Goal: Task Accomplishment & Management: Manage account settings

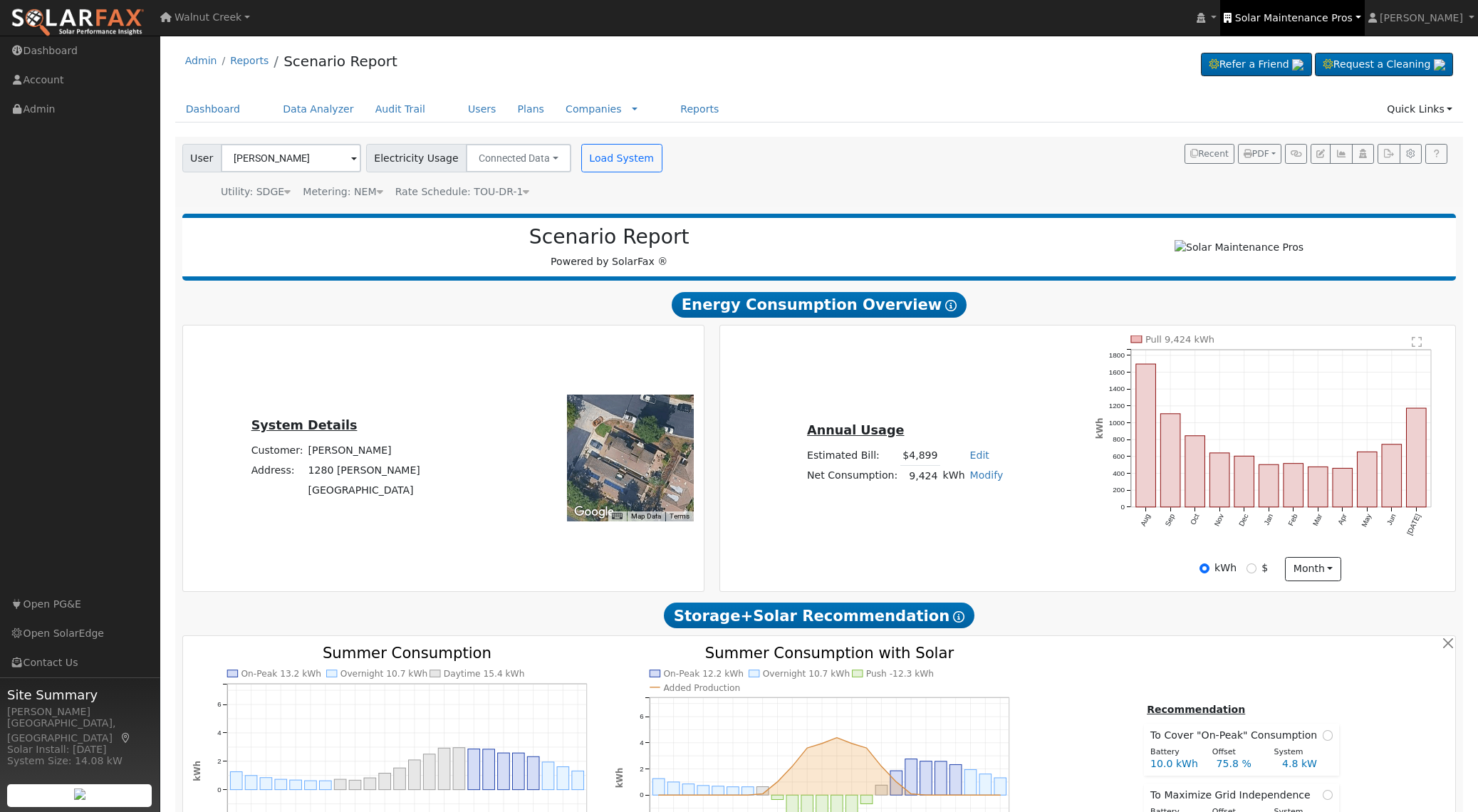
click at [1316, 14] on span "Solar Maintenance Pros" at bounding box center [1294, 17] width 118 height 11
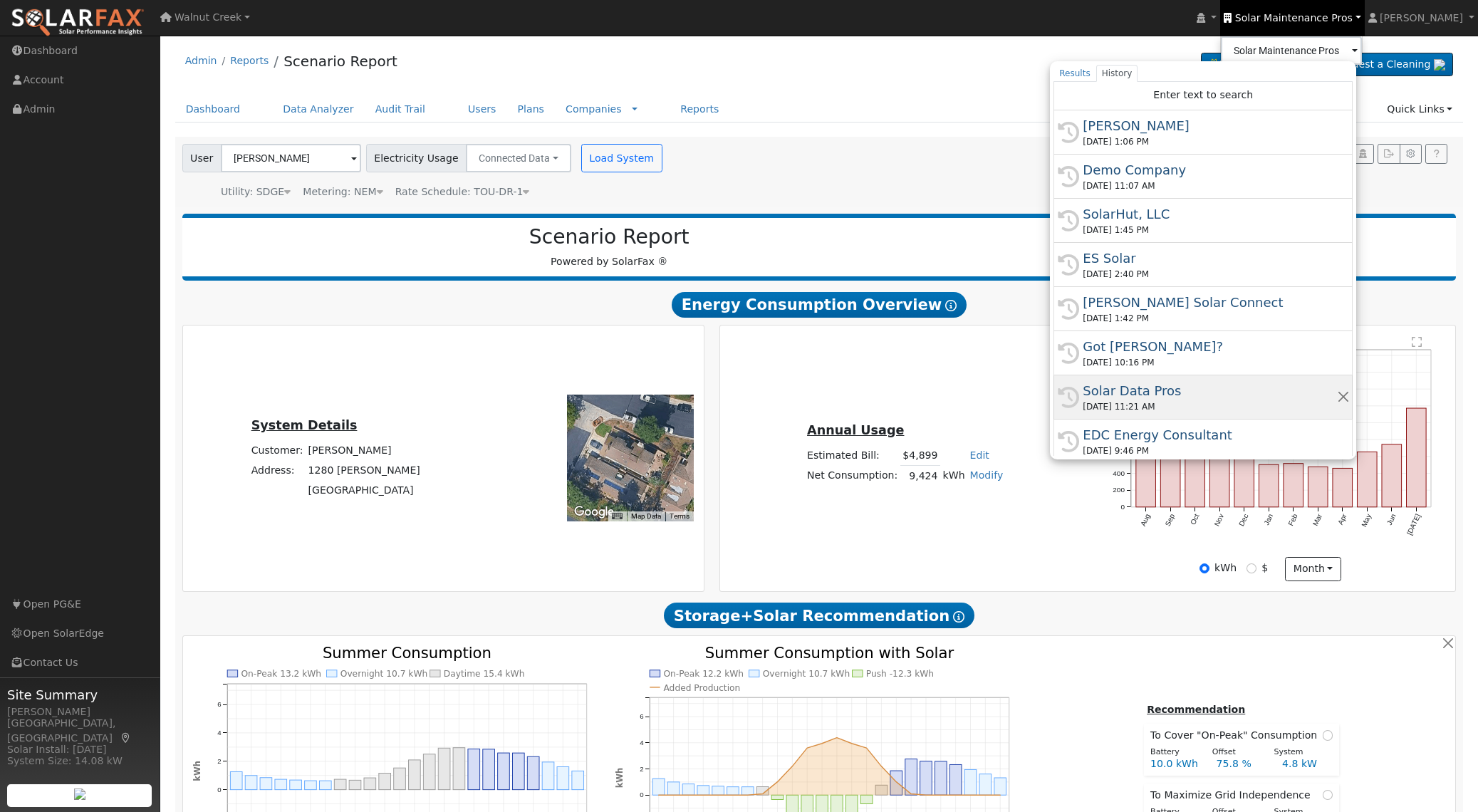
click at [1255, 393] on div "Solar Data Pros" at bounding box center [1209, 391] width 253 height 19
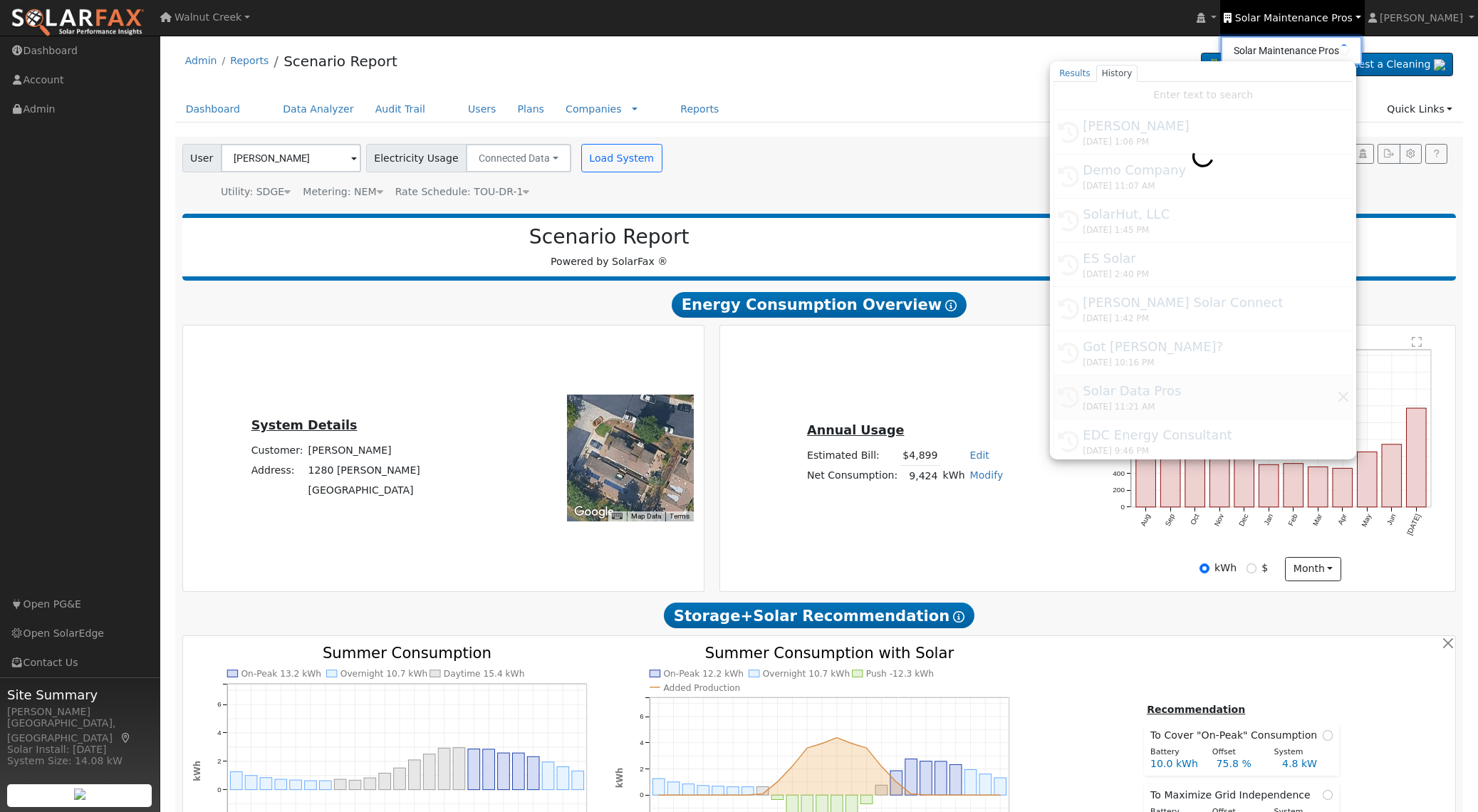
type input "Solar Data Pros"
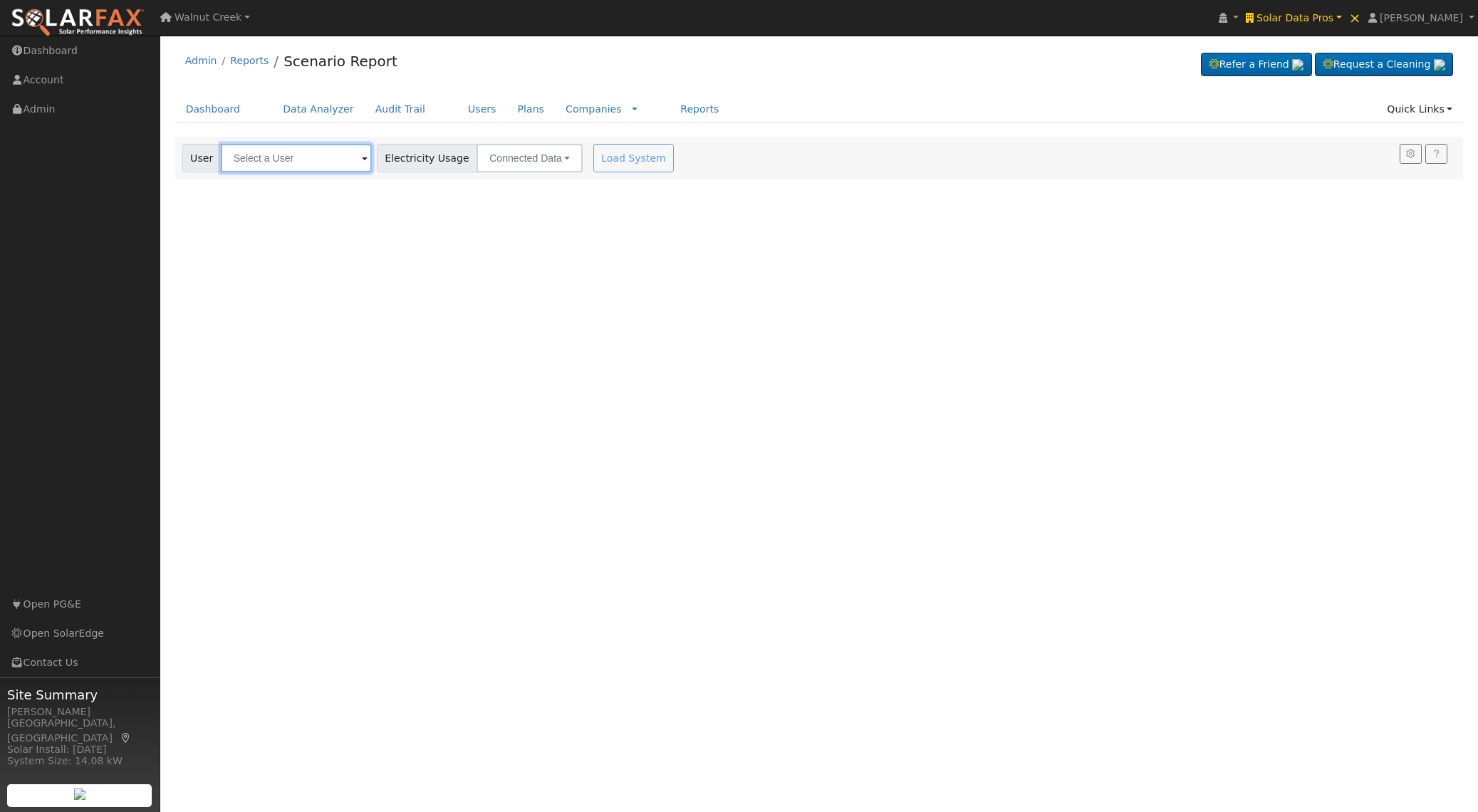
click at [293, 158] on input "text" at bounding box center [296, 157] width 151 height 29
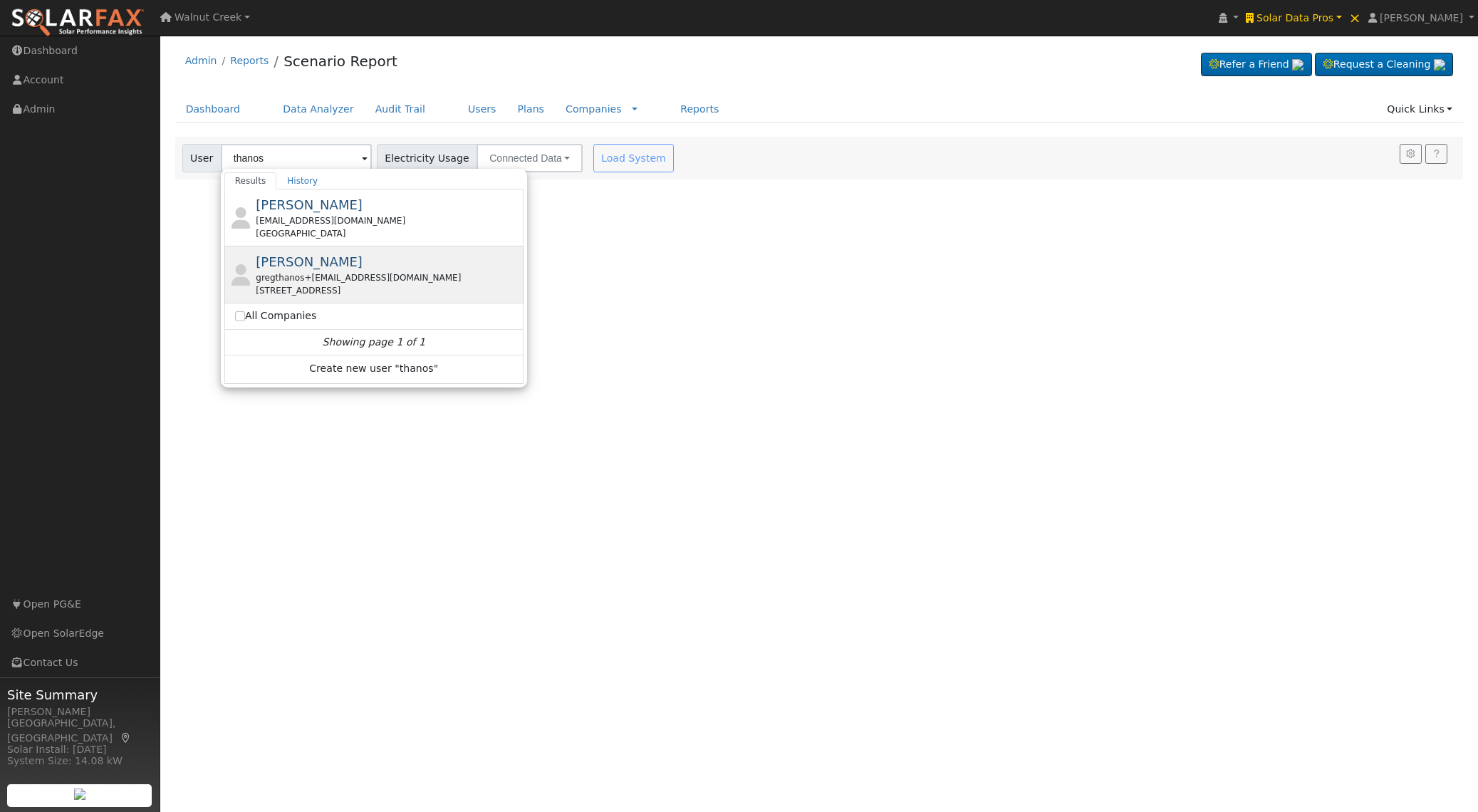
click at [398, 272] on div "gregthanos+altacct@yahoo.com" at bounding box center [388, 278] width 265 height 13
type input "Greg Thanos"
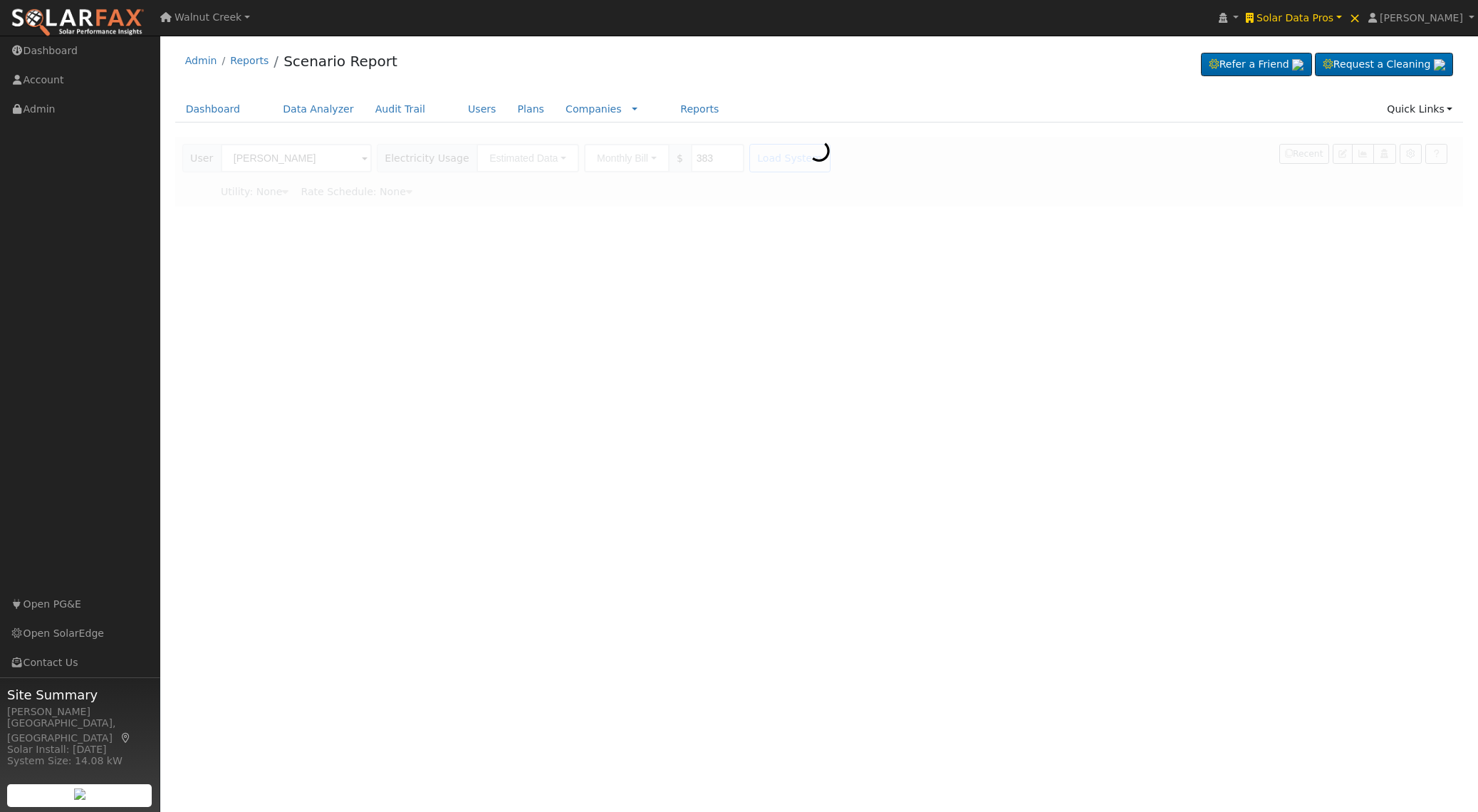
type input "San Diego Gas & Electric"
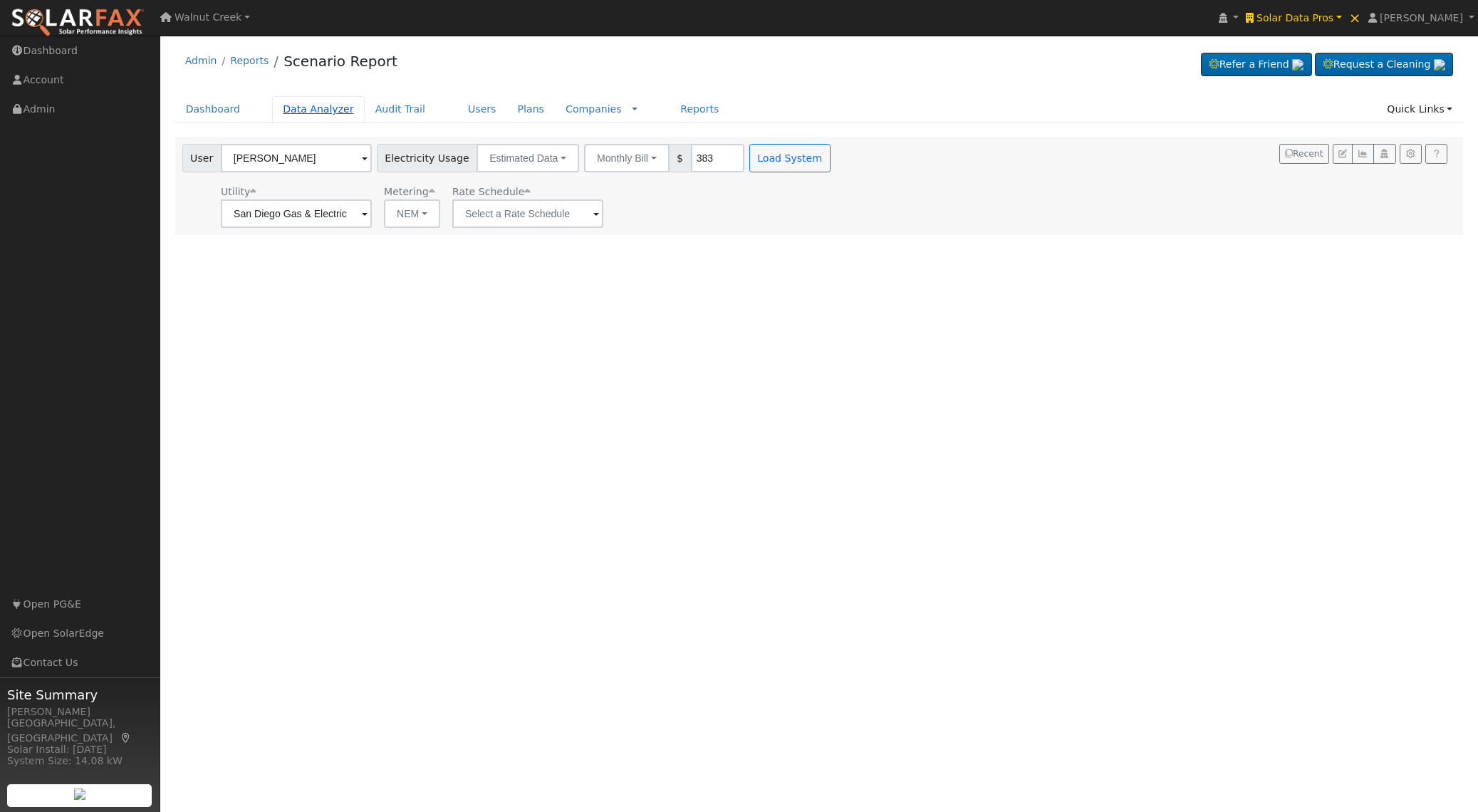
click at [321, 107] on link "Data Analyzer" at bounding box center [318, 109] width 93 height 26
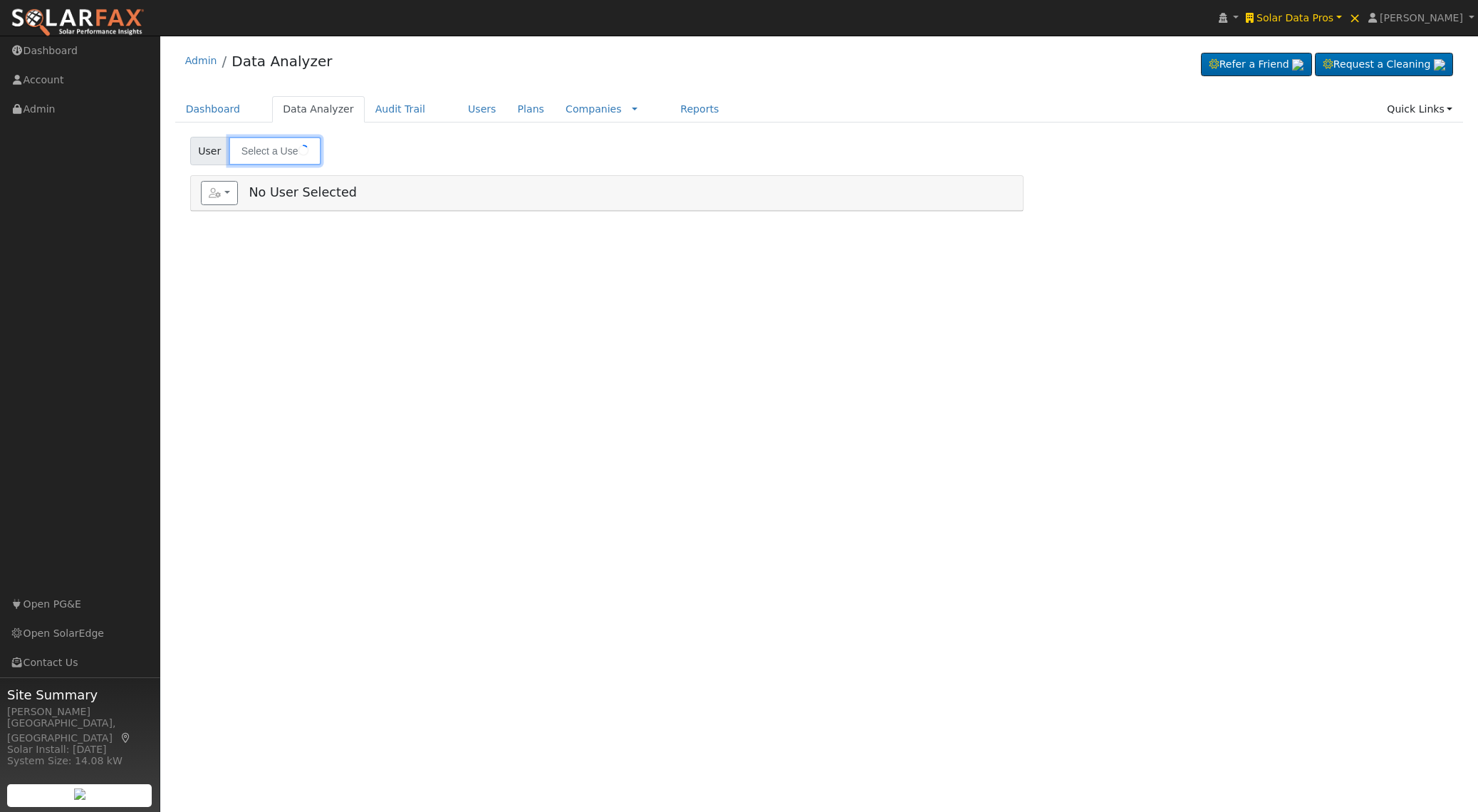
type input "Eric Nasland"
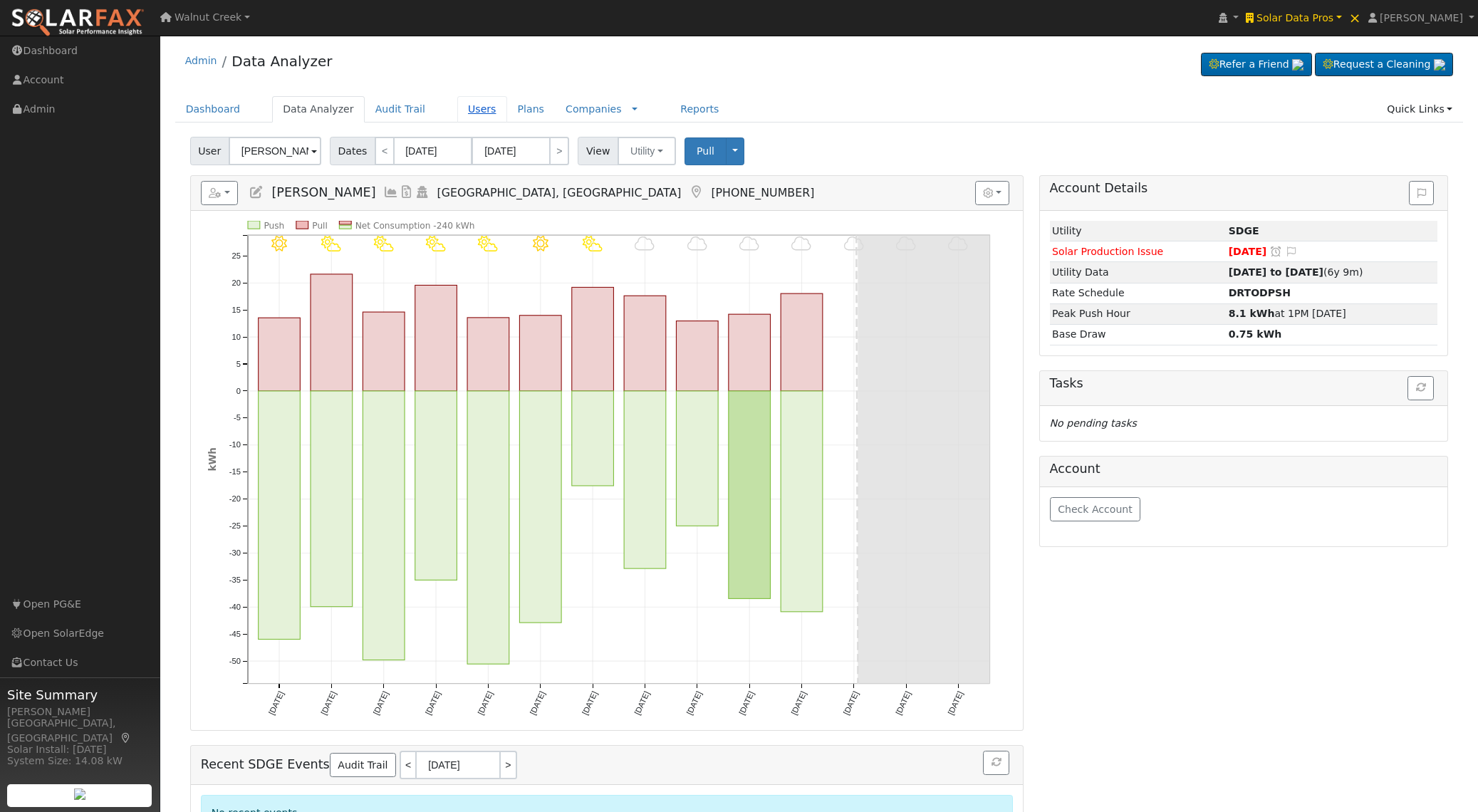
click at [457, 109] on link "Users" at bounding box center [483, 109] width 50 height 26
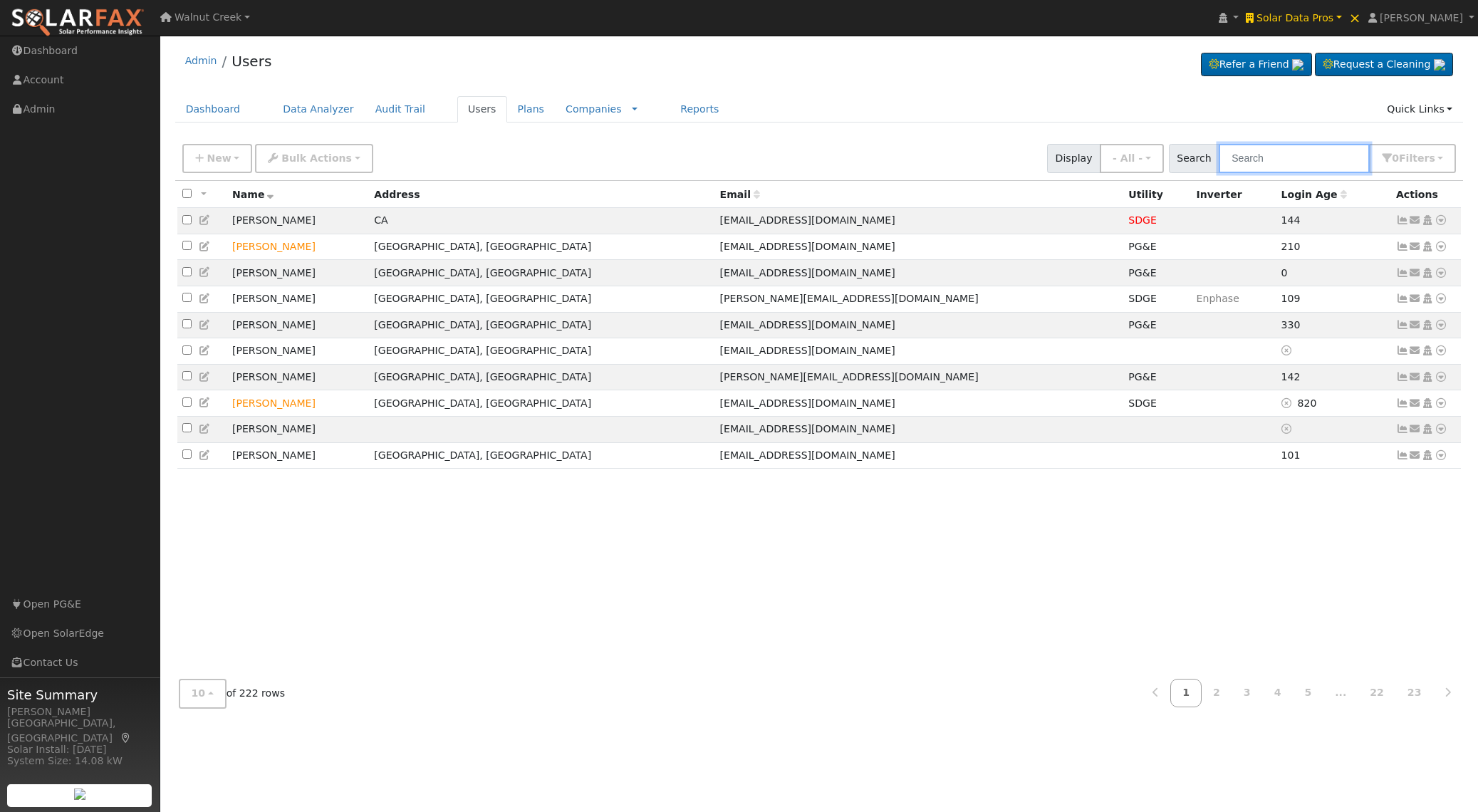
click at [1264, 154] on input "text" at bounding box center [1294, 158] width 151 height 29
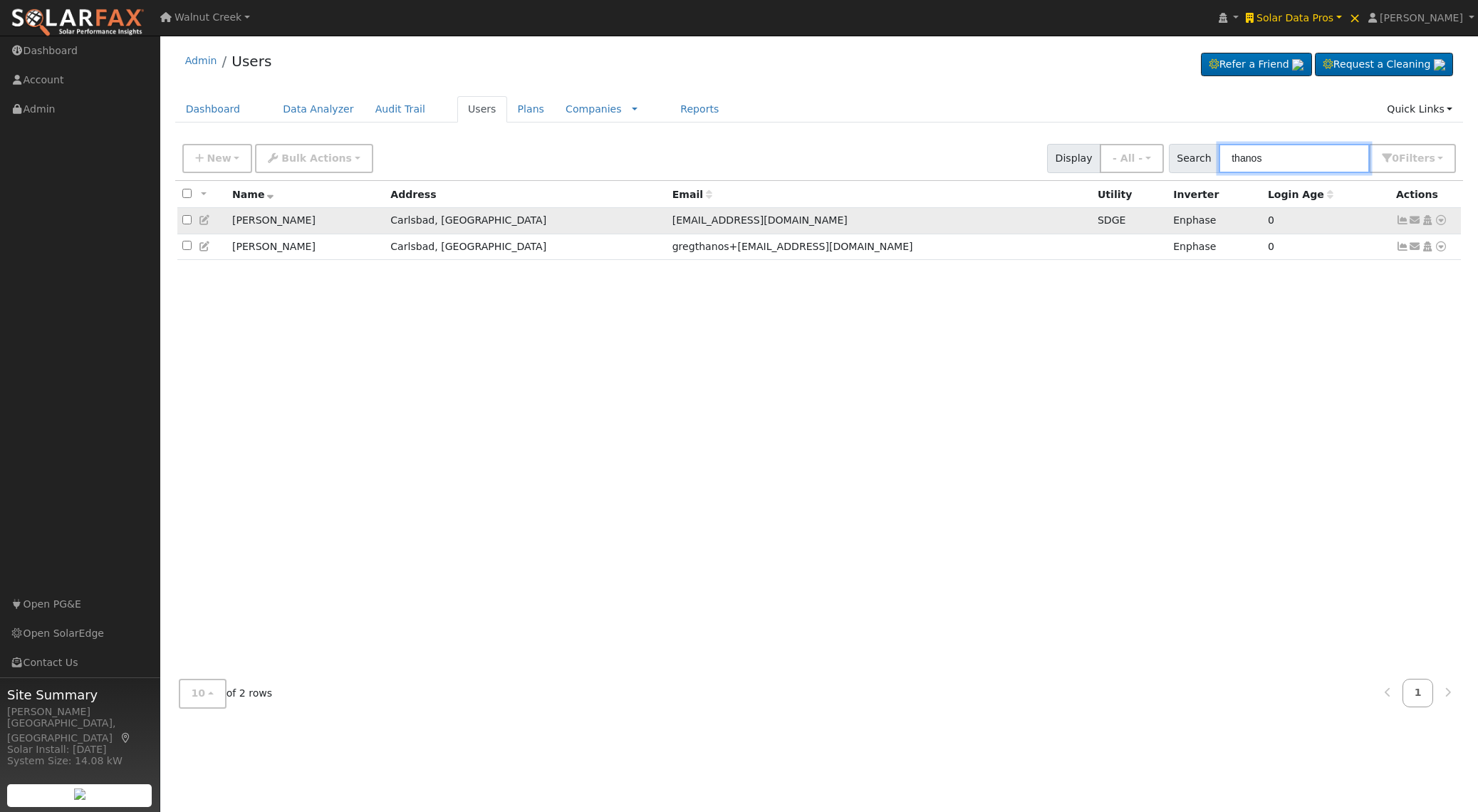
type input "thanos"
click at [204, 221] on icon at bounding box center [205, 221] width 13 height 10
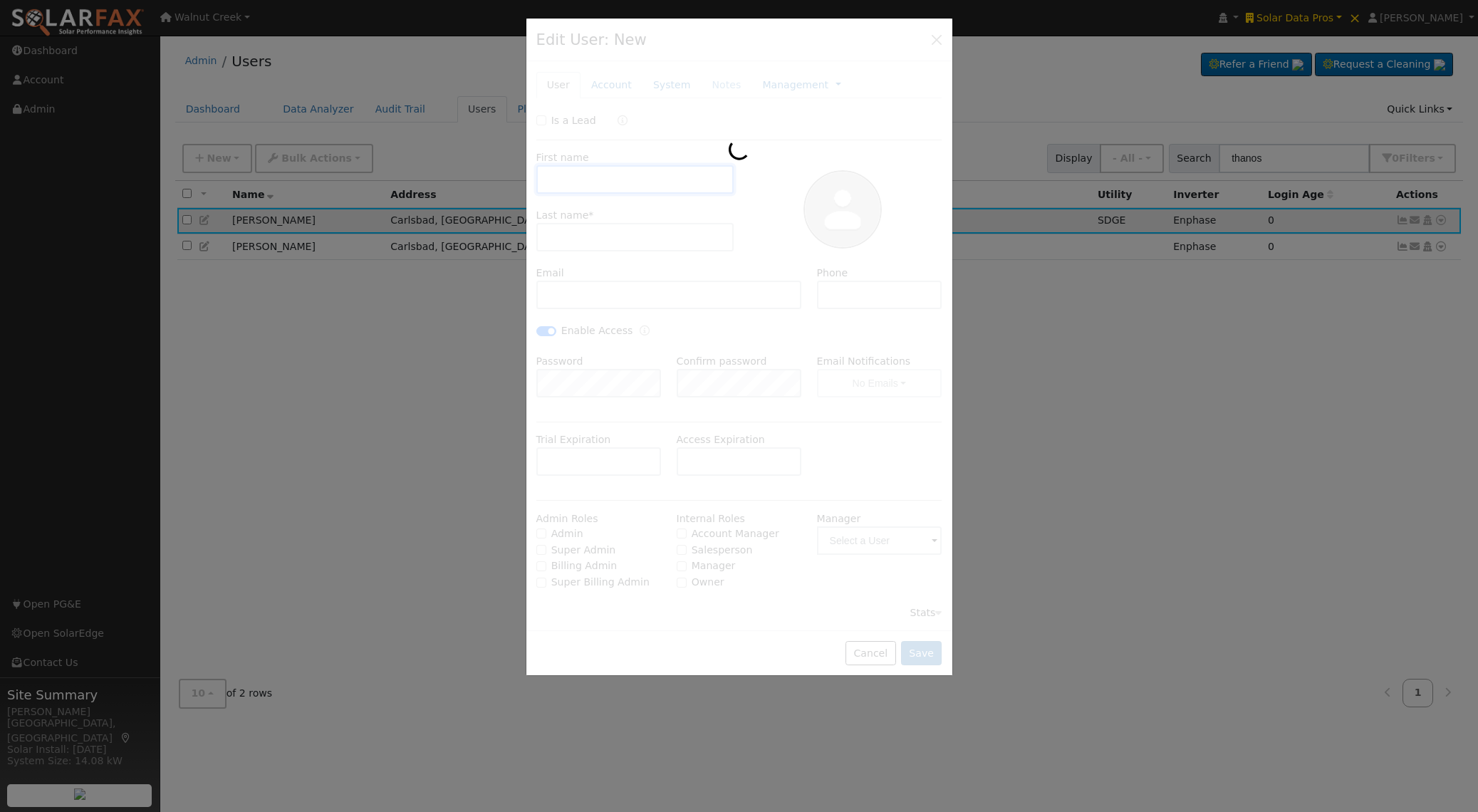
type input "Greg"
type input "Thanos"
type input "gregthanos@yahoo.com"
checkbox input "true"
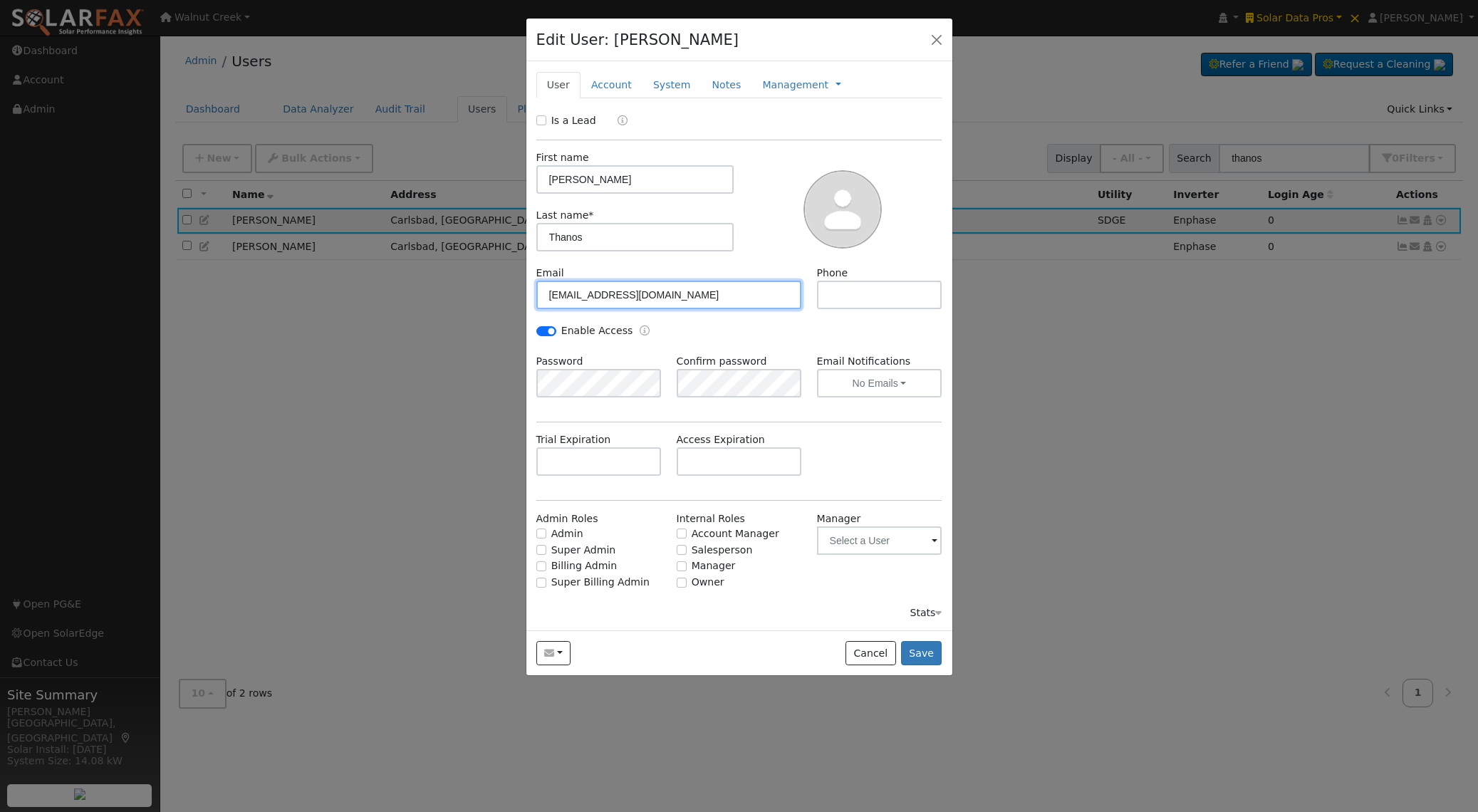
click at [584, 296] on input "gregthanos@yahoo.com" at bounding box center [669, 295] width 266 height 29
type input "brad+gregthanos@solardatapros.com"
click at [673, 293] on input "brad+gregthanos@solardatapros.com" at bounding box center [669, 295] width 266 height 29
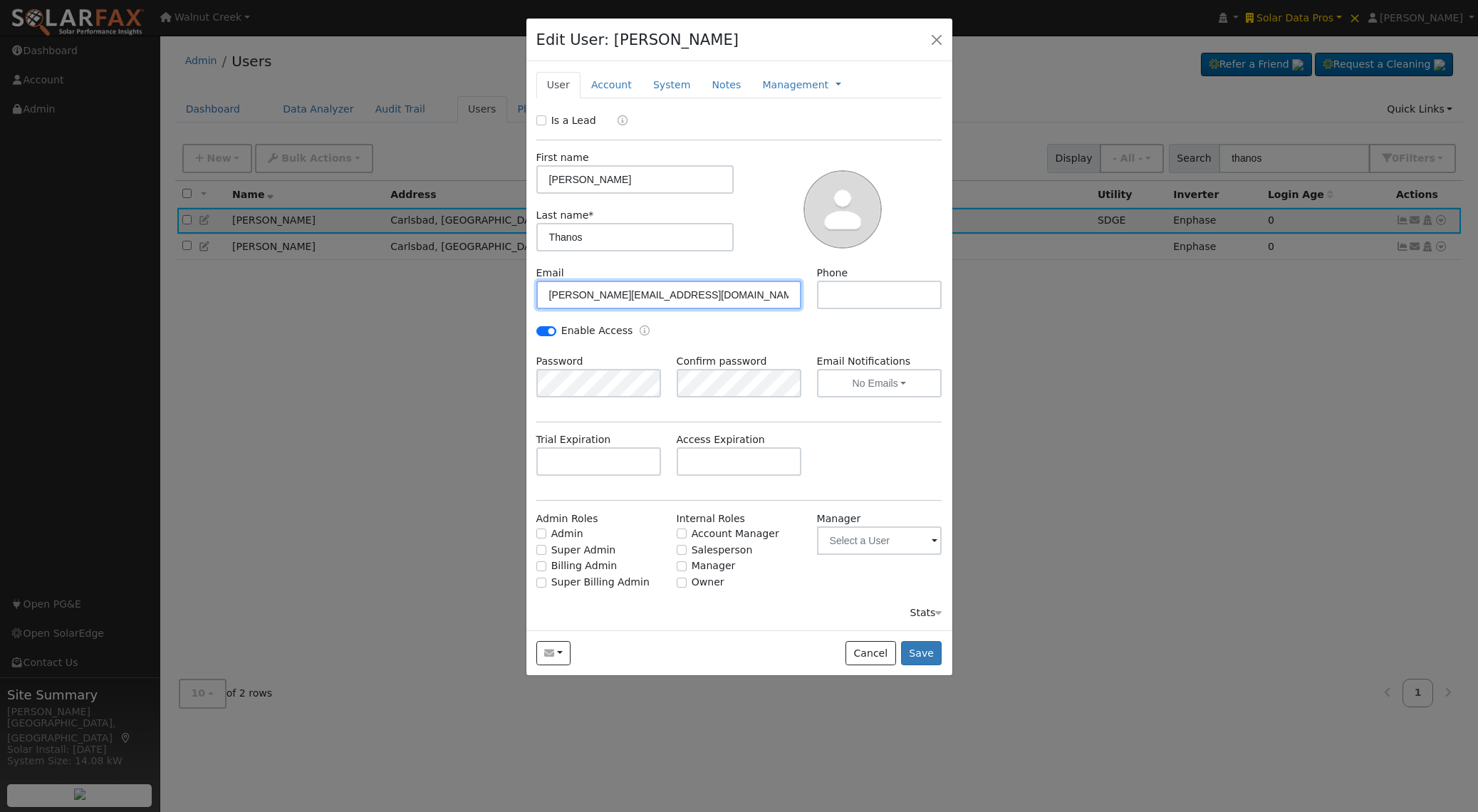
click at [673, 293] on input "[PERSON_NAME][EMAIL_ADDRESS][DOMAIN_NAME]" at bounding box center [669, 295] width 266 height 29
click at [867, 653] on button "Cancel" at bounding box center [871, 653] width 50 height 24
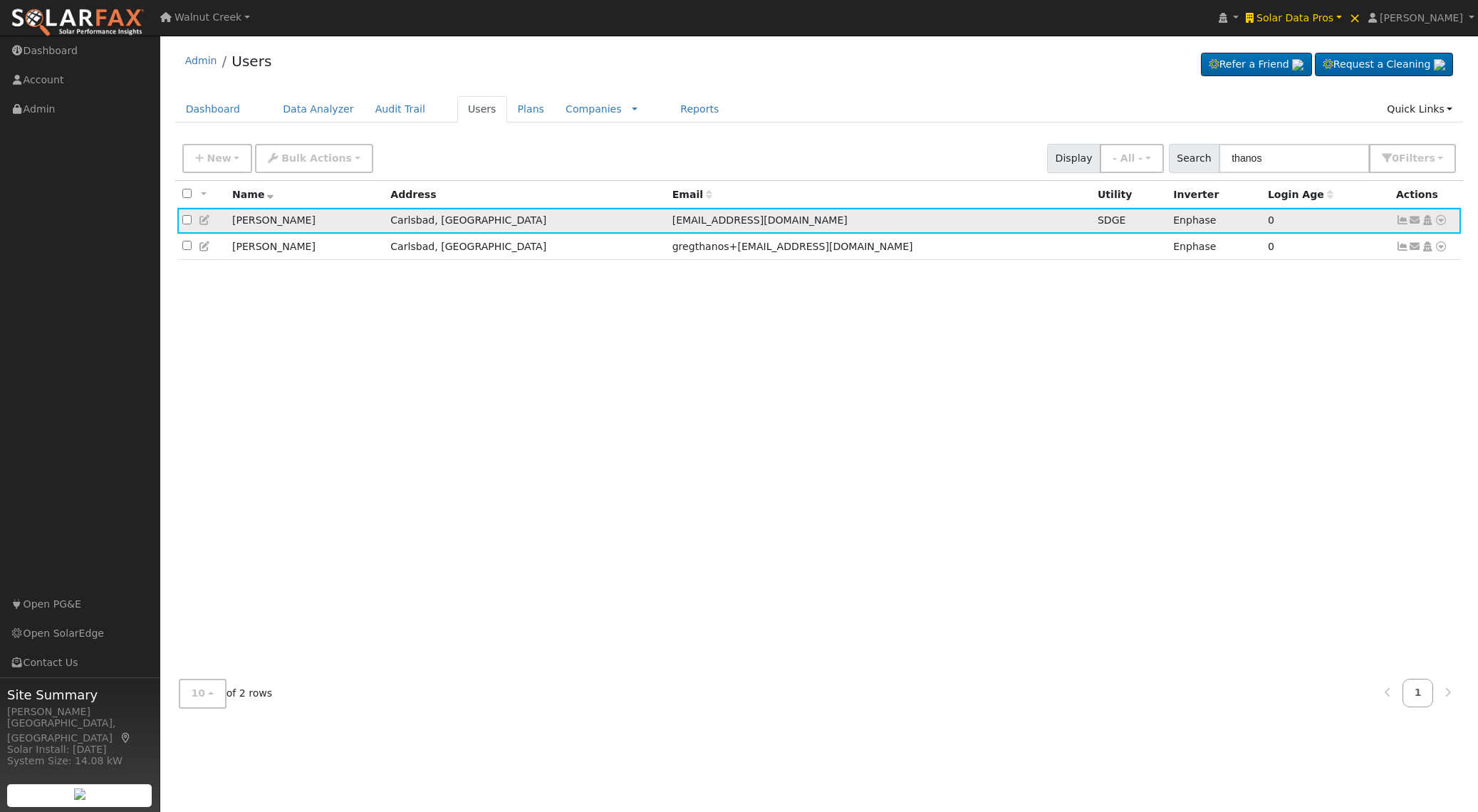
click at [200, 221] on icon at bounding box center [205, 221] width 13 height 10
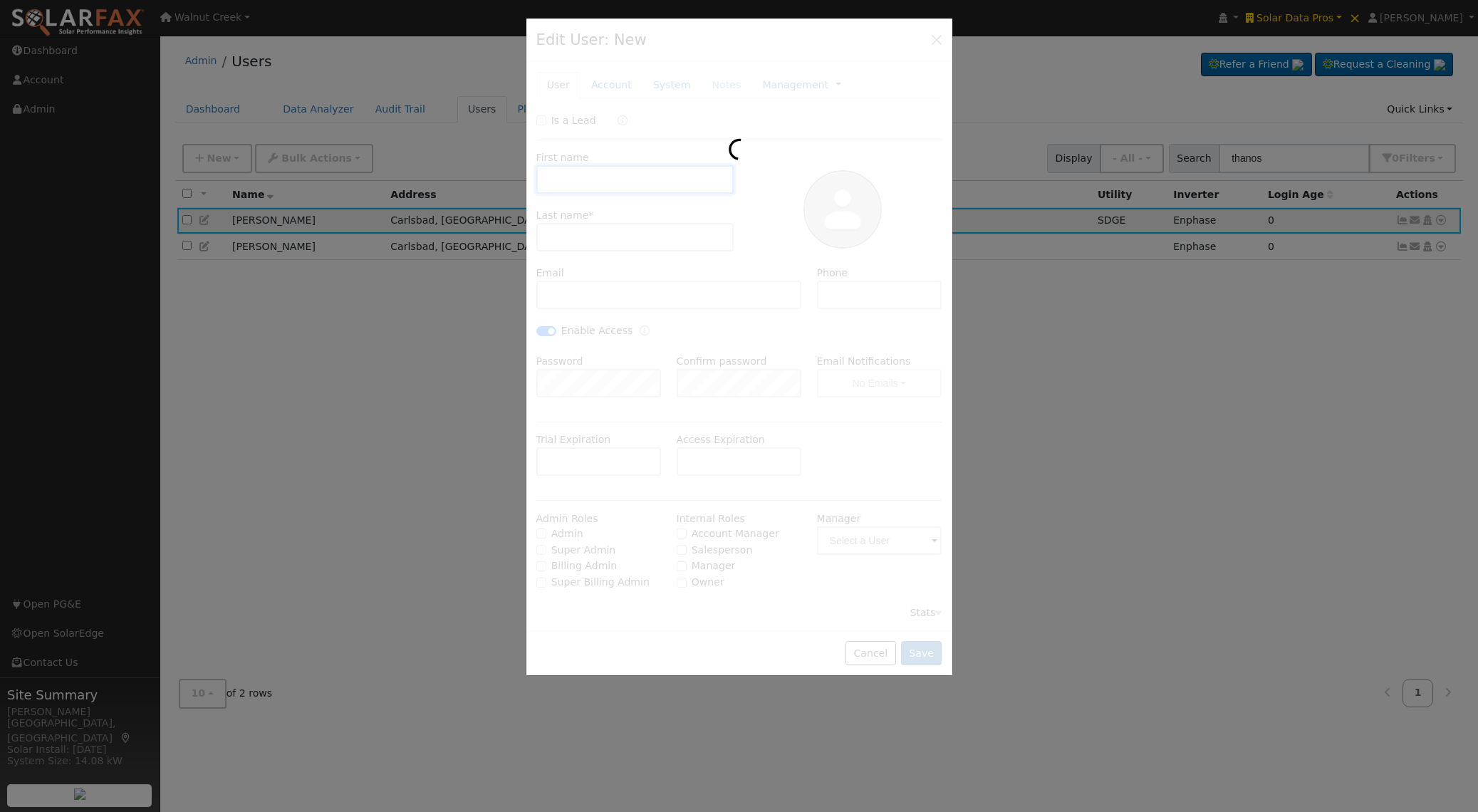
type input "Greg"
type input "Thanos"
type input "gregthanos@yahoo.com"
checkbox input "true"
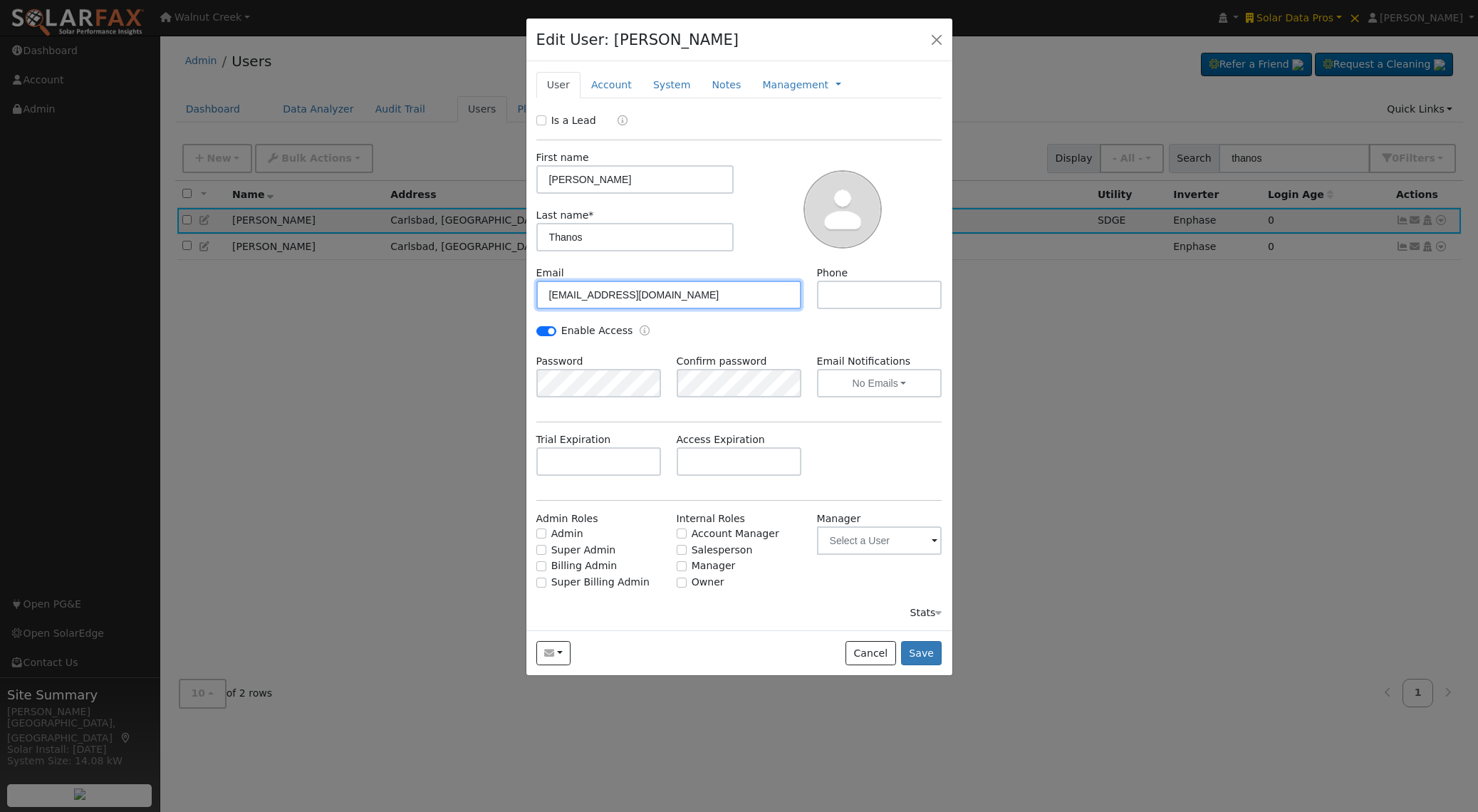
click at [621, 299] on input "gregthanos@yahoo.com" at bounding box center [669, 295] width 266 height 29
paste input "brad+gregthanos@solardatapros"
type input "brad+gregthanos@solardatapros.com"
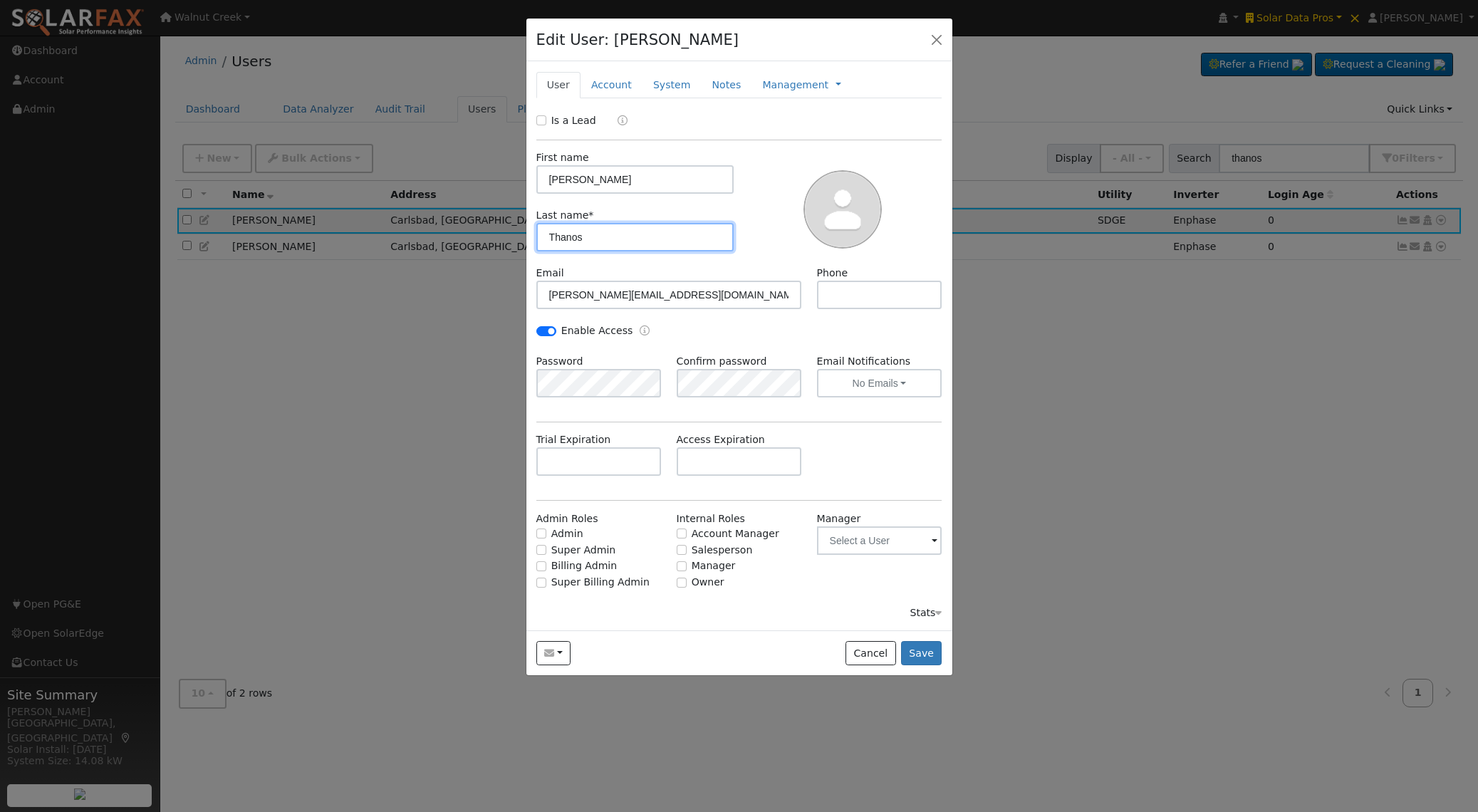
click at [598, 236] on input "Thanos" at bounding box center [635, 237] width 198 height 29
type input "Thanos-Deck"
drag, startPoint x: 918, startPoint y: 655, endPoint x: 873, endPoint y: 645, distance: 46.1
click at [918, 655] on button "Save" at bounding box center [922, 653] width 42 height 24
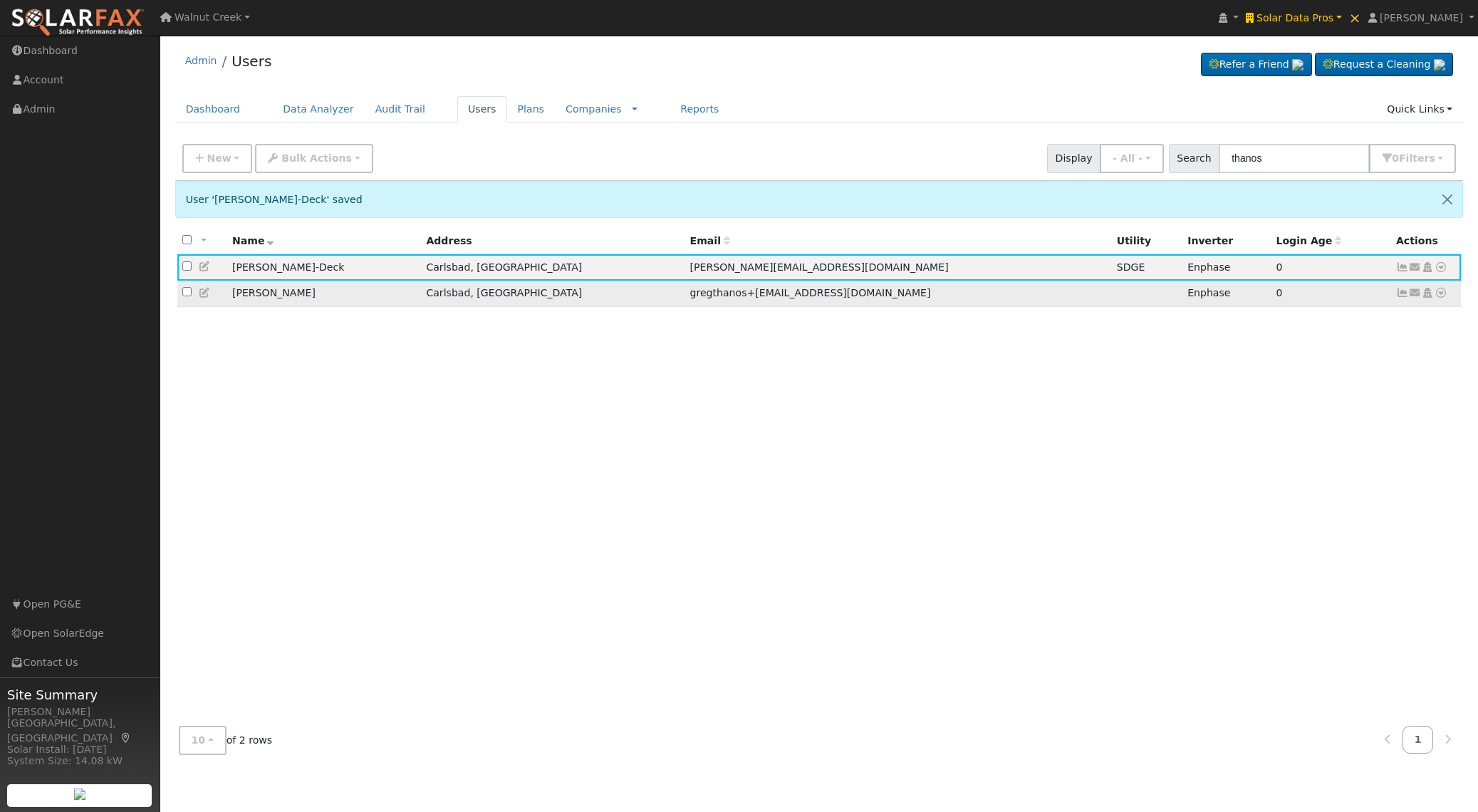
click at [206, 294] on icon at bounding box center [205, 293] width 13 height 10
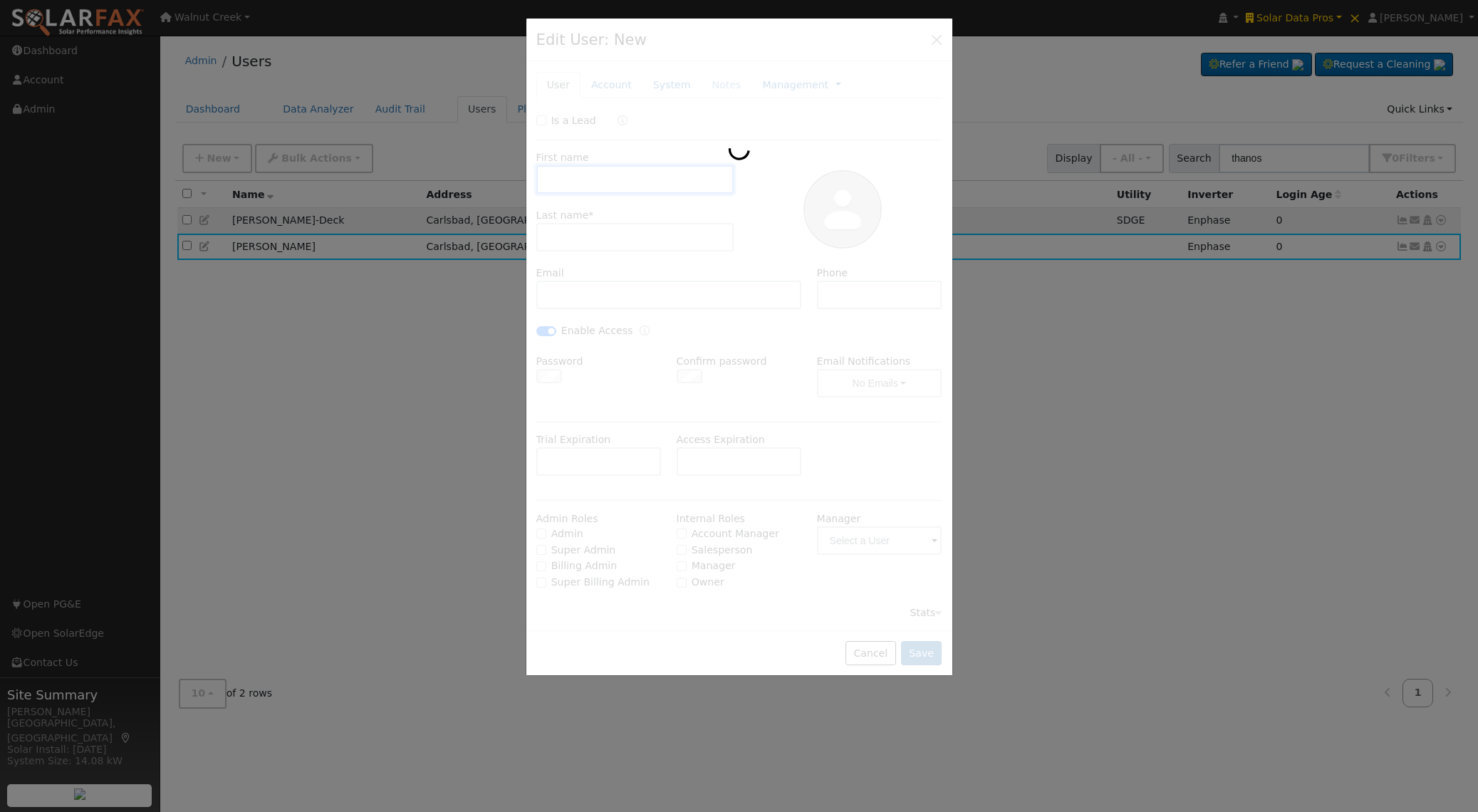
type input "Greg"
type input "Thanos"
type input "gregthanos+[EMAIL_ADDRESS][DOMAIN_NAME]"
type input "(310) 927-6162"
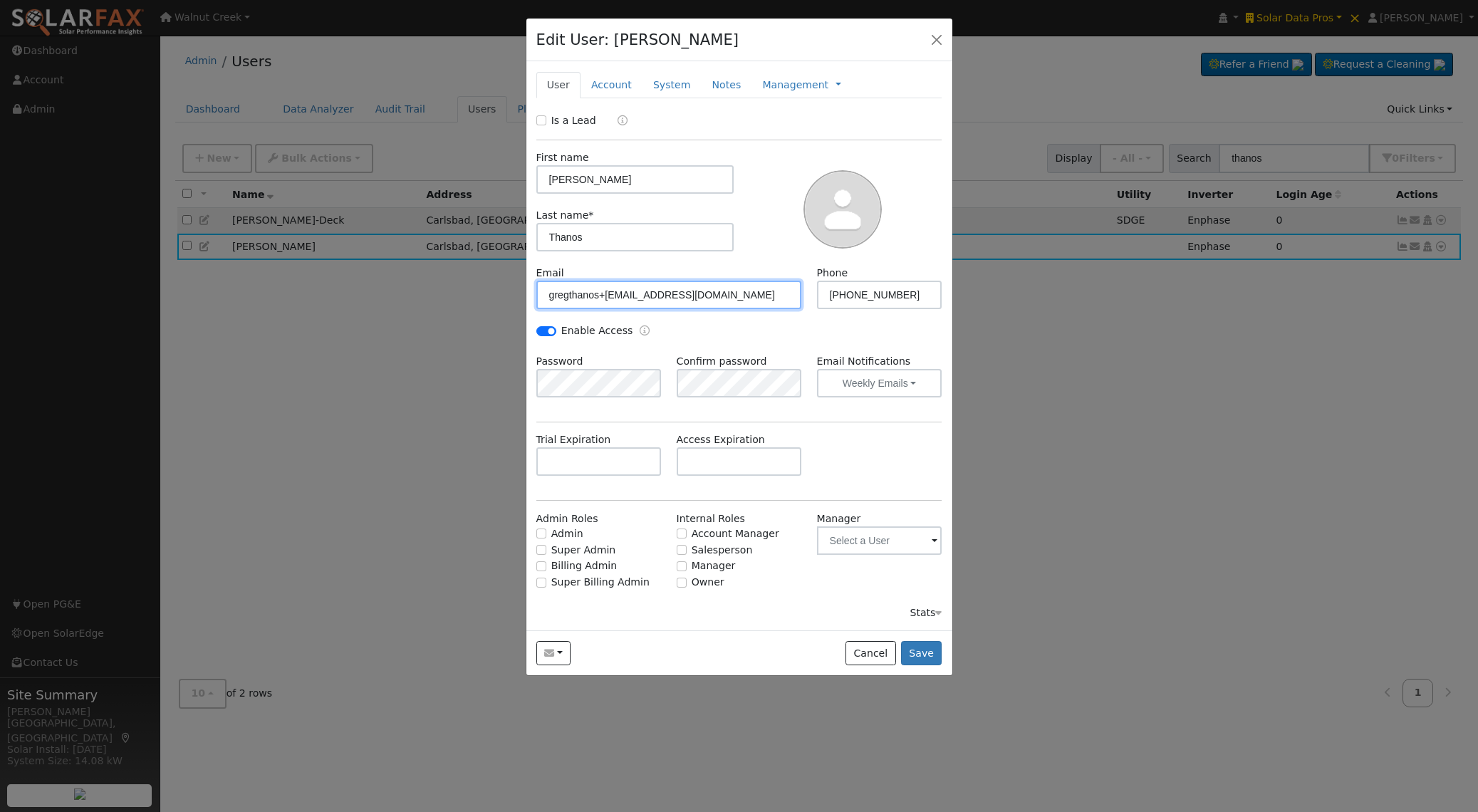
click at [629, 294] on input "gregthanos+[EMAIL_ADDRESS][DOMAIN_NAME]" at bounding box center [669, 295] width 266 height 29
type input "gregthanos@yahoo.com"
click at [919, 652] on button "Save" at bounding box center [922, 653] width 42 height 24
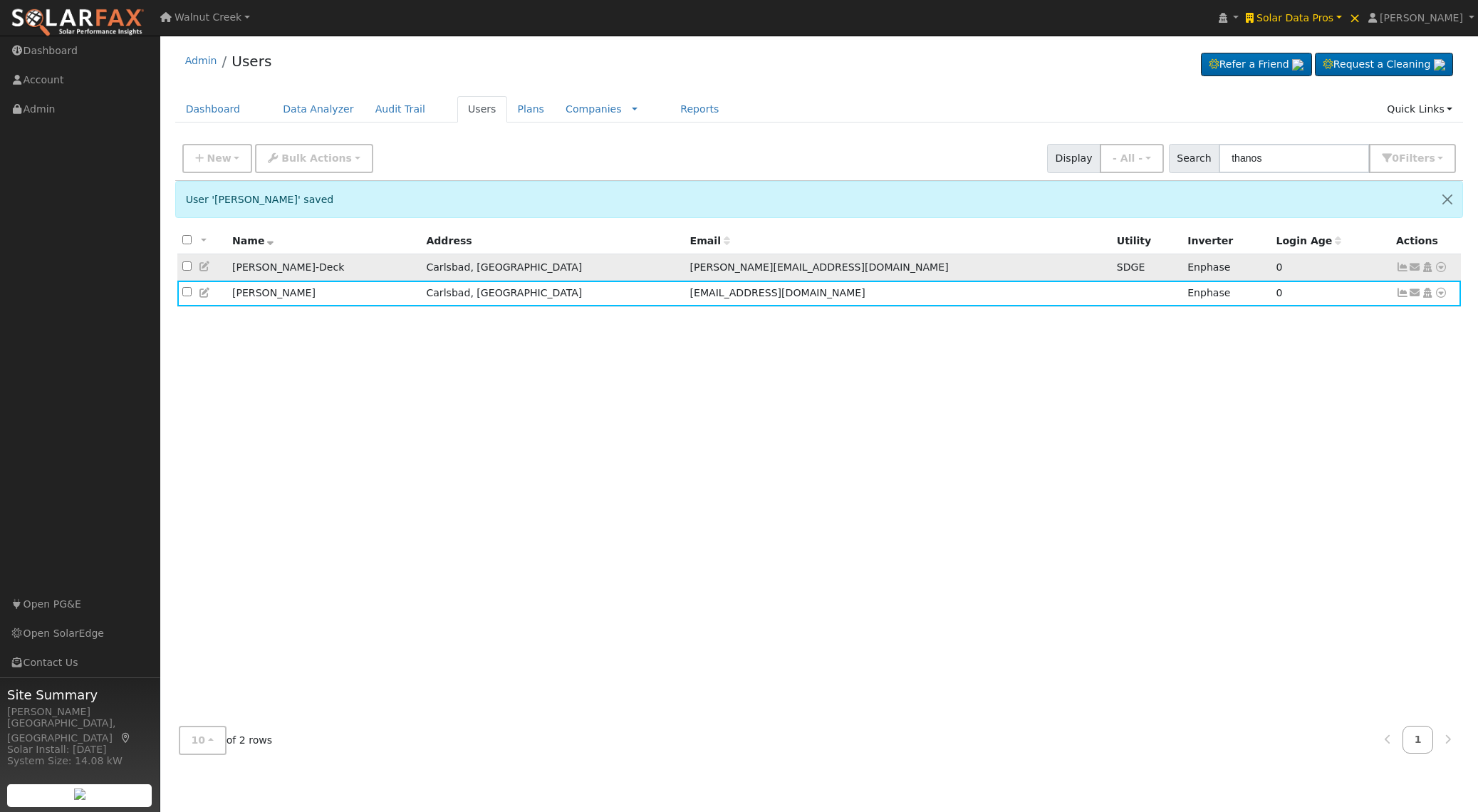
click at [1442, 266] on icon at bounding box center [1441, 267] width 13 height 10
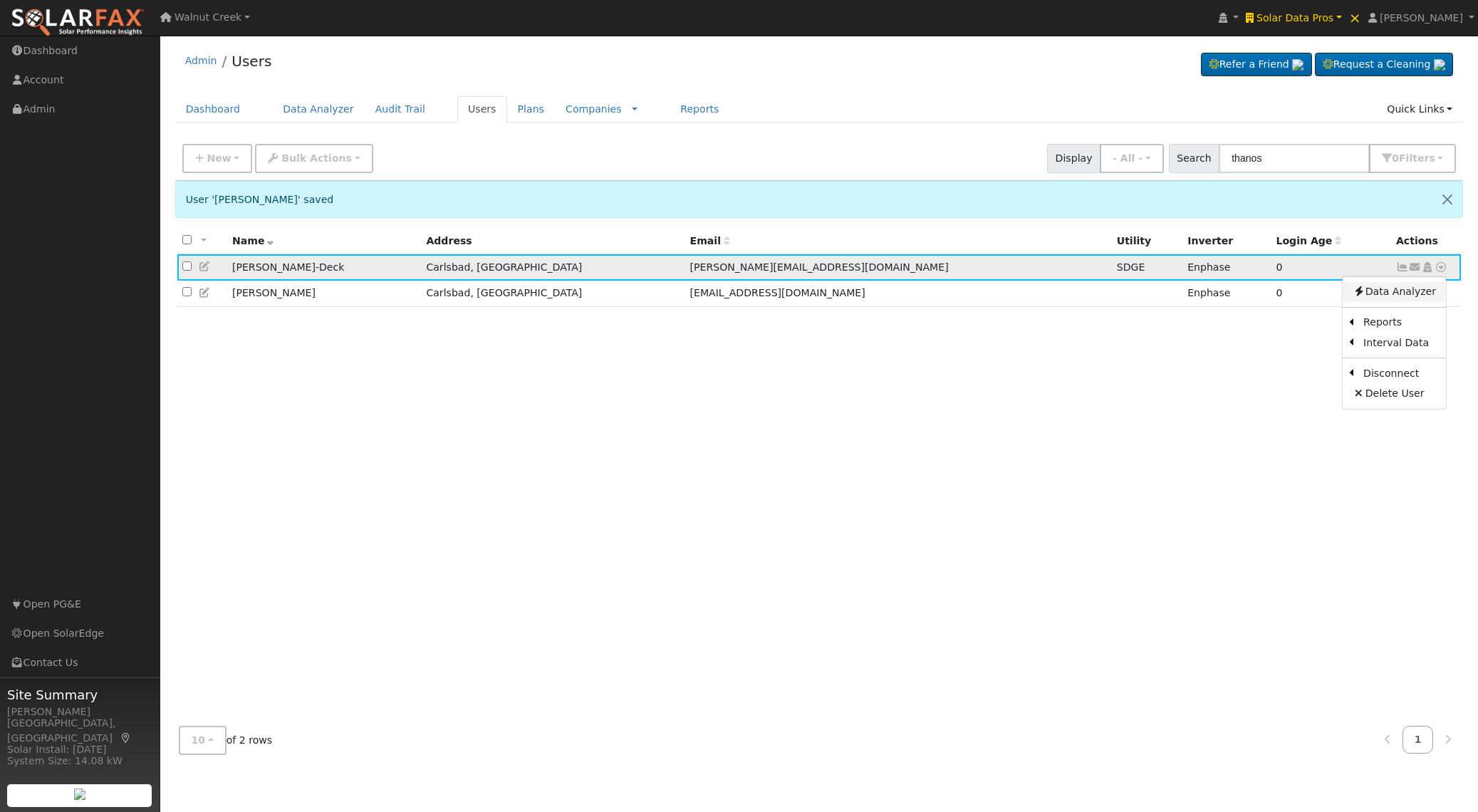
click at [1423, 287] on link "Data Analyzer" at bounding box center [1394, 291] width 103 height 20
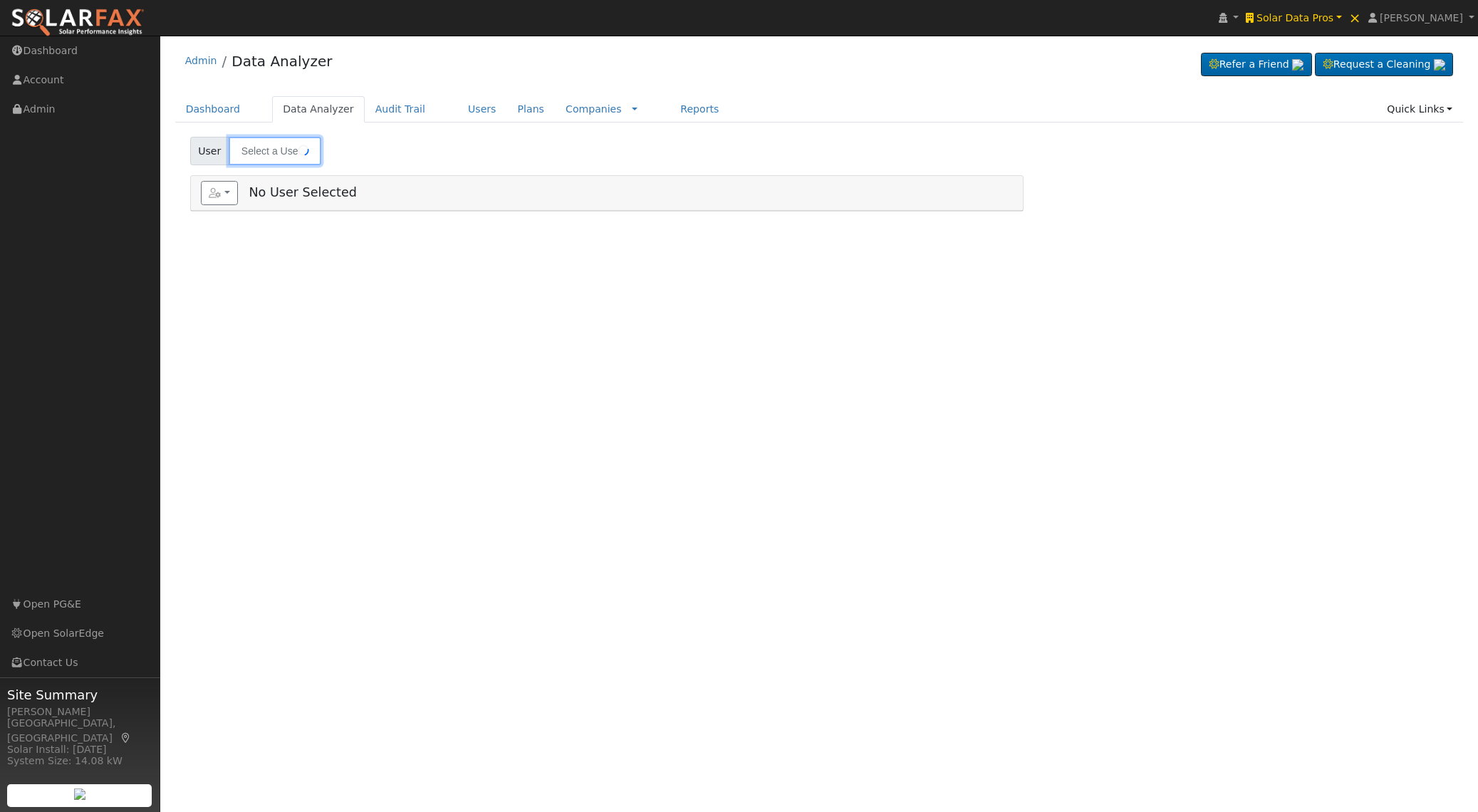
type input "[PERSON_NAME]-Deck"
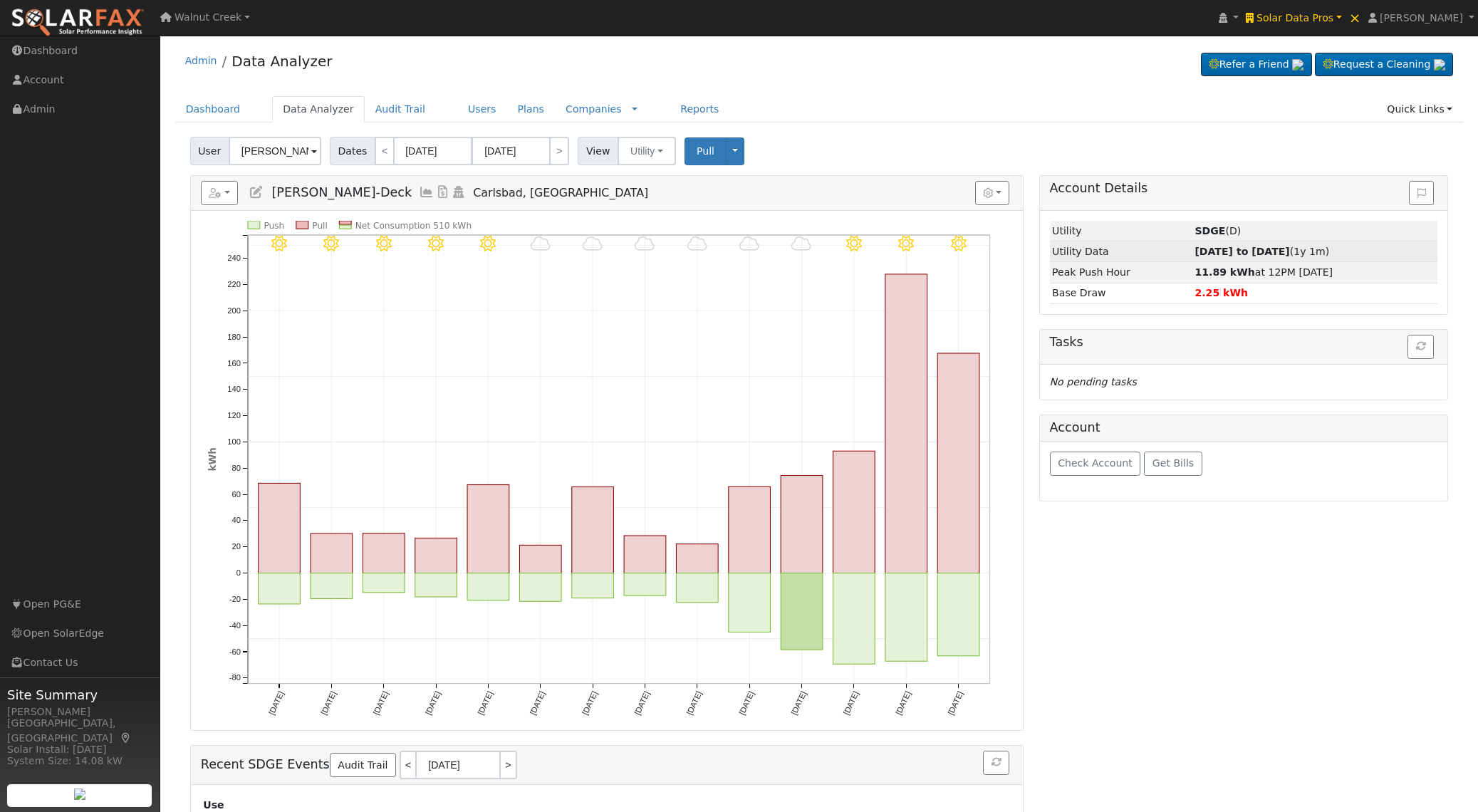
click at [1264, 254] on strong "[DATE] to [DATE]" at bounding box center [1242, 251] width 95 height 11
type input "[DATE]"
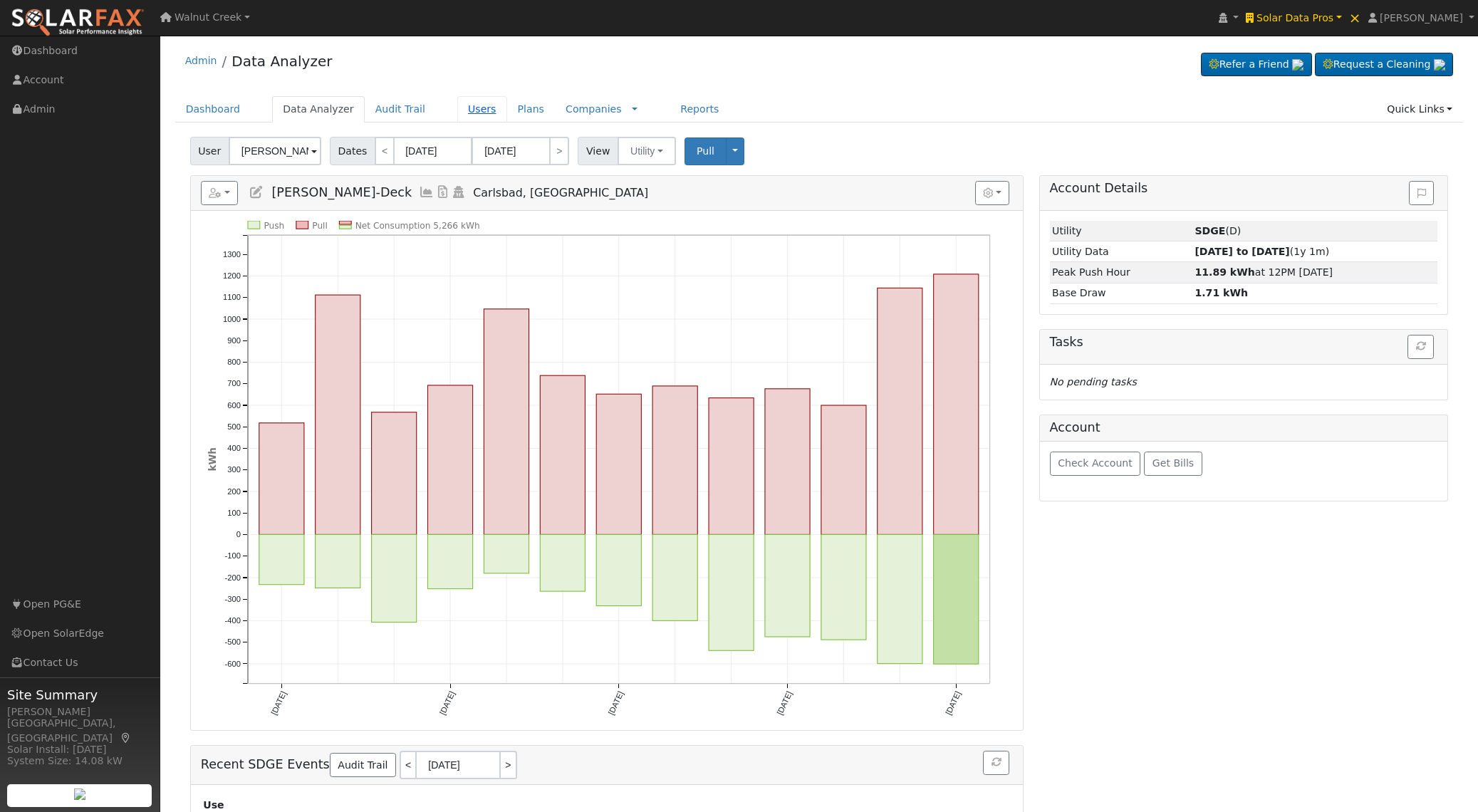
click at [483, 110] on link "Users" at bounding box center [483, 109] width 50 height 26
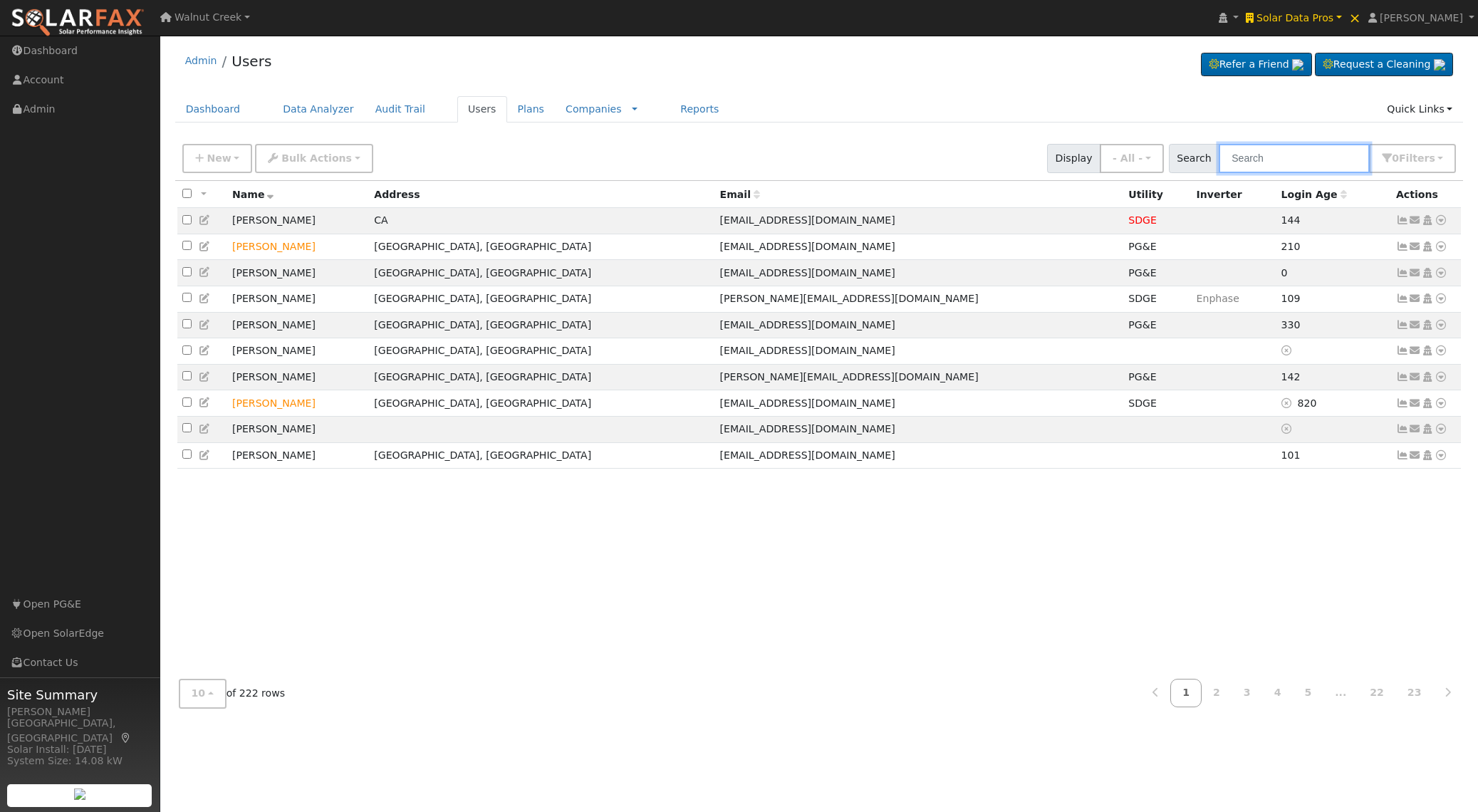
click at [1284, 157] on input "text" at bounding box center [1294, 158] width 151 height 29
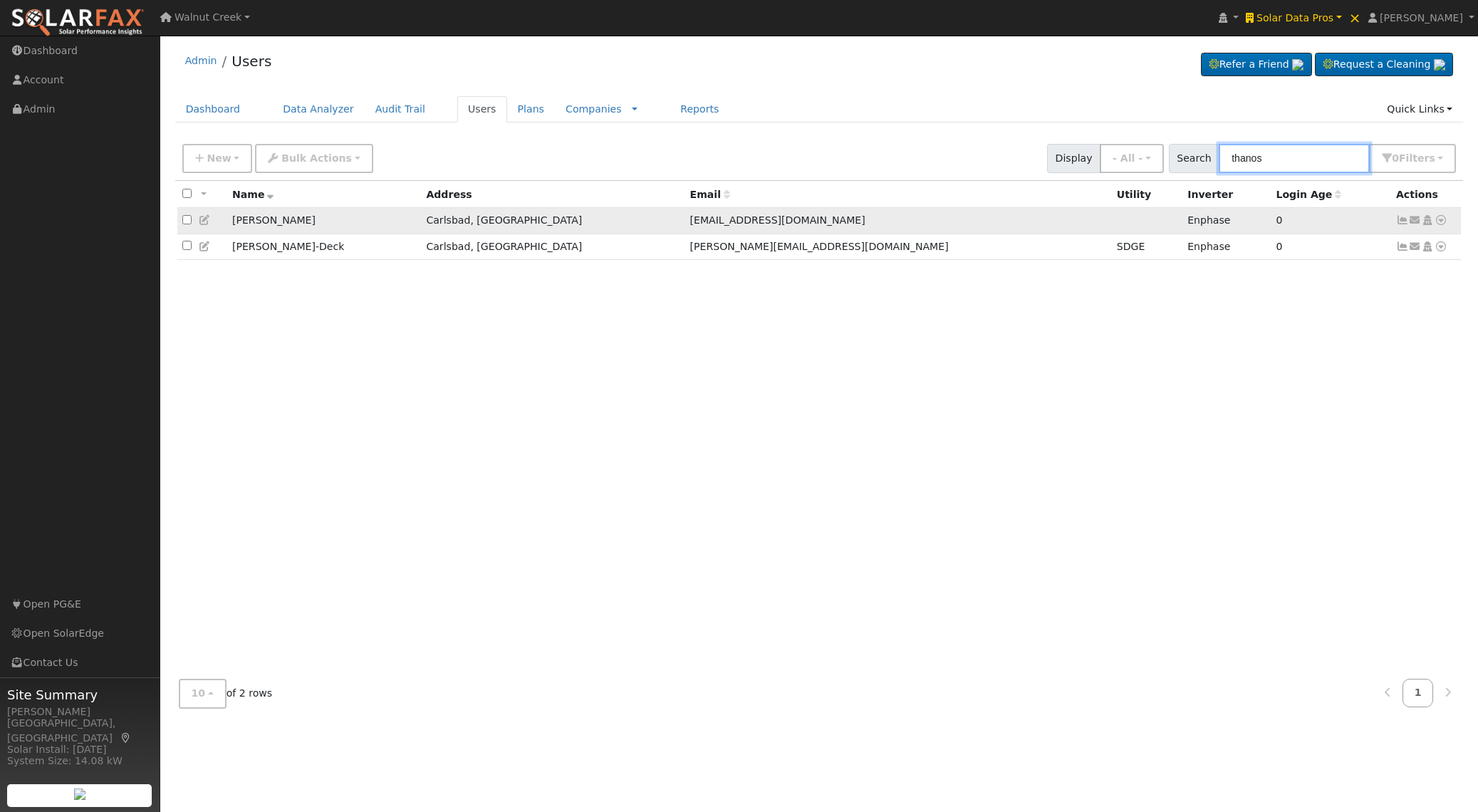
type input "thanos"
click at [202, 222] on icon at bounding box center [205, 221] width 13 height 10
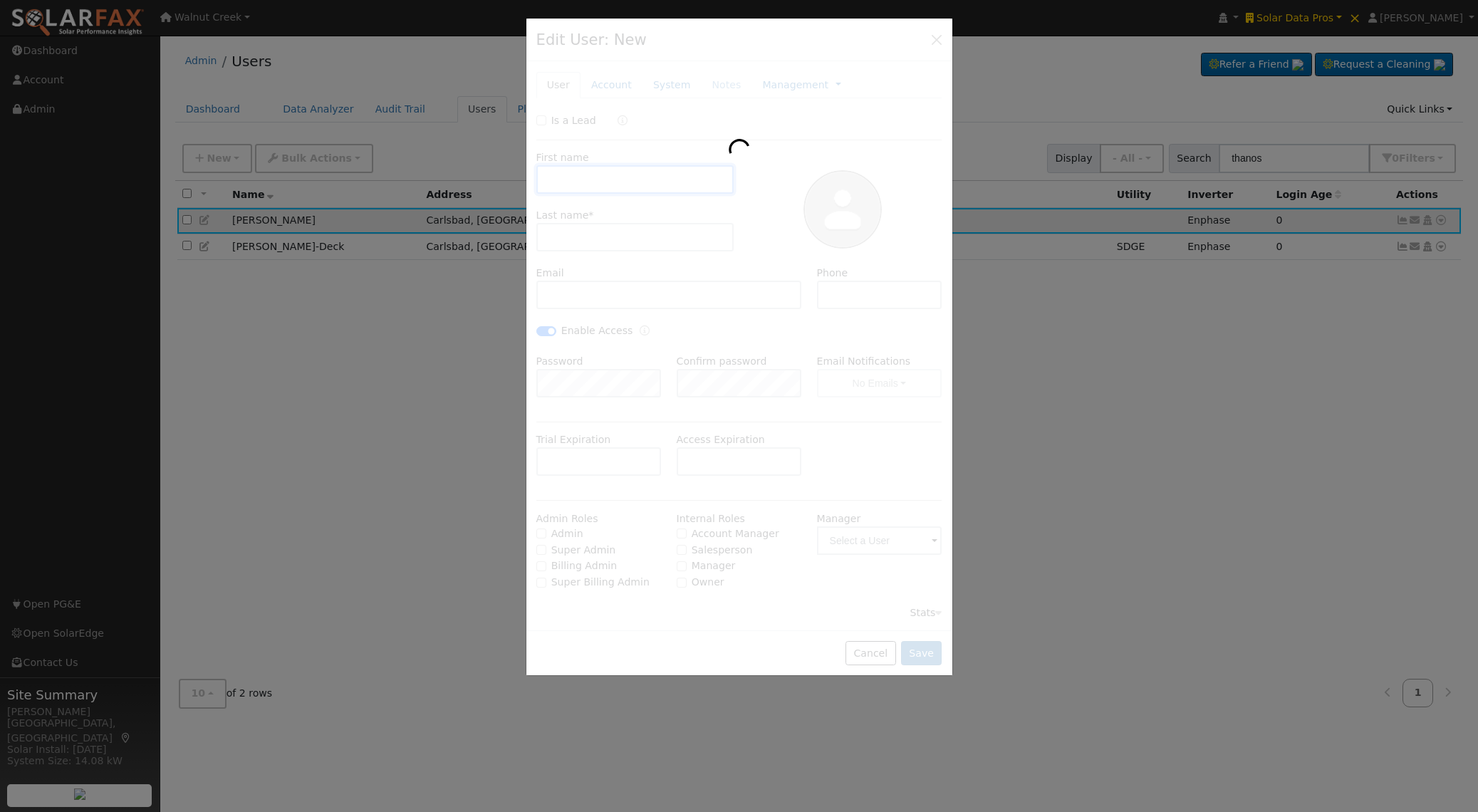
type input "Greg"
type input "Thanos"
type input "[EMAIL_ADDRESS][DOMAIN_NAME]"
type input "[PHONE_NUMBER]"
checkbox input "true"
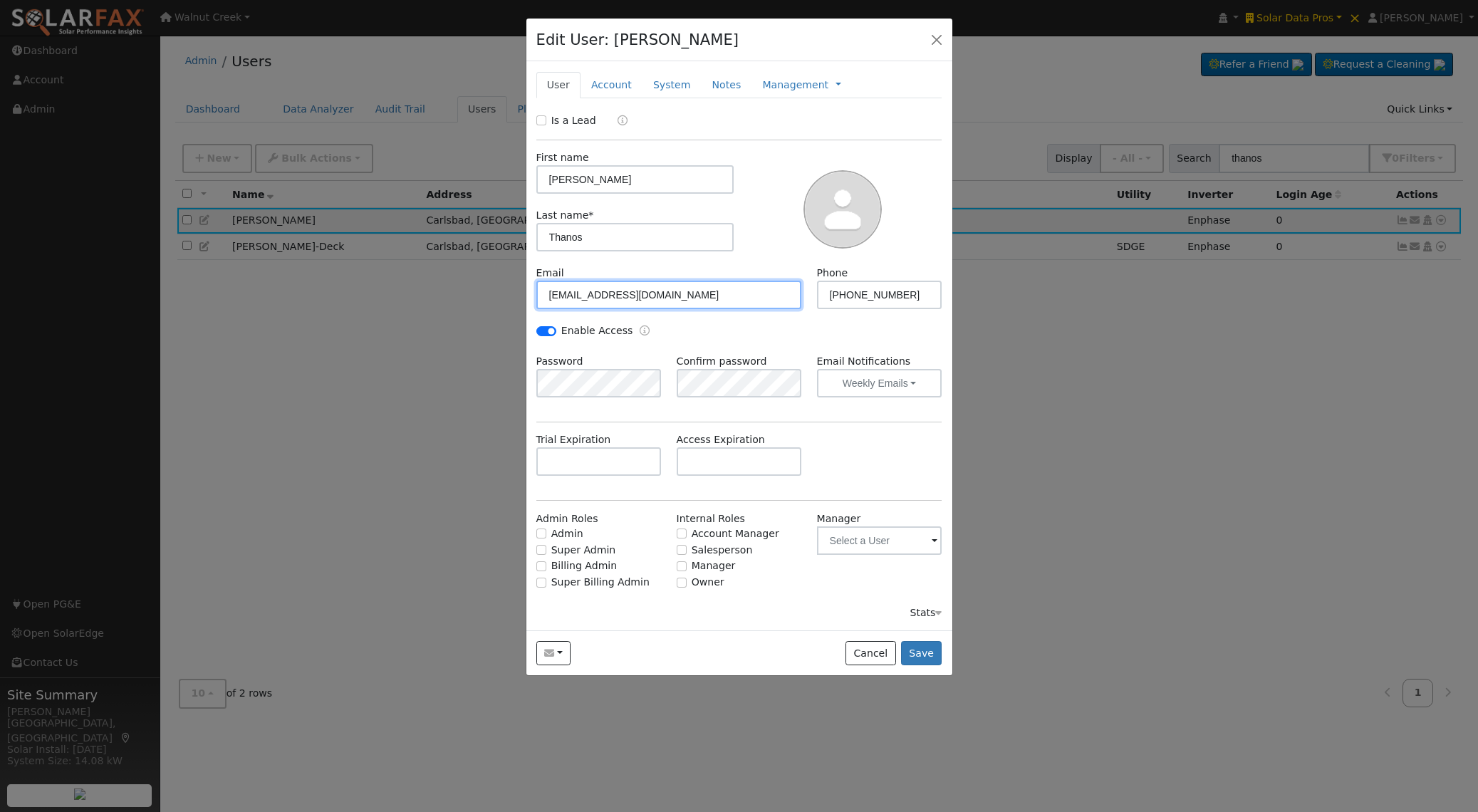
click at [643, 296] on input "[EMAIL_ADDRESS][DOMAIN_NAME]" at bounding box center [669, 295] width 266 height 29
checkbox input "false"
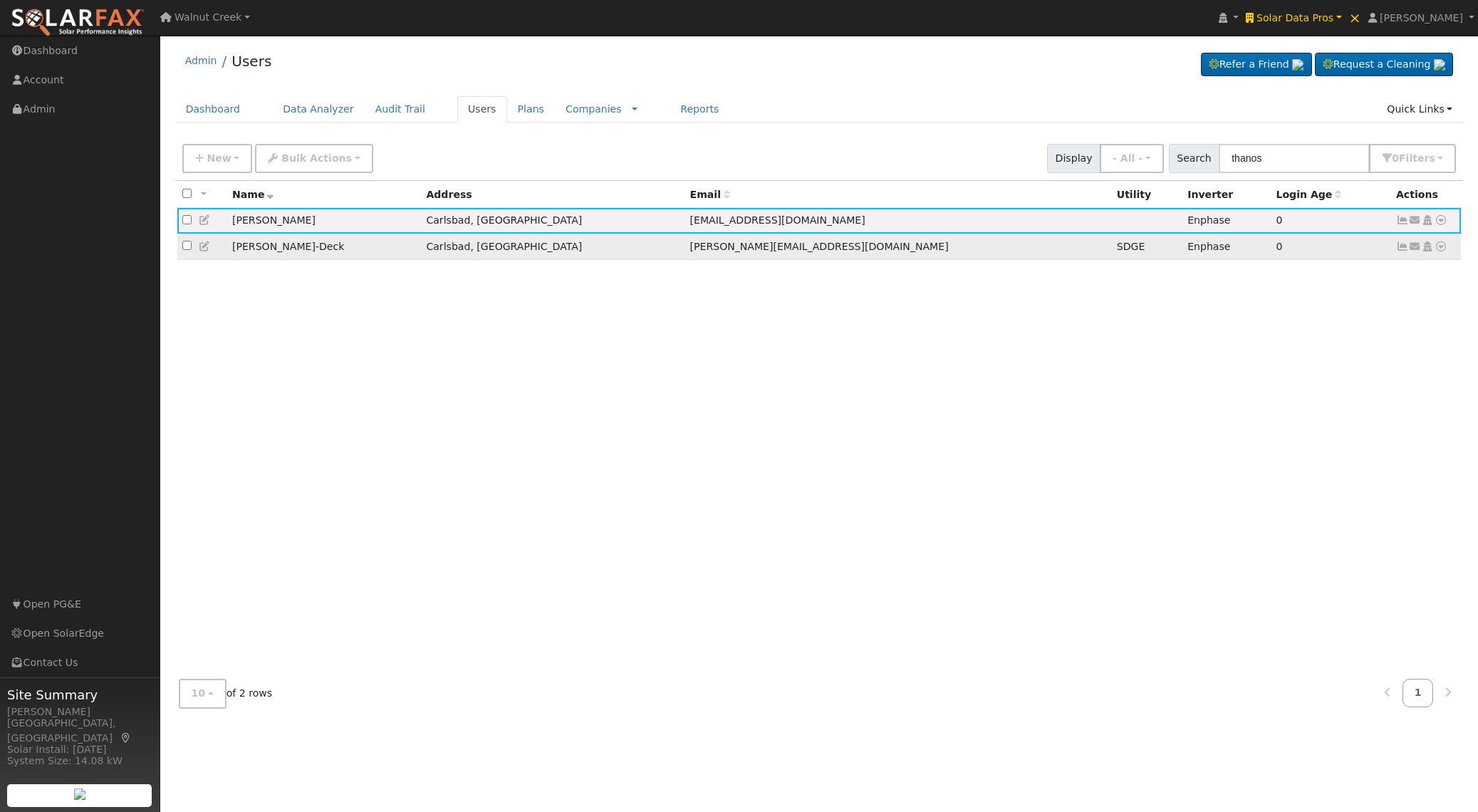
click at [206, 248] on icon at bounding box center [205, 246] width 13 height 10
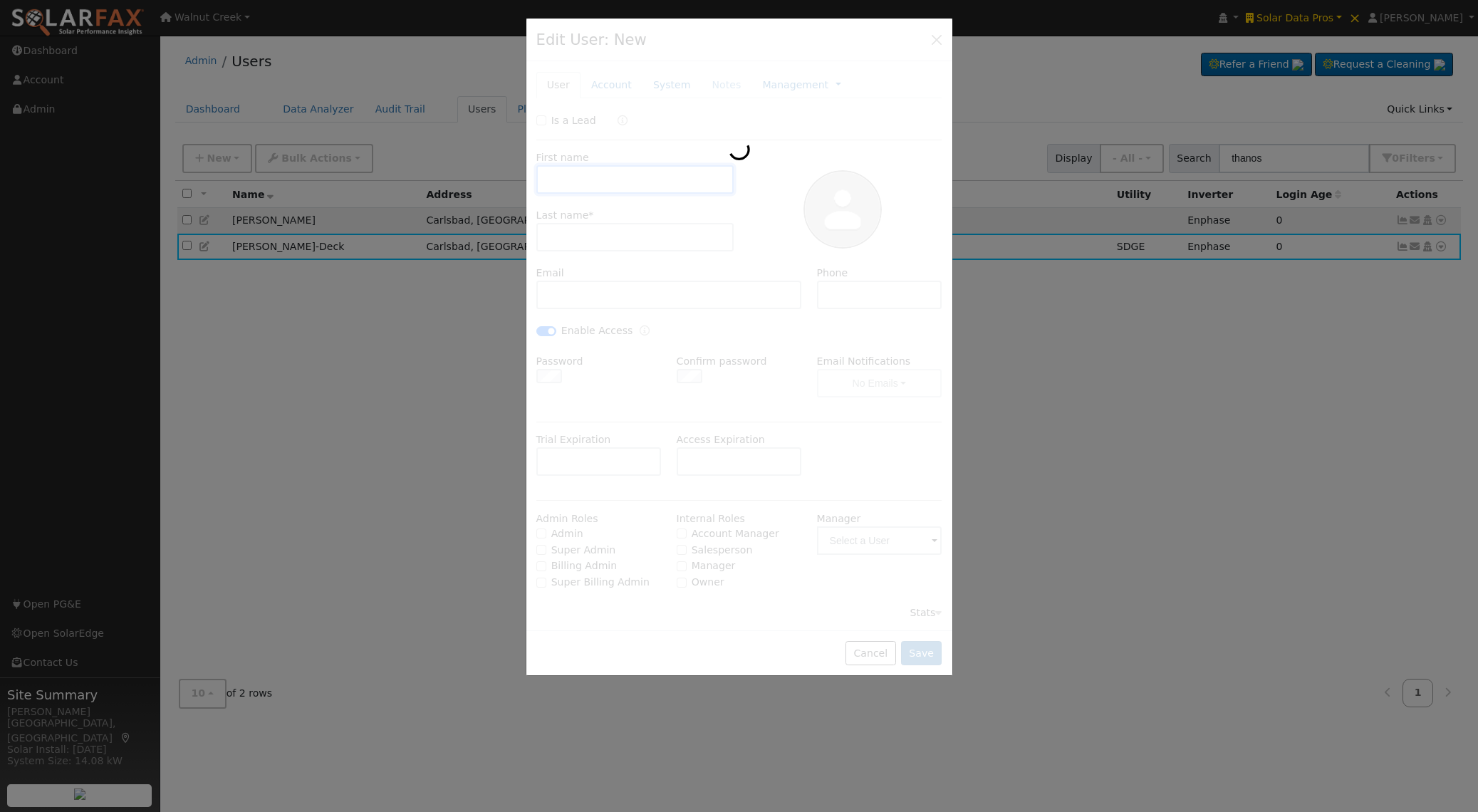
type input "[PERSON_NAME]"
type input "Thanos-Deck"
type input "brad+gregthanos@solardatapros.com"
checkbox input "true"
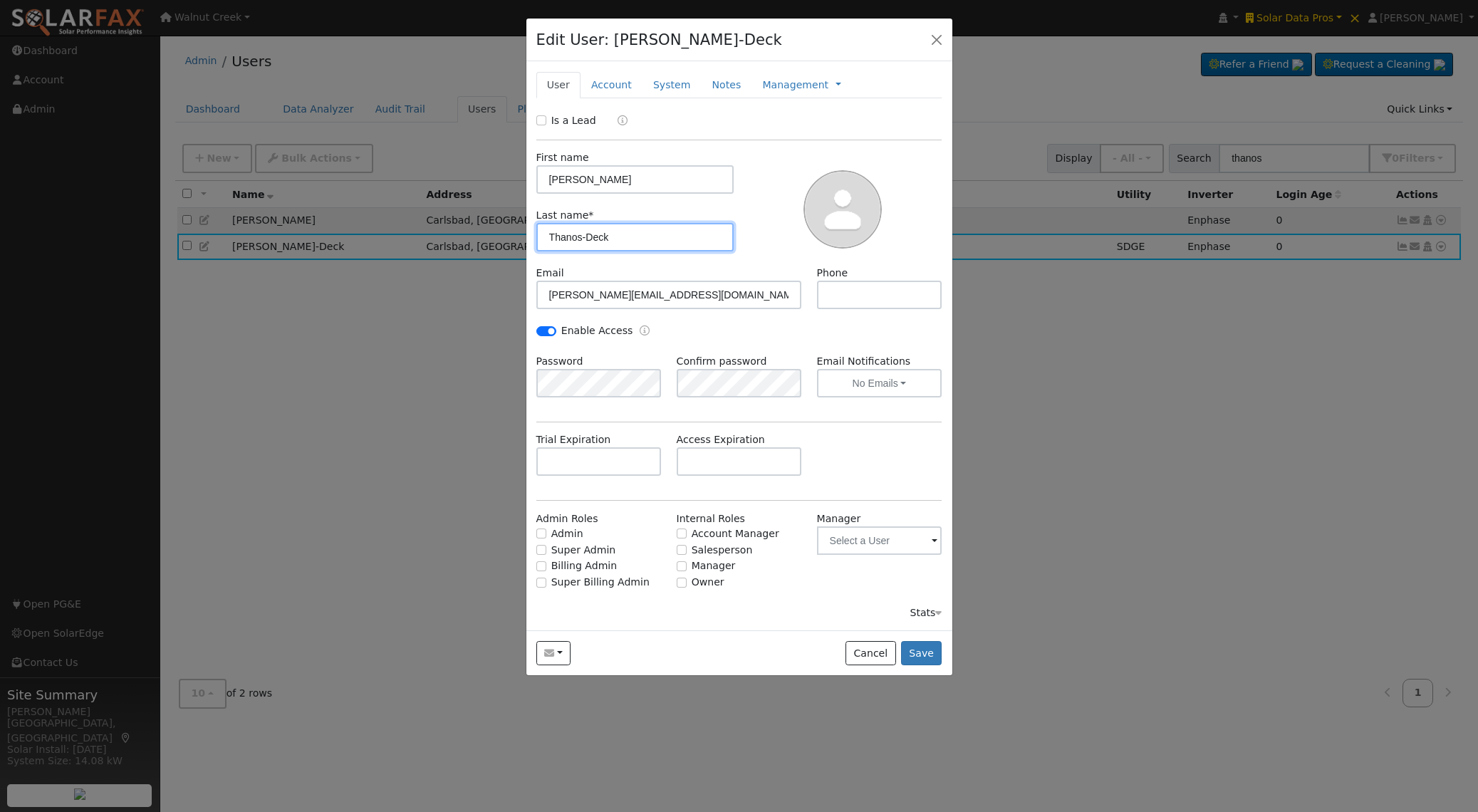
click at [630, 233] on input "Thanos-Deck" at bounding box center [635, 237] width 198 height 29
type input "Thanos"
click at [661, 296] on input "brad+gregthanos@solardatapros.com" at bounding box center [669, 295] width 266 height 29
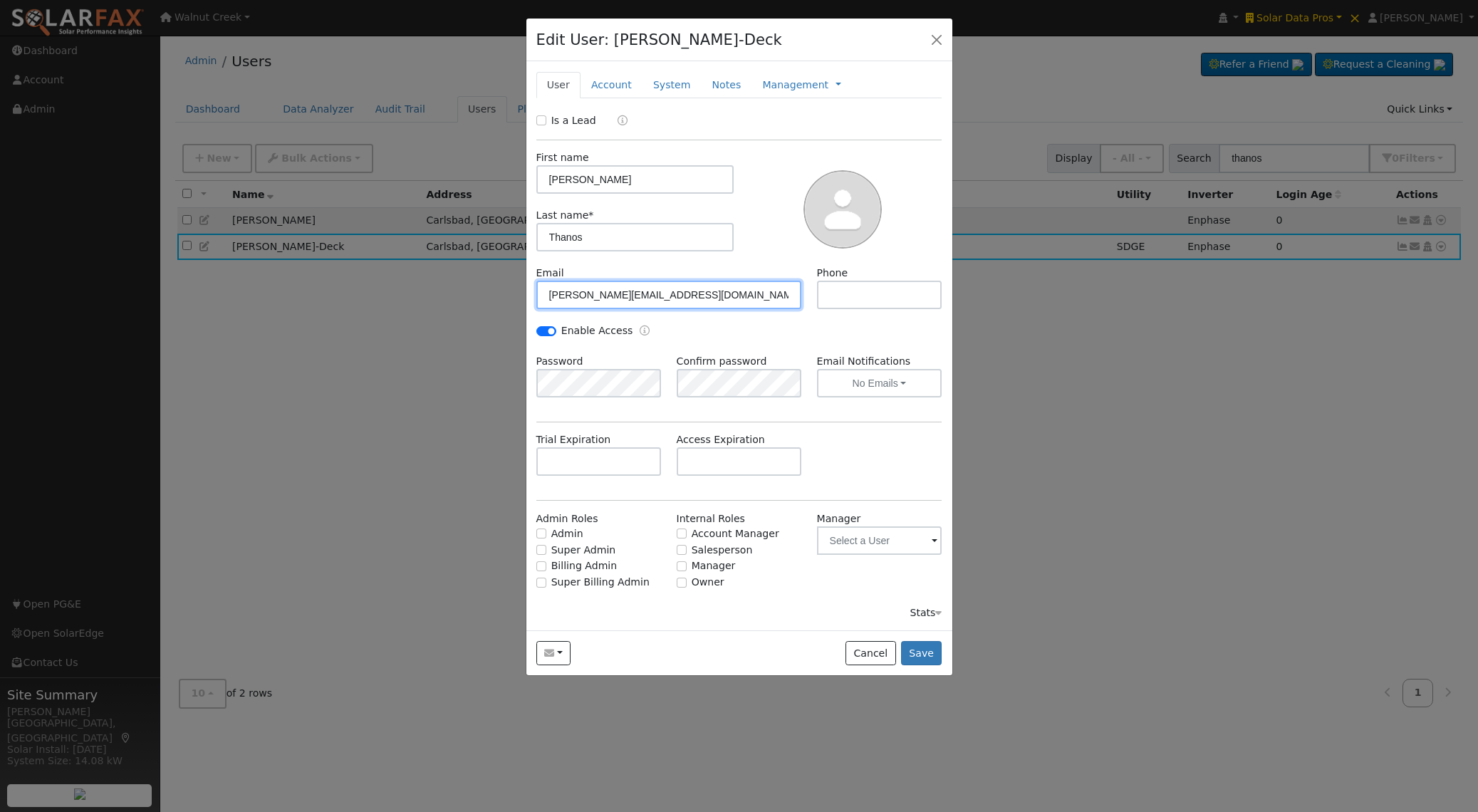
paste input "gregthanos@yahoo"
drag, startPoint x: 601, startPoint y: 295, endPoint x: 624, endPoint y: 310, distance: 27.5
click at [601, 295] on input "[EMAIL_ADDRESS][DOMAIN_NAME]" at bounding box center [669, 295] width 266 height 29
type input "gregthanos+[EMAIL_ADDRESS][DOMAIN_NAME]"
click at [935, 648] on button "Save" at bounding box center [922, 653] width 42 height 24
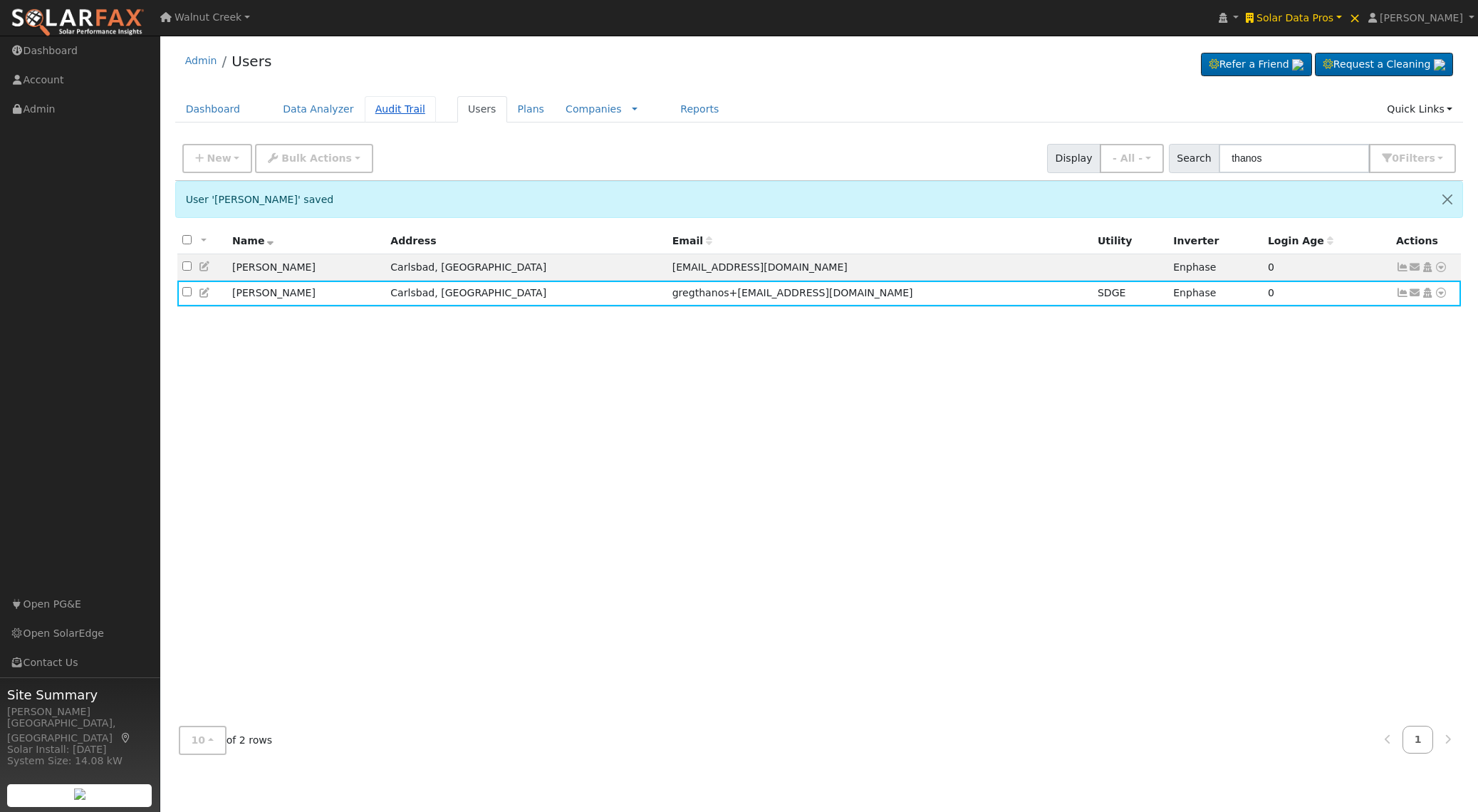
click at [391, 114] on link "Audit Trail" at bounding box center [400, 109] width 71 height 26
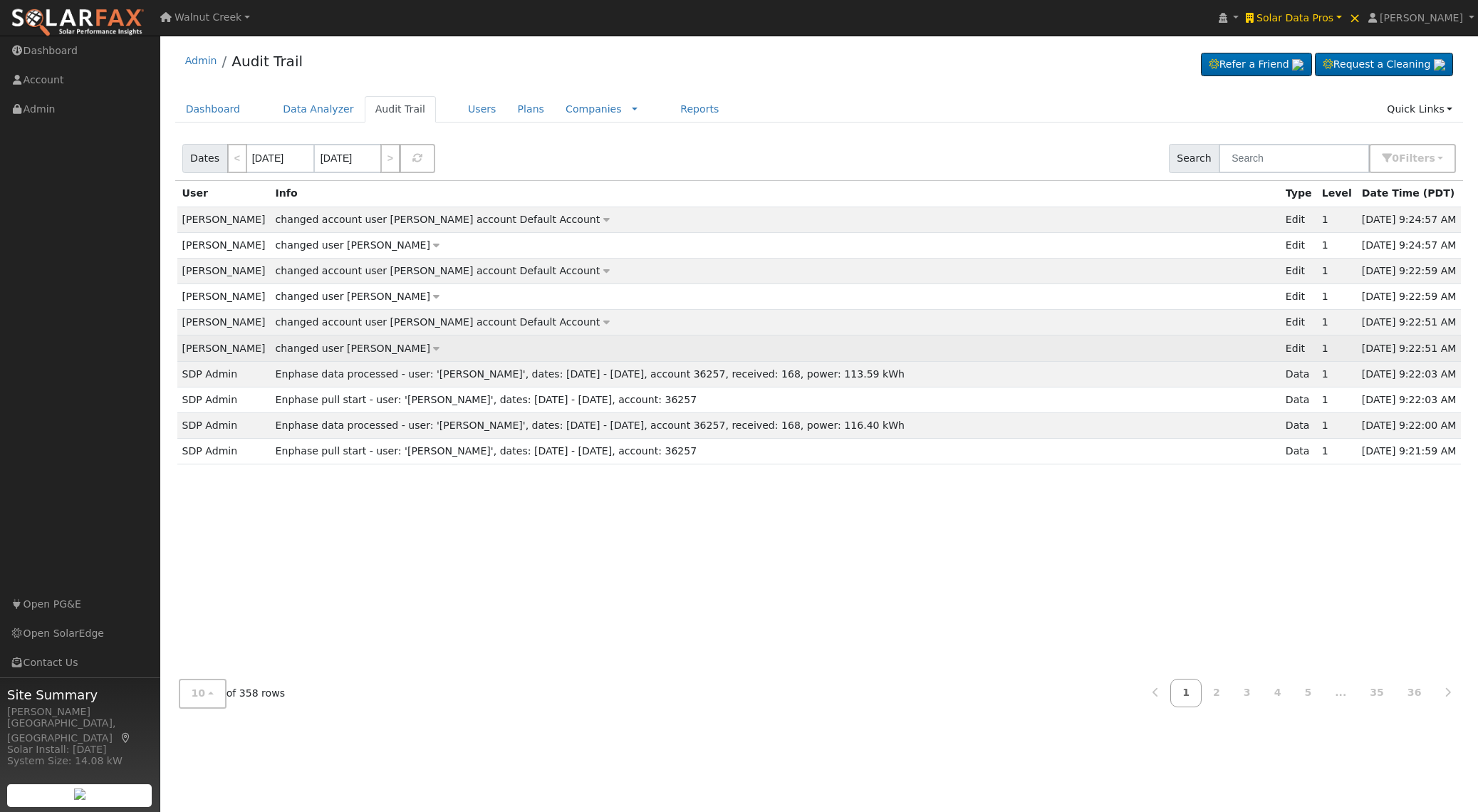
click at [433, 350] on icon at bounding box center [436, 348] width 6 height 10
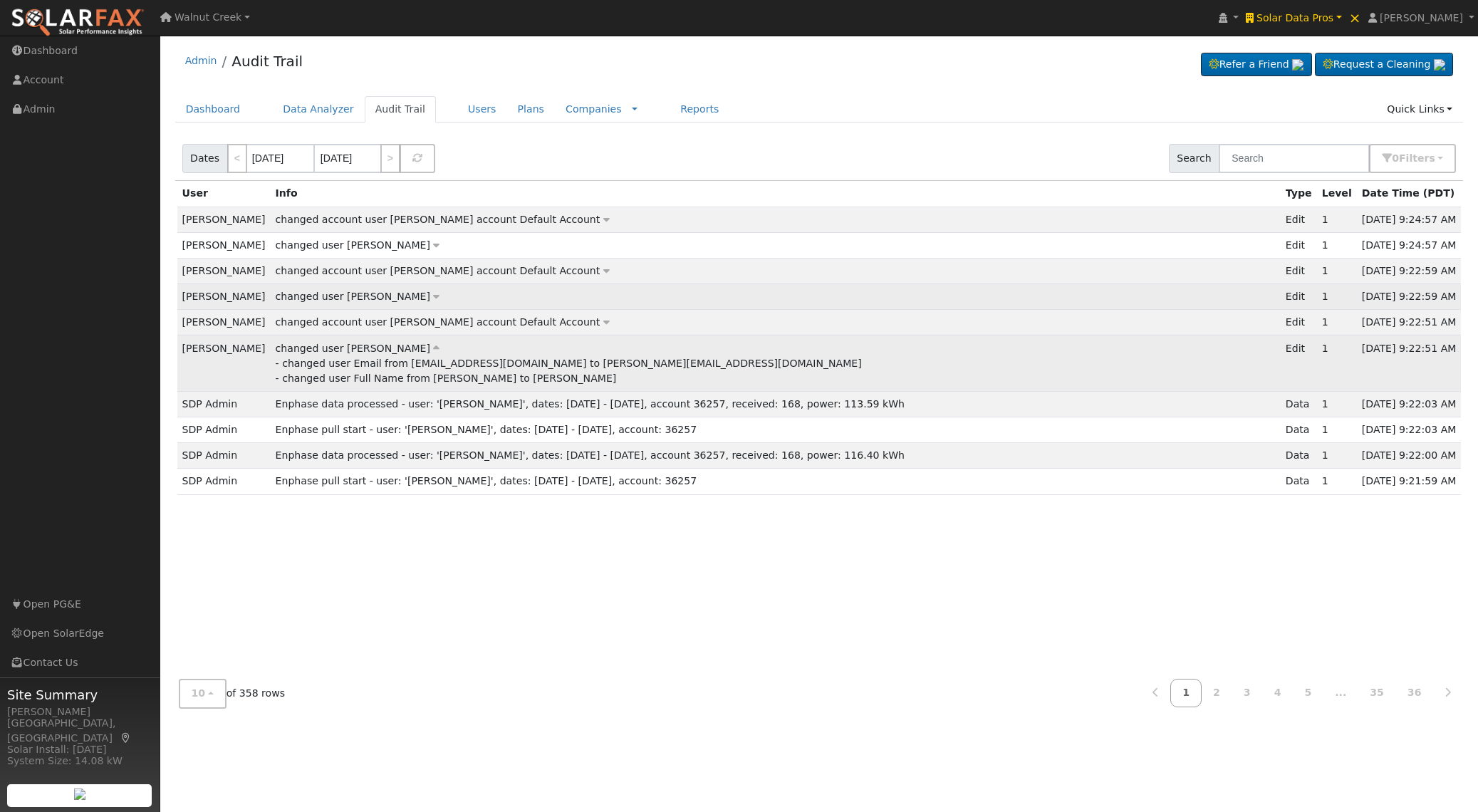
click at [433, 297] on icon at bounding box center [436, 297] width 6 height 10
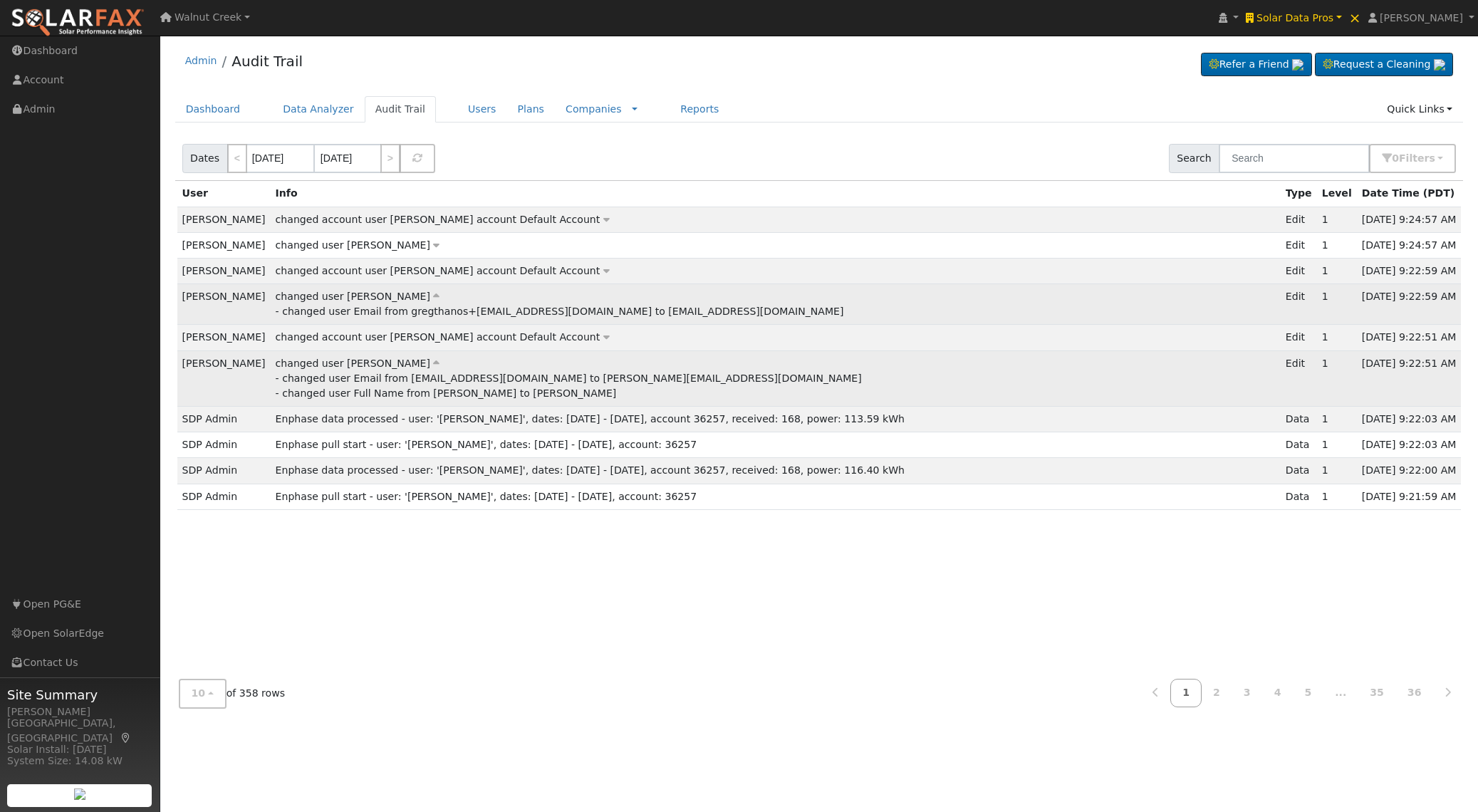
click at [392, 386] on div "- changed user Email from gregthanos+[EMAIL_ADDRESS][DOMAIN_NAME] to [EMAIL_ADD…" at bounding box center [776, 393] width 1001 height 15
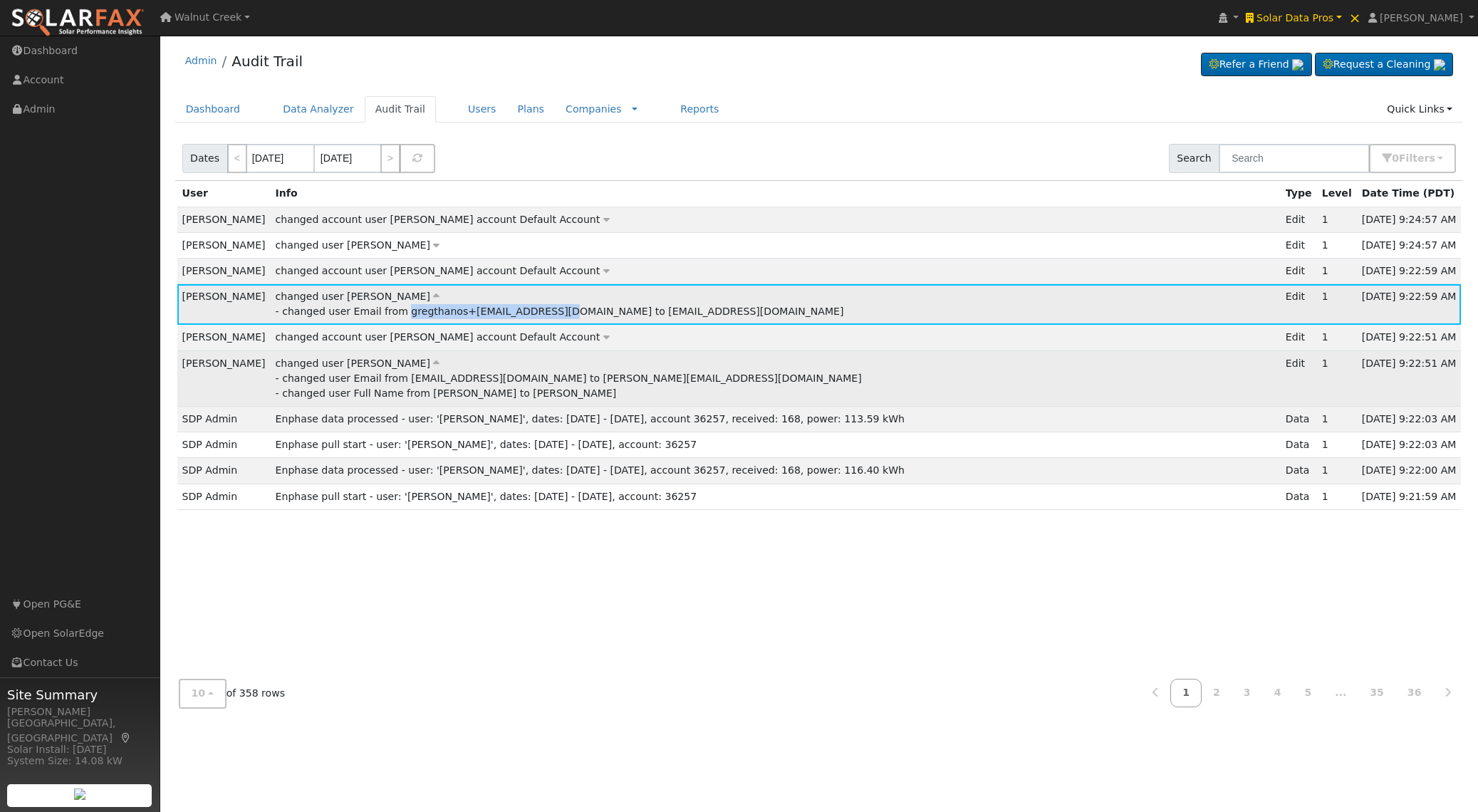
drag, startPoint x: 392, startPoint y: 314, endPoint x: 502, endPoint y: 314, distance: 110.0
click at [502, 314] on div "- changed user Email from gregthanos+[EMAIL_ADDRESS][DOMAIN_NAME] to [EMAIL_ADD…" at bounding box center [776, 311] width 1001 height 15
copy div "gregthanos+[EMAIL_ADDRESS][DOMAIN_NAME]"
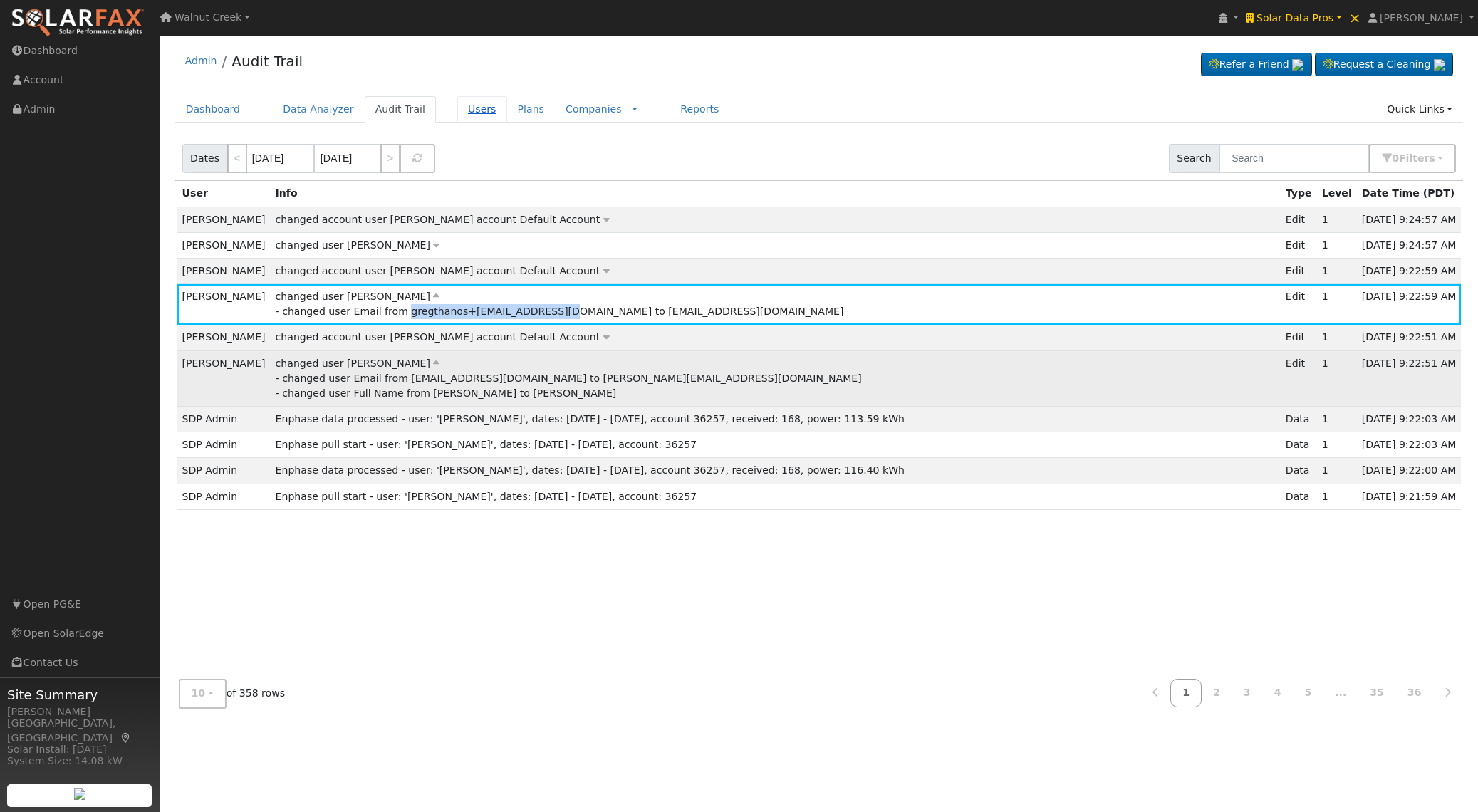
click at [471, 107] on link "Users" at bounding box center [483, 109] width 50 height 26
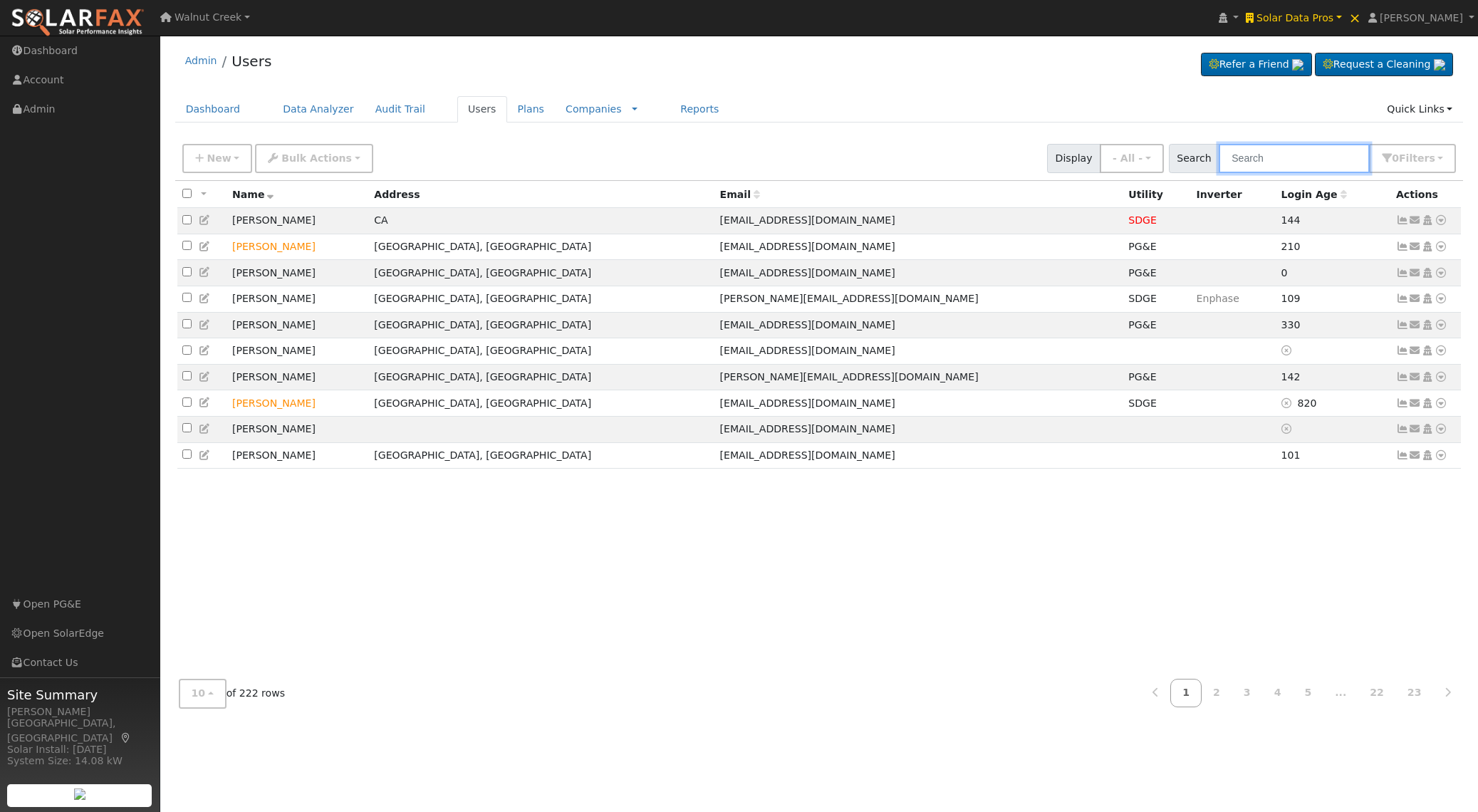
click at [1280, 164] on input "text" at bounding box center [1294, 158] width 151 height 29
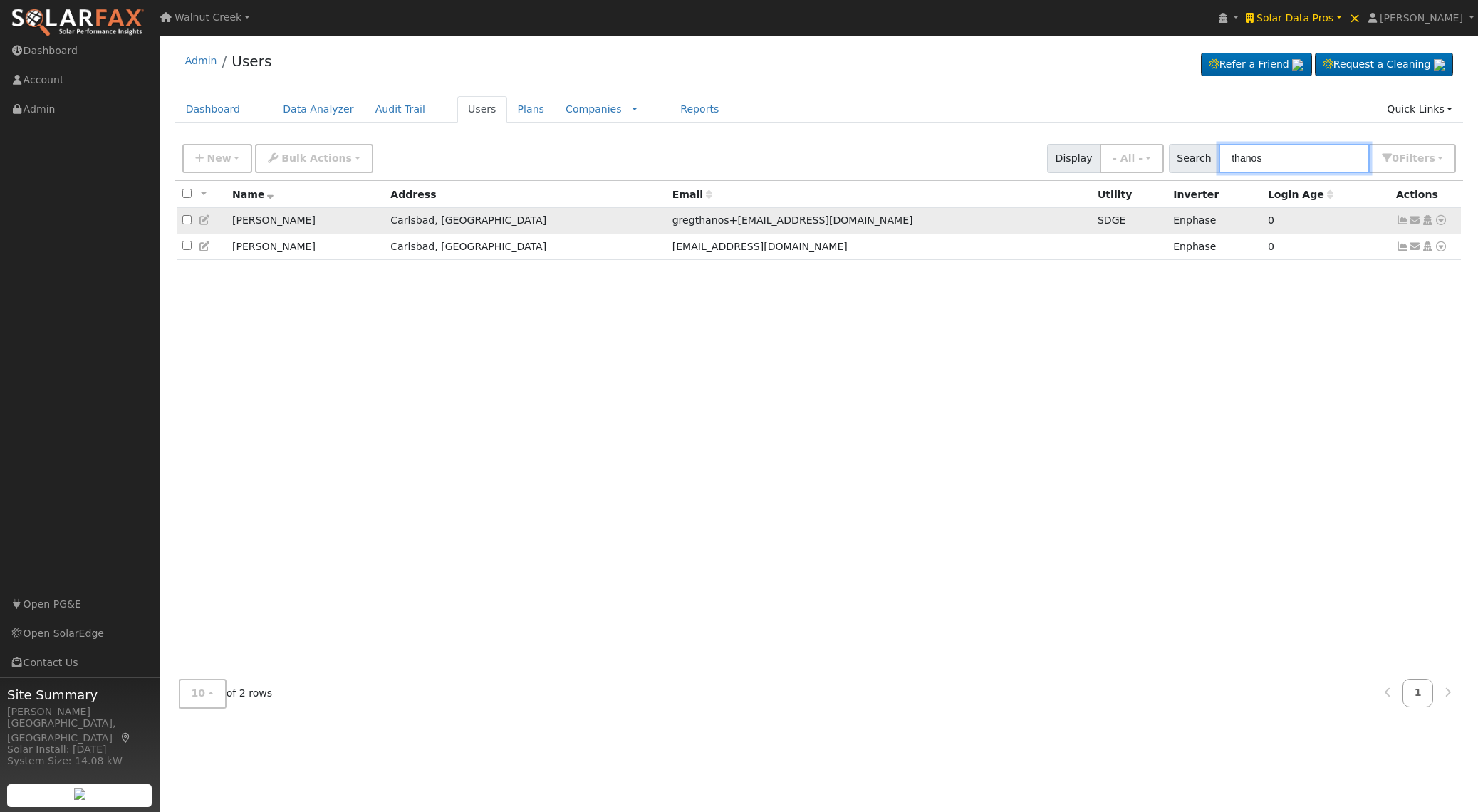
type input "thanos"
click at [203, 223] on icon at bounding box center [205, 221] width 13 height 10
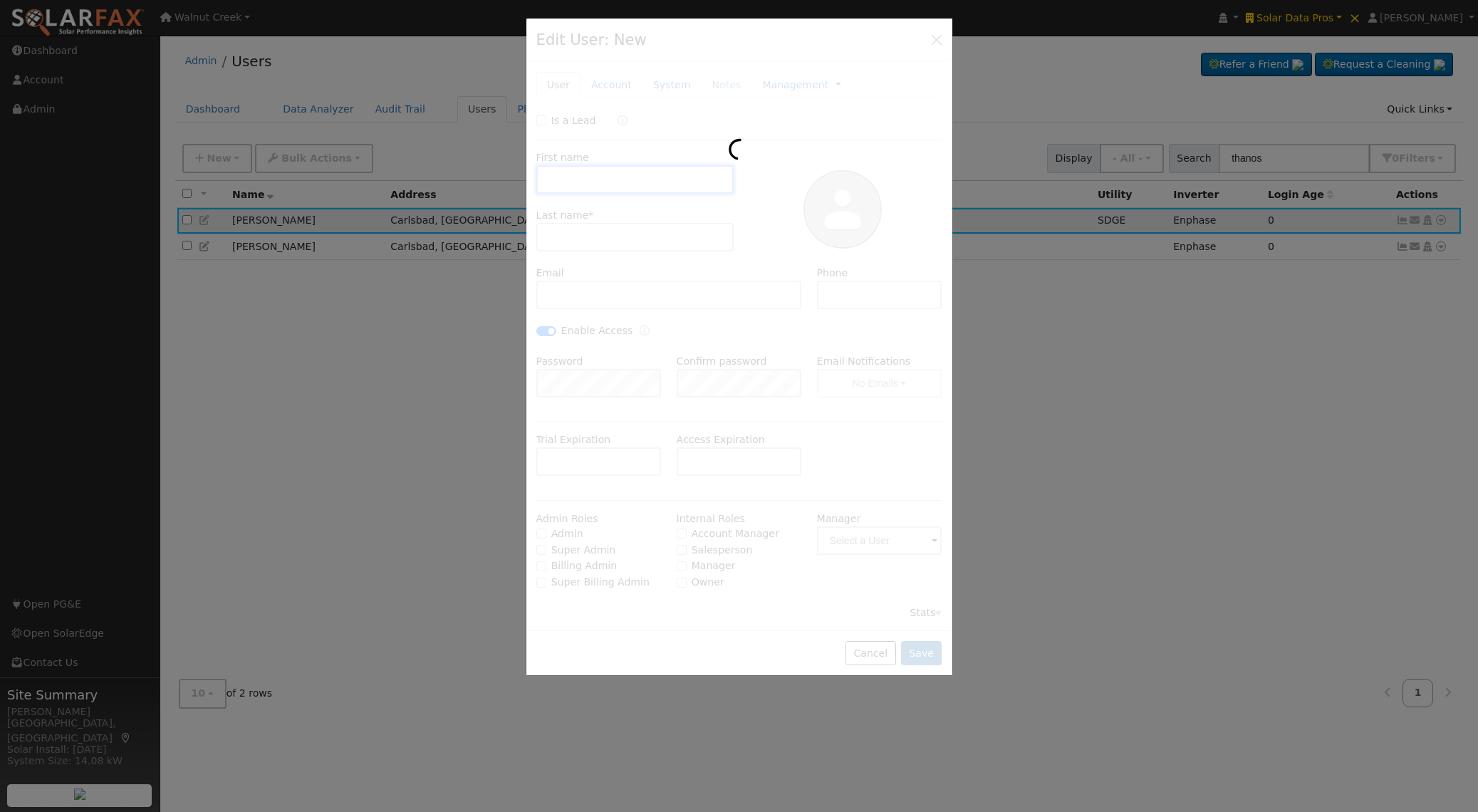
type input "Greg"
type input "Thanos"
type input "gregthanos+alt@yahoo.com"
checkbox input "true"
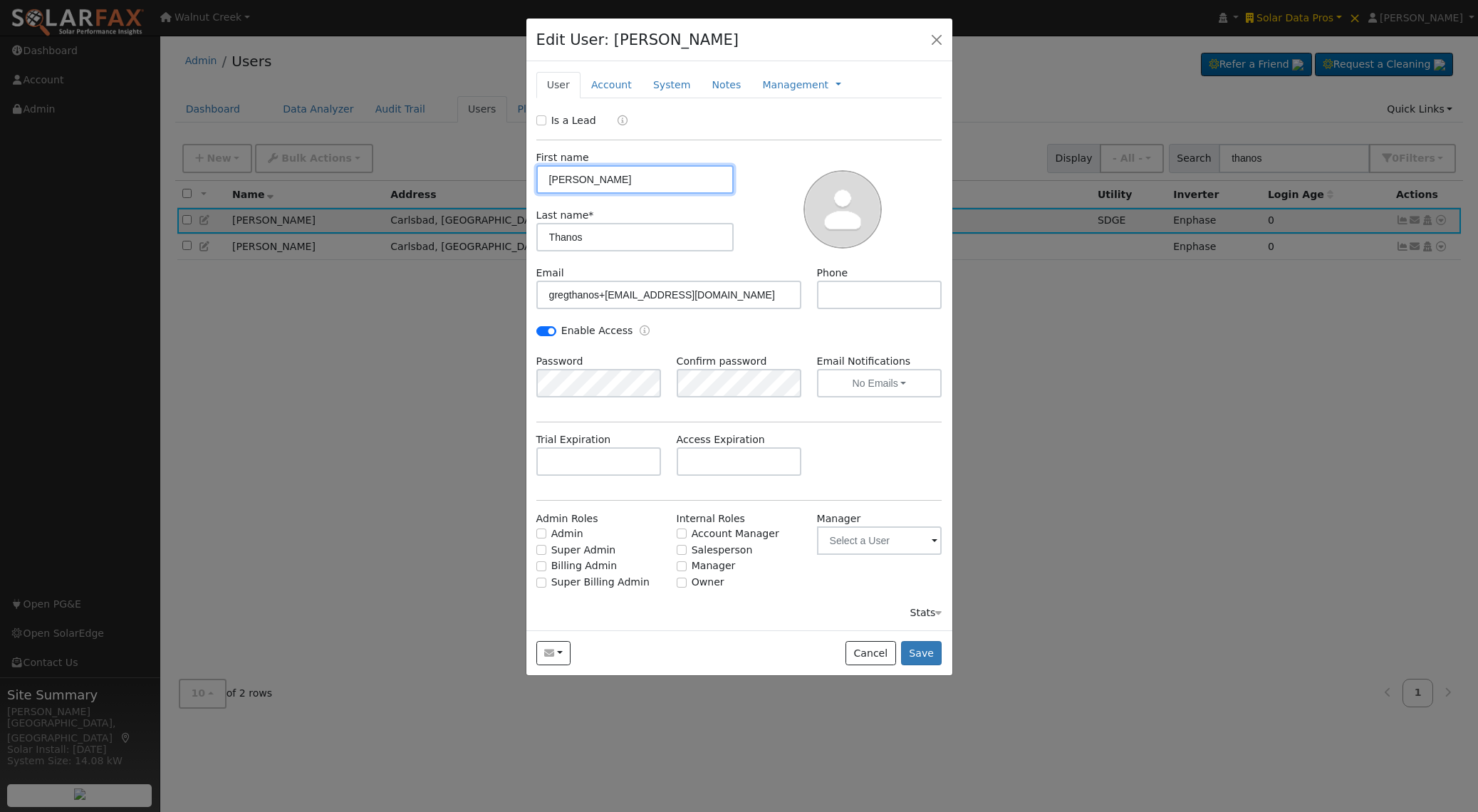
checkbox input "false"
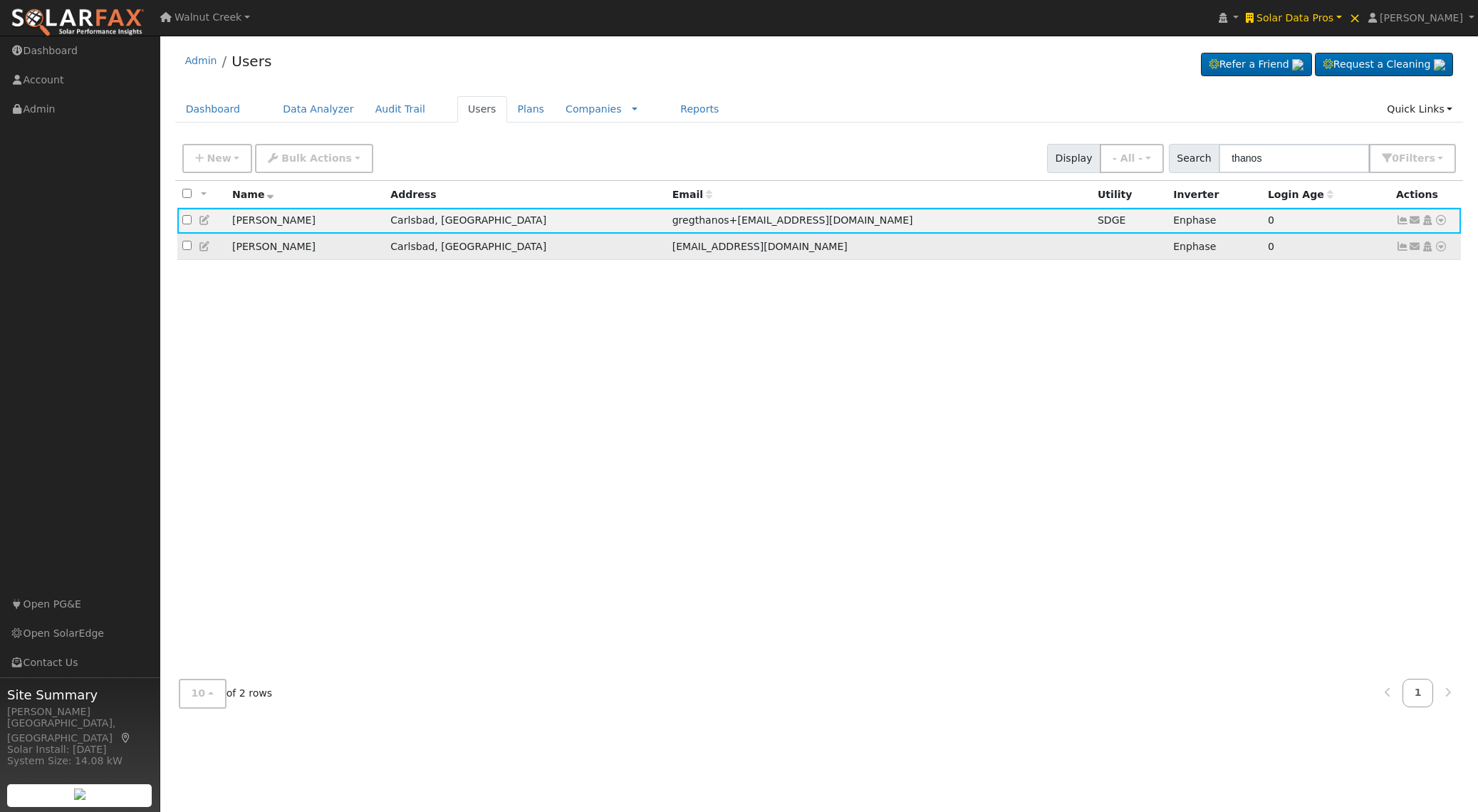
click at [205, 246] on icon at bounding box center [205, 246] width 13 height 10
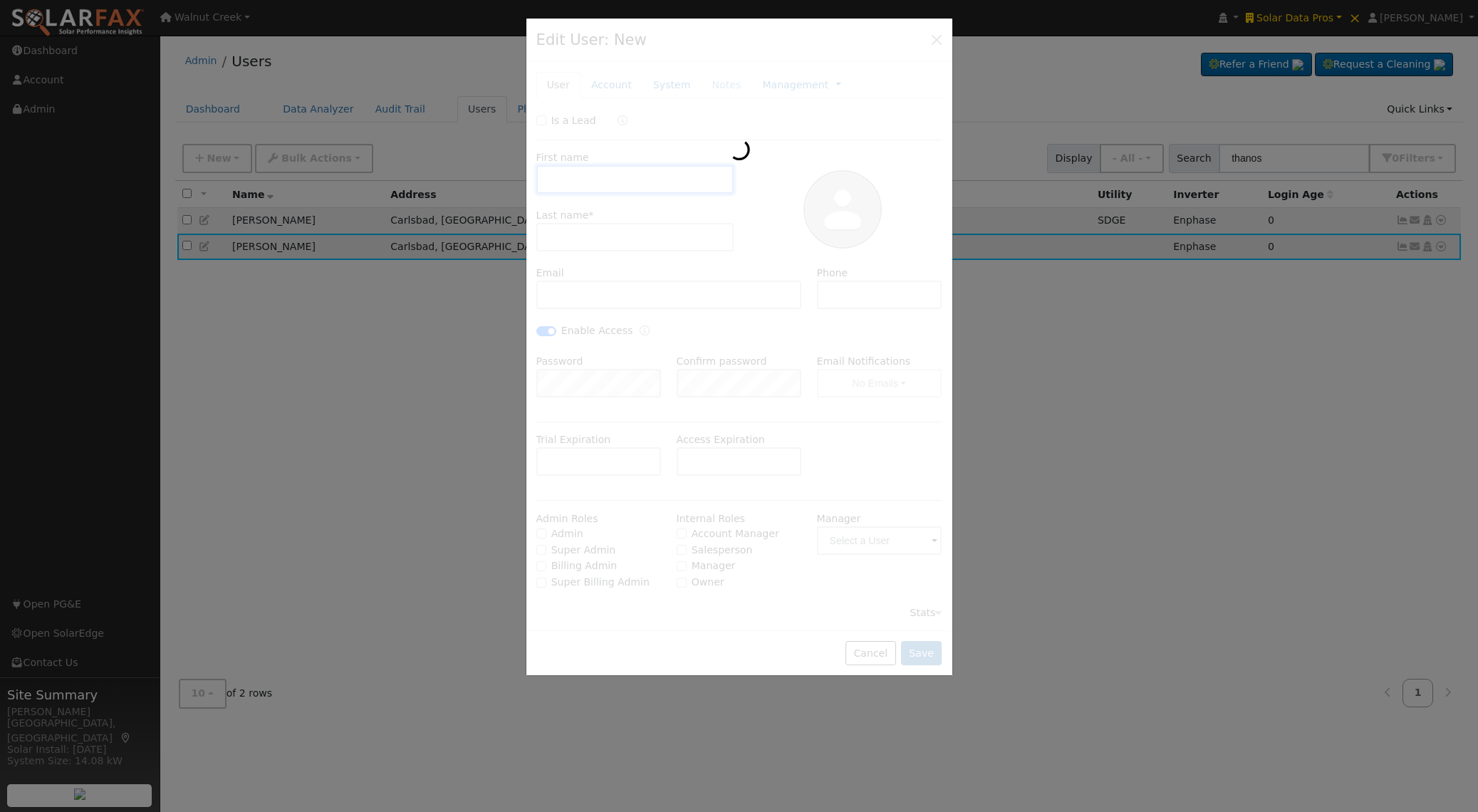
type input "Greg"
type input "Thanos"
type input "gregthanos@yahoo.com"
type input "(310) 927-6162"
checkbox input "true"
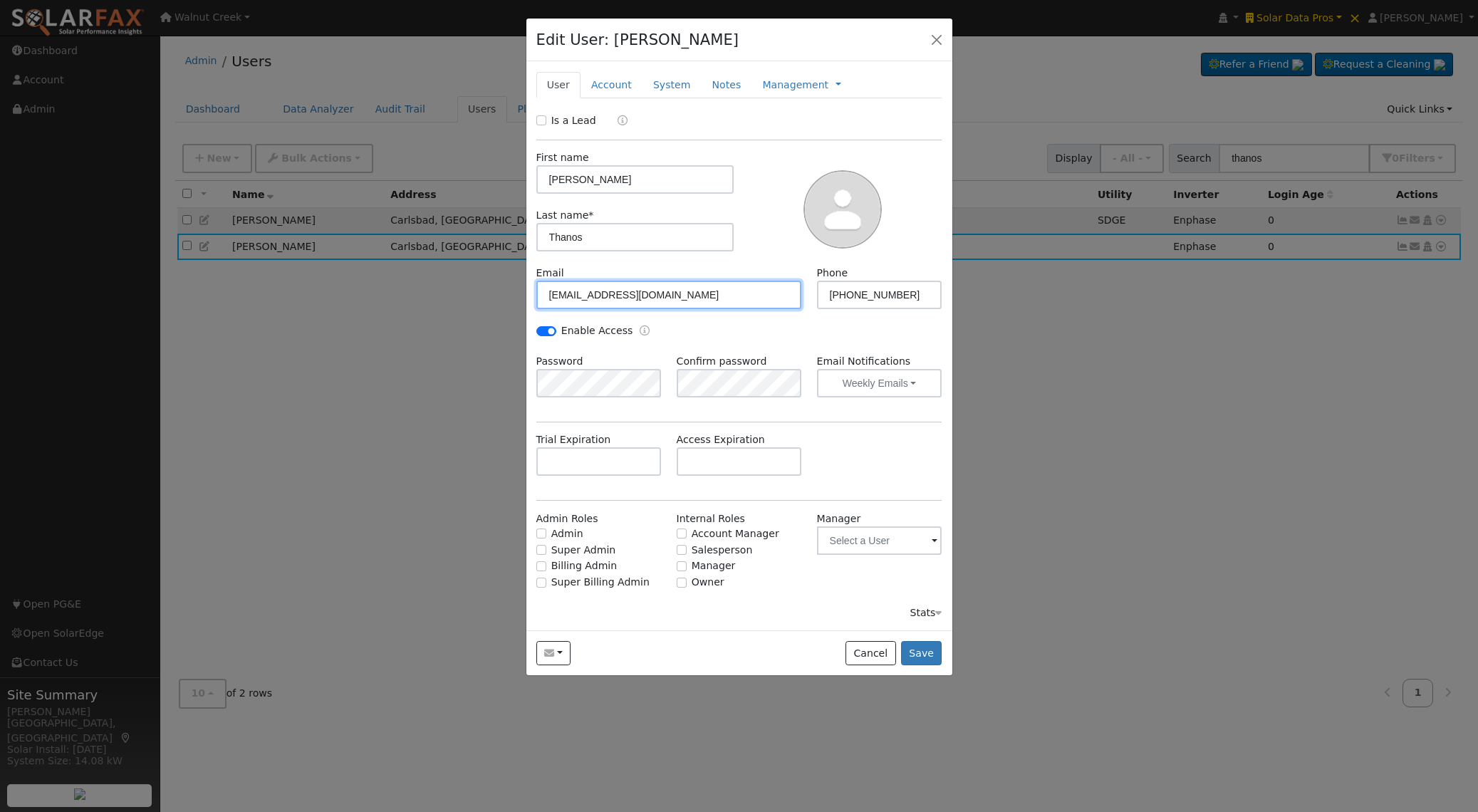
click at [583, 301] on input "gregthanos@yahoo.com" at bounding box center [669, 295] width 266 height 29
click at [583, 301] on input "[EMAIL_ADDRESS][DOMAIN_NAME]" at bounding box center [669, 295] width 266 height 29
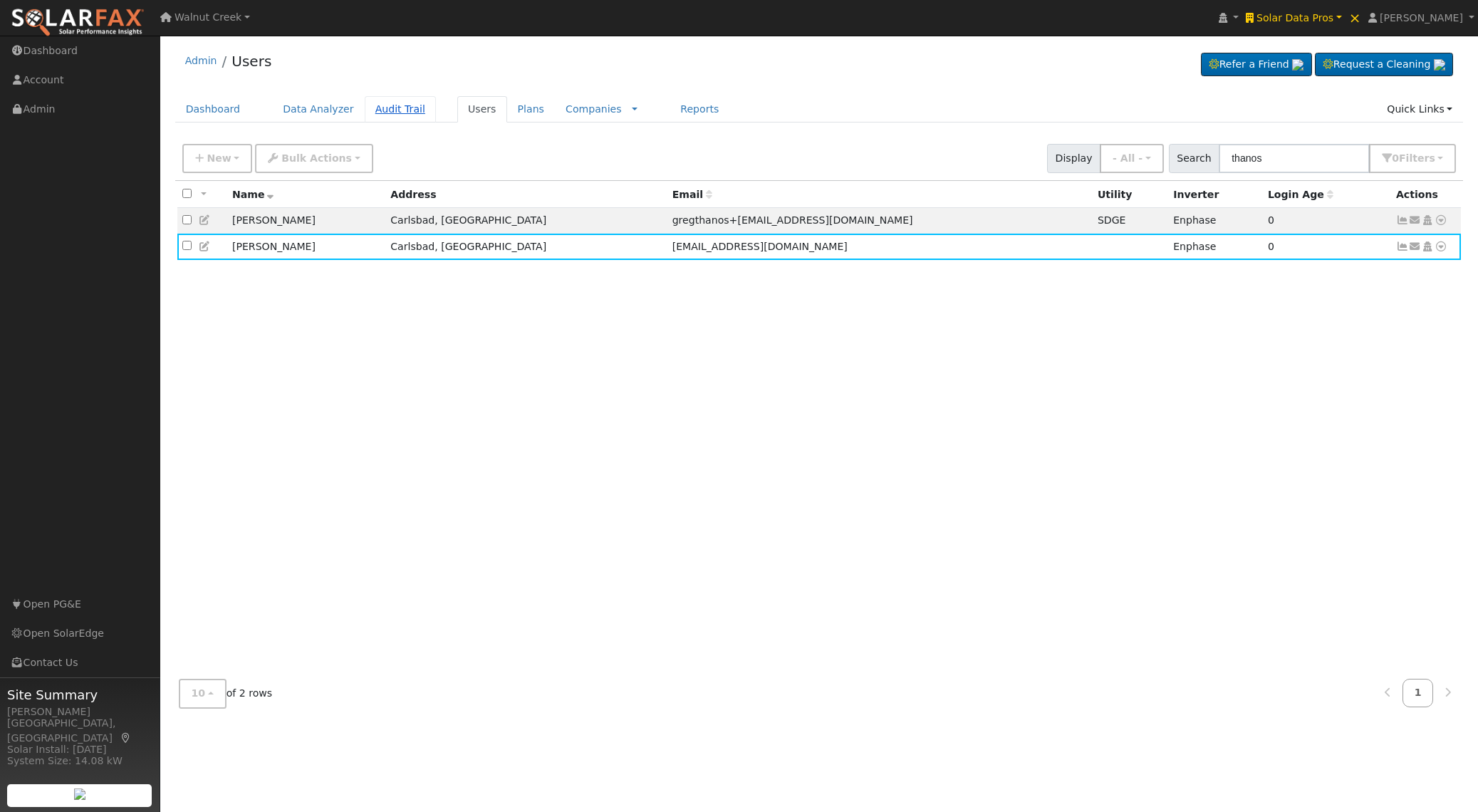
click at [398, 101] on link "Audit Trail" at bounding box center [400, 109] width 71 height 26
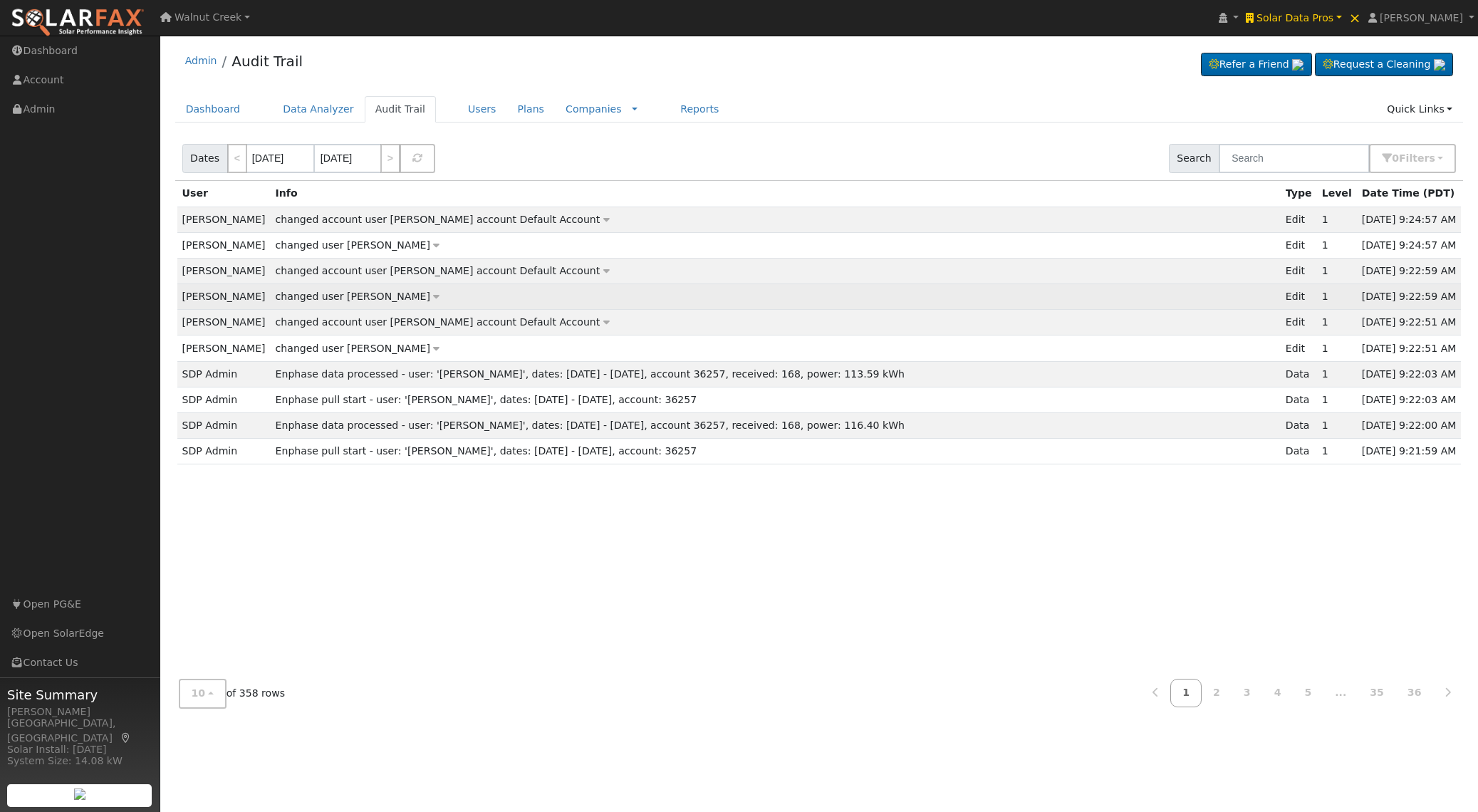
click at [433, 296] on icon at bounding box center [436, 297] width 6 height 10
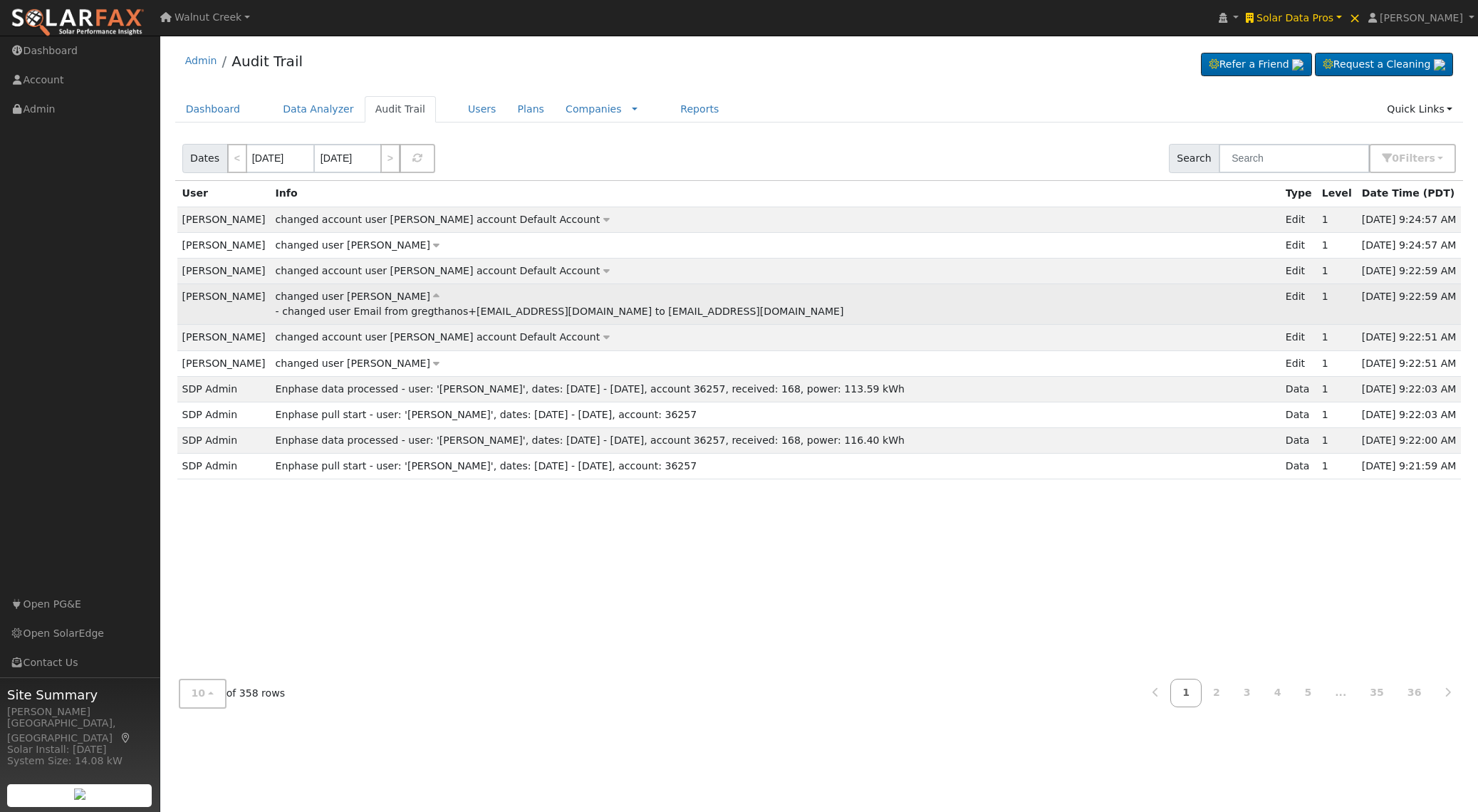
click at [382, 314] on div "- changed user Email from gregthanos+[EMAIL_ADDRESS][DOMAIN_NAME] to [EMAIL_ADD…" at bounding box center [776, 311] width 1001 height 15
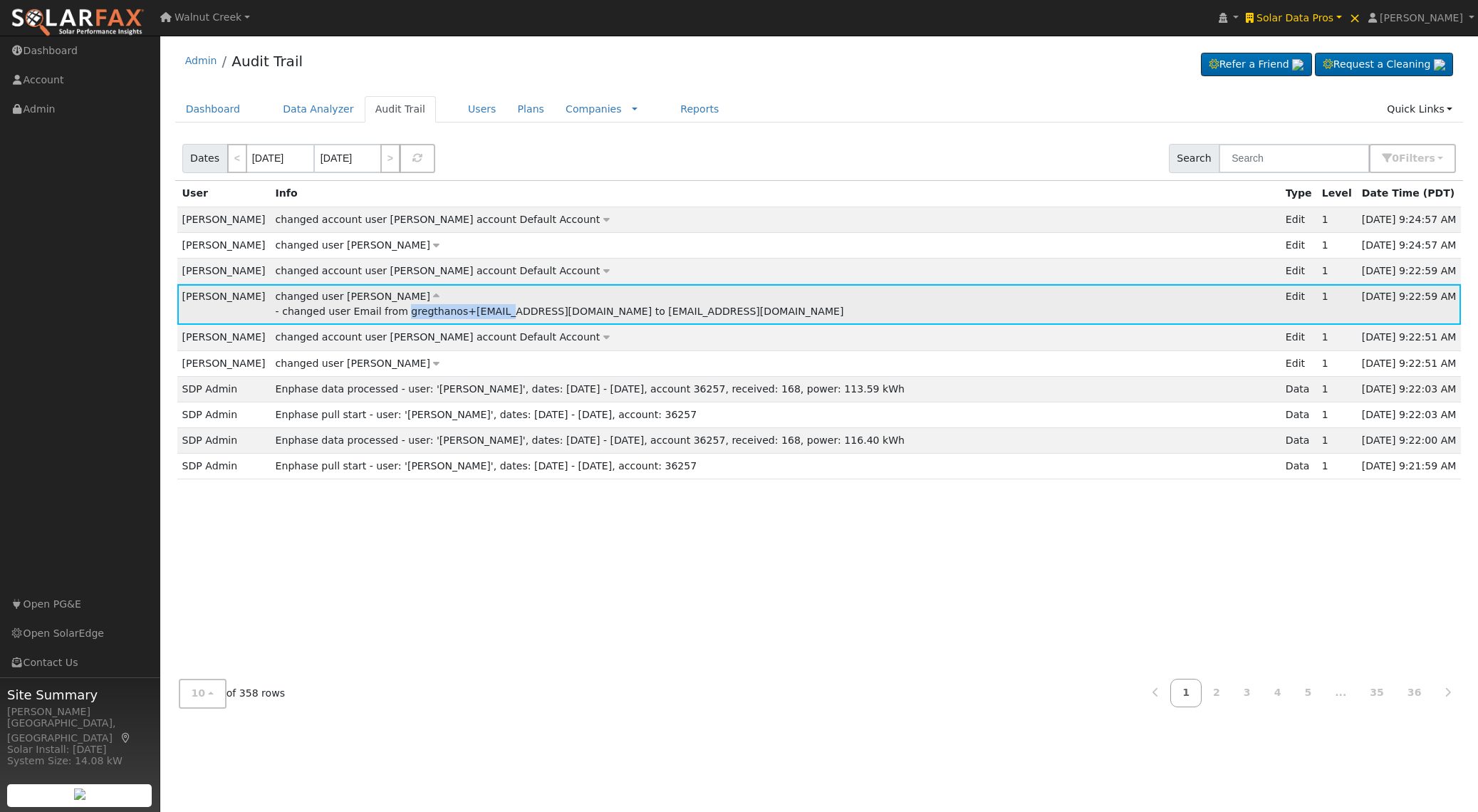
drag, startPoint x: 390, startPoint y: 314, endPoint x: 445, endPoint y: 315, distance: 55.0
click at [445, 315] on div "- changed user Email from gregthanos+[EMAIL_ADDRESS][DOMAIN_NAME] to [EMAIL_ADD…" at bounding box center [776, 311] width 1001 height 15
copy div "gregthanos+altacct"
click at [514, 313] on div "- changed user Email from gregthanos+[EMAIL_ADDRESS][DOMAIN_NAME] to [EMAIL_ADD…" at bounding box center [776, 311] width 1001 height 15
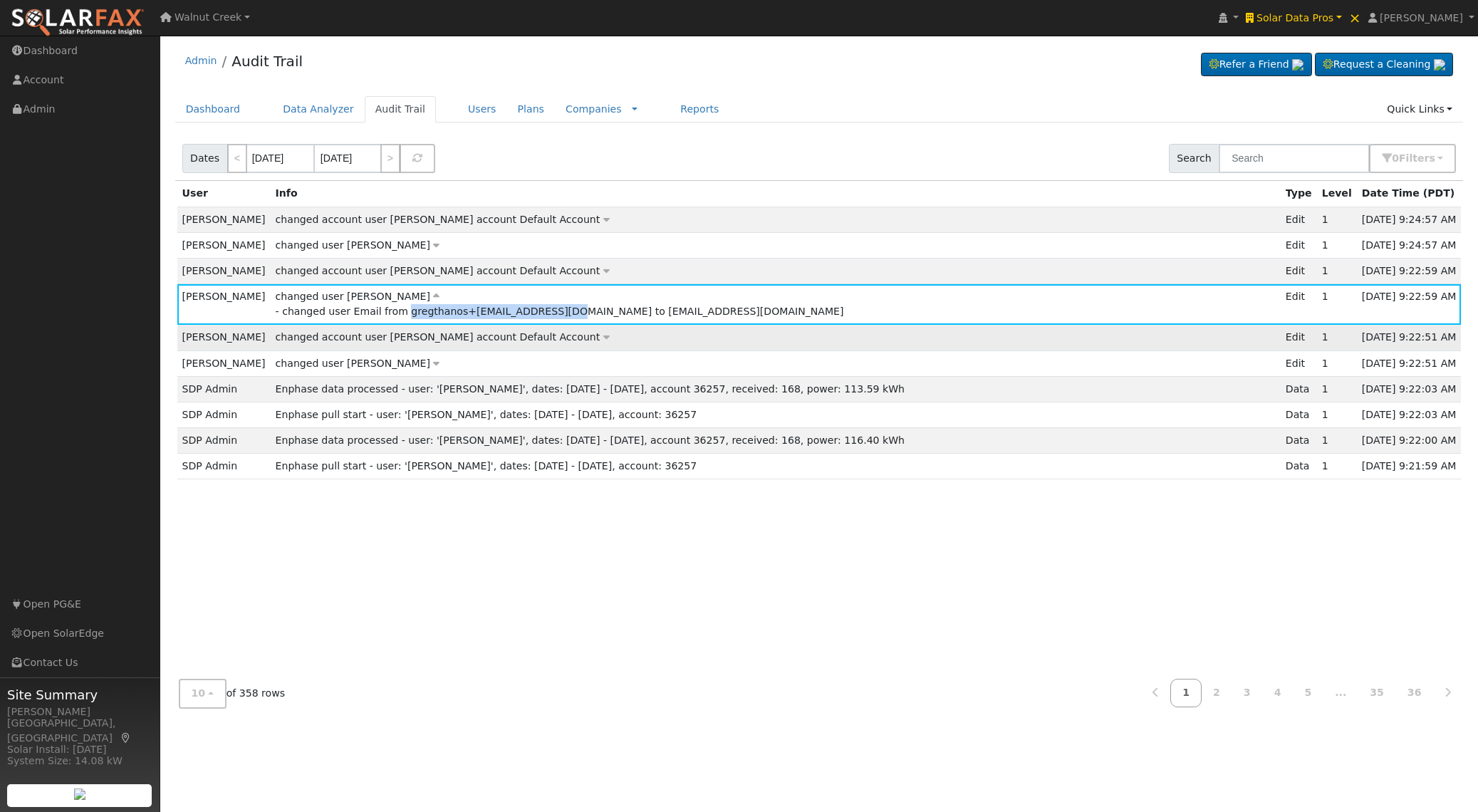
copy div "gregthanos+[EMAIL_ADDRESS][DOMAIN_NAME]"
click at [467, 112] on link "Users" at bounding box center [483, 109] width 50 height 26
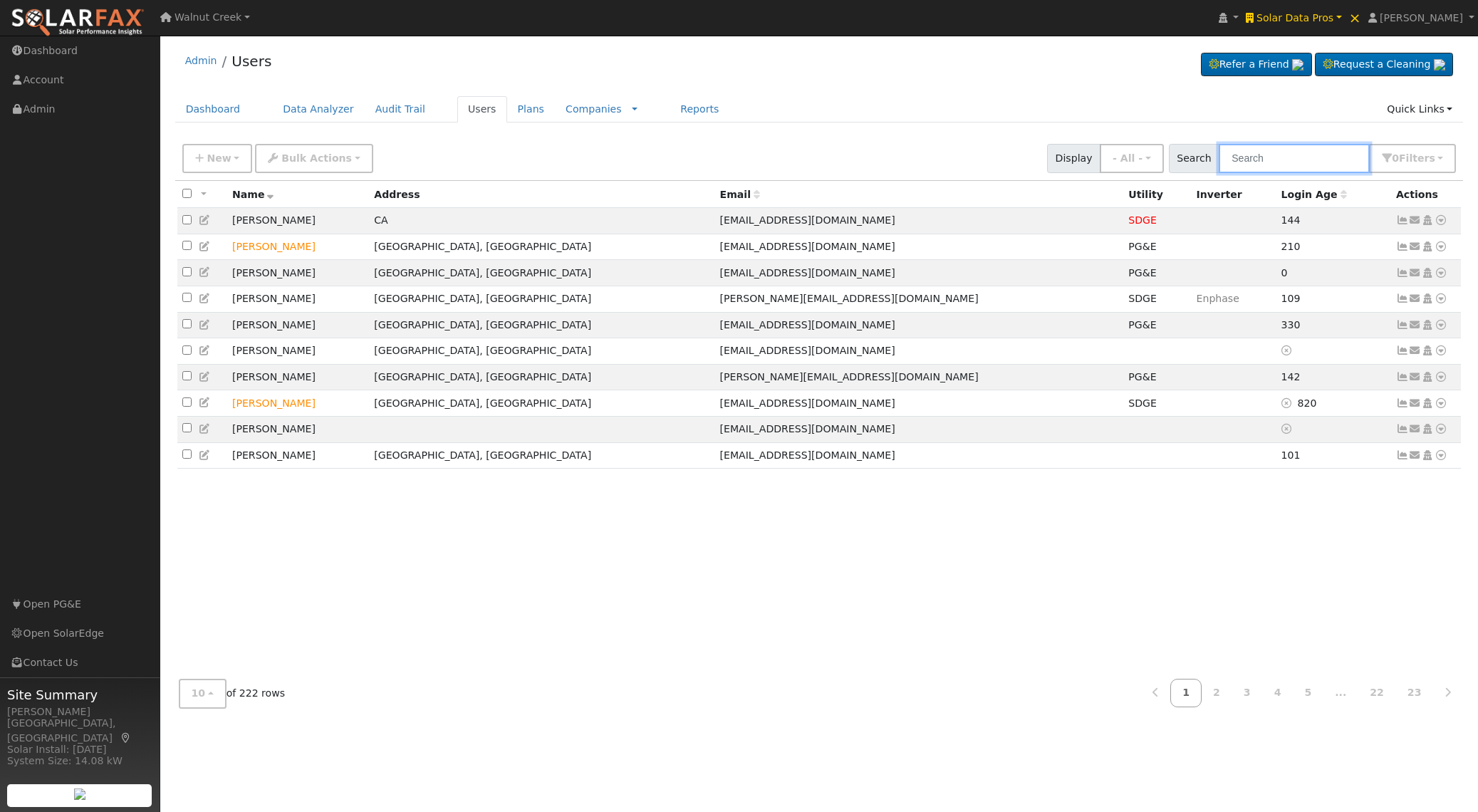
click at [1253, 161] on input "text" at bounding box center [1294, 158] width 151 height 29
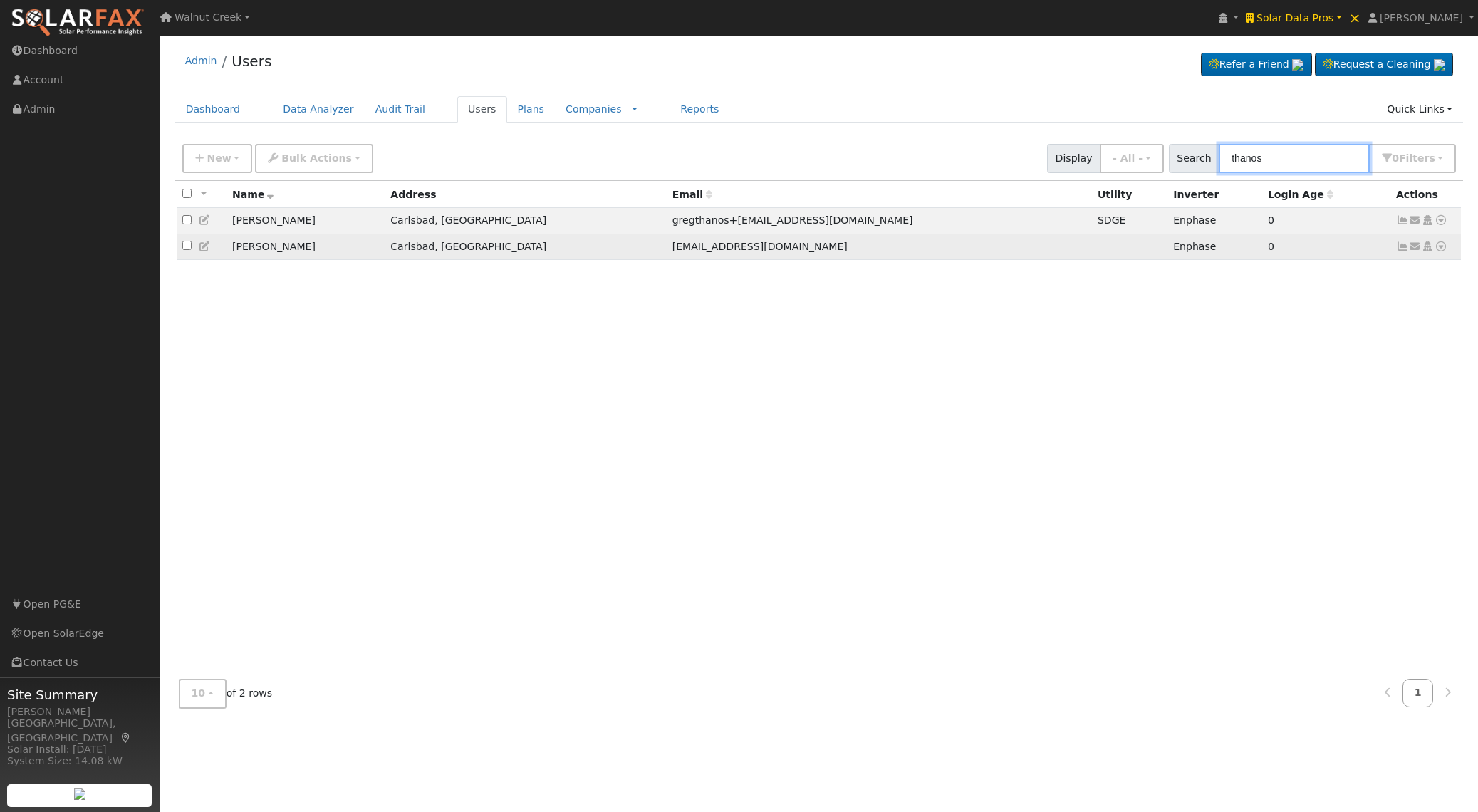
type input "thanos"
click at [206, 247] on icon at bounding box center [205, 246] width 13 height 10
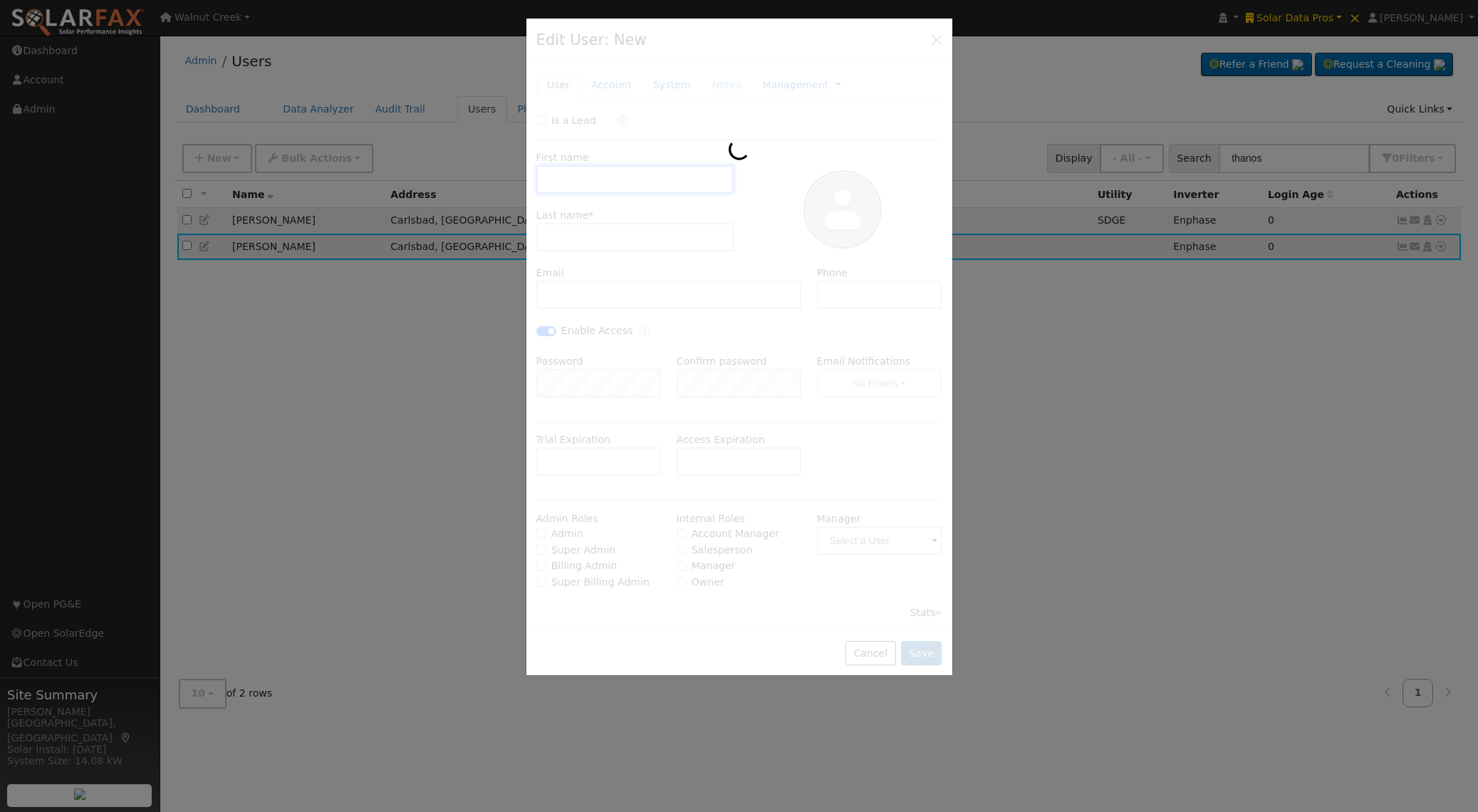
type input "[PERSON_NAME]"
type input "Thanos"
type input "[EMAIL_ADDRESS][DOMAIN_NAME]"
type input "[PHONE_NUMBER]"
checkbox input "true"
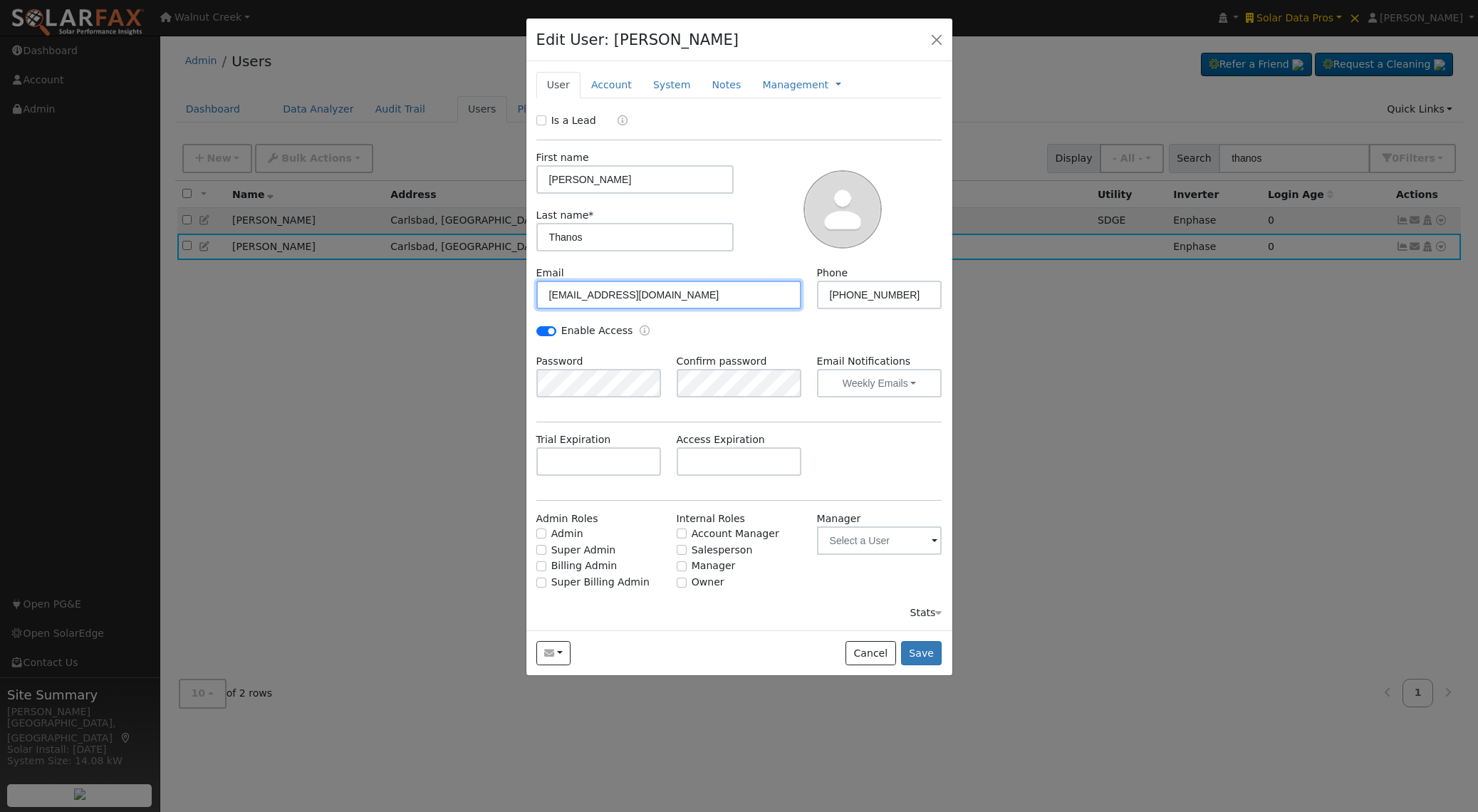
click at [609, 297] on input "[EMAIL_ADDRESS][DOMAIN_NAME]" at bounding box center [669, 295] width 266 height 29
paste input "+[EMAIL_ADDRESS][DOMAIN_NAME]"
type input "gregthanos+[EMAIL_ADDRESS][DOMAIN_NAME]"
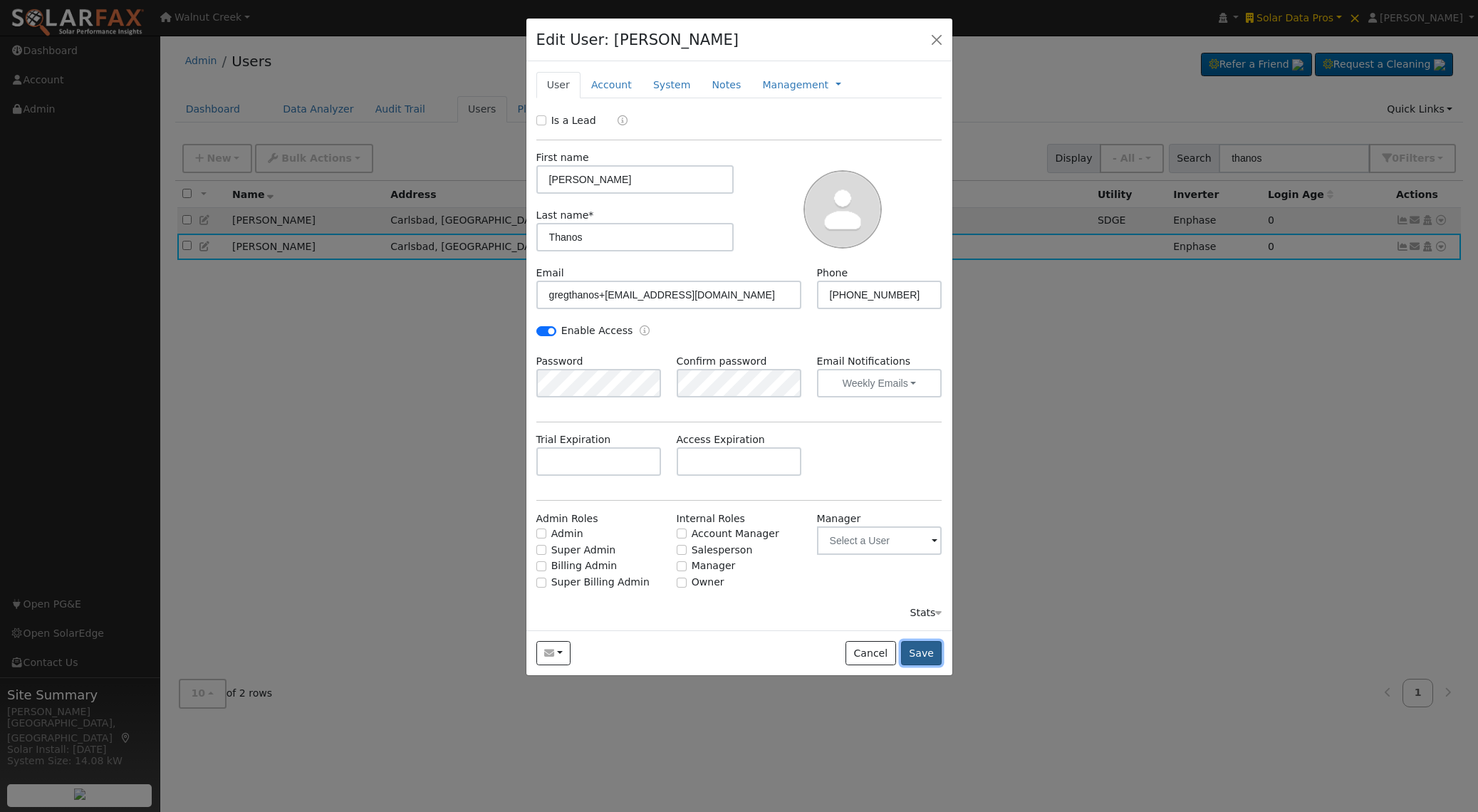
click at [928, 661] on button "Save" at bounding box center [922, 653] width 42 height 24
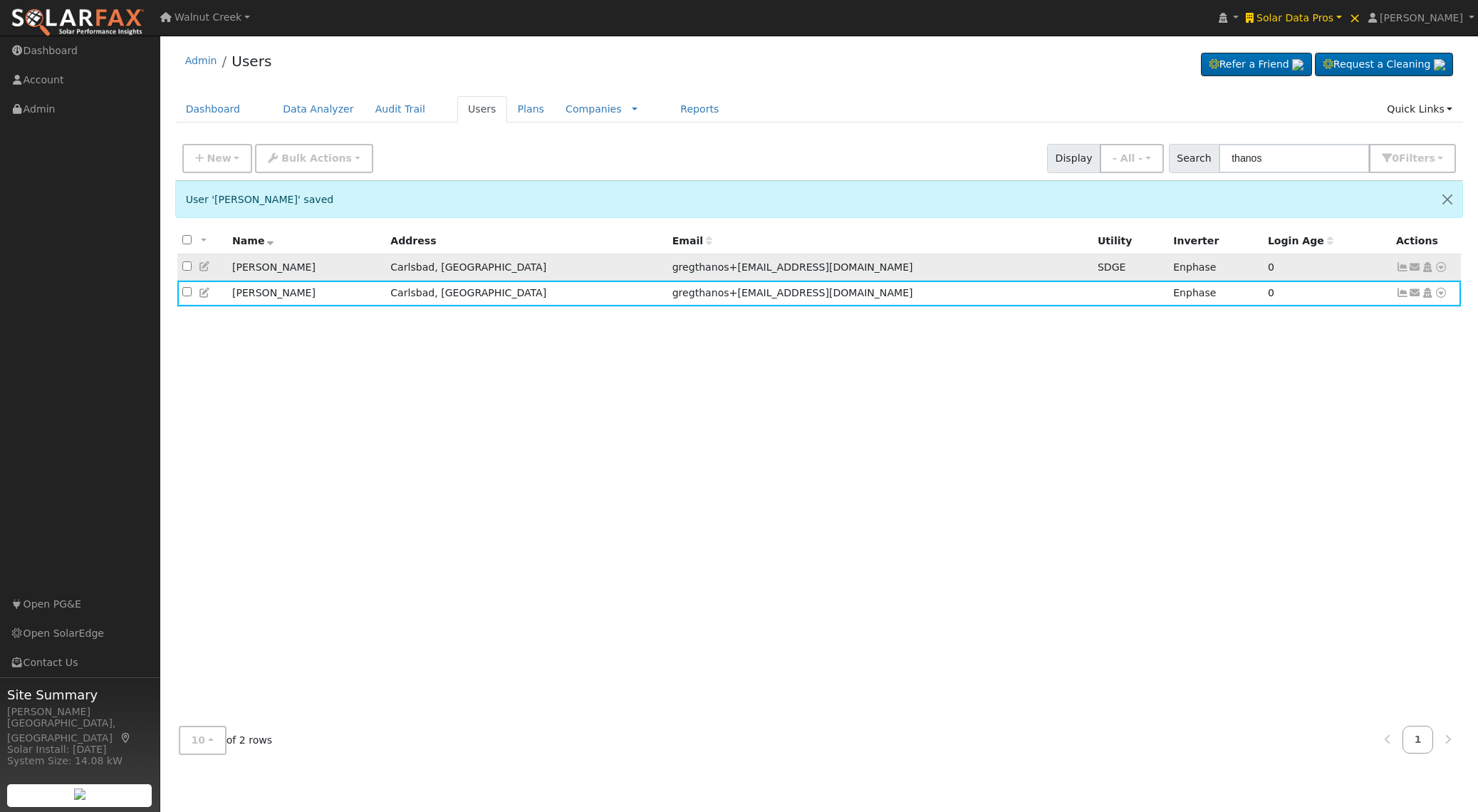
click at [202, 264] on icon at bounding box center [205, 266] width 13 height 10
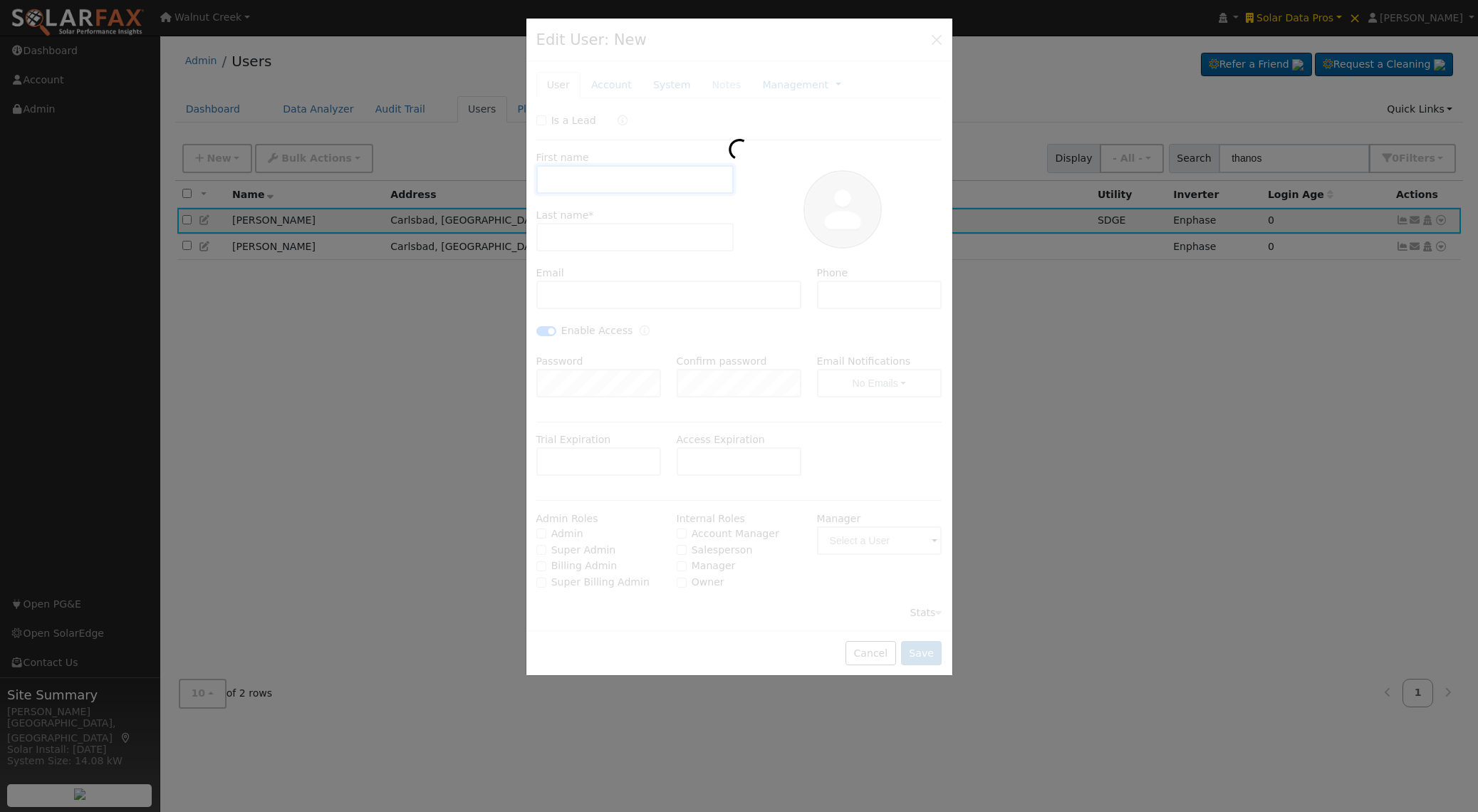
type input "[PERSON_NAME]"
type input "Thanos"
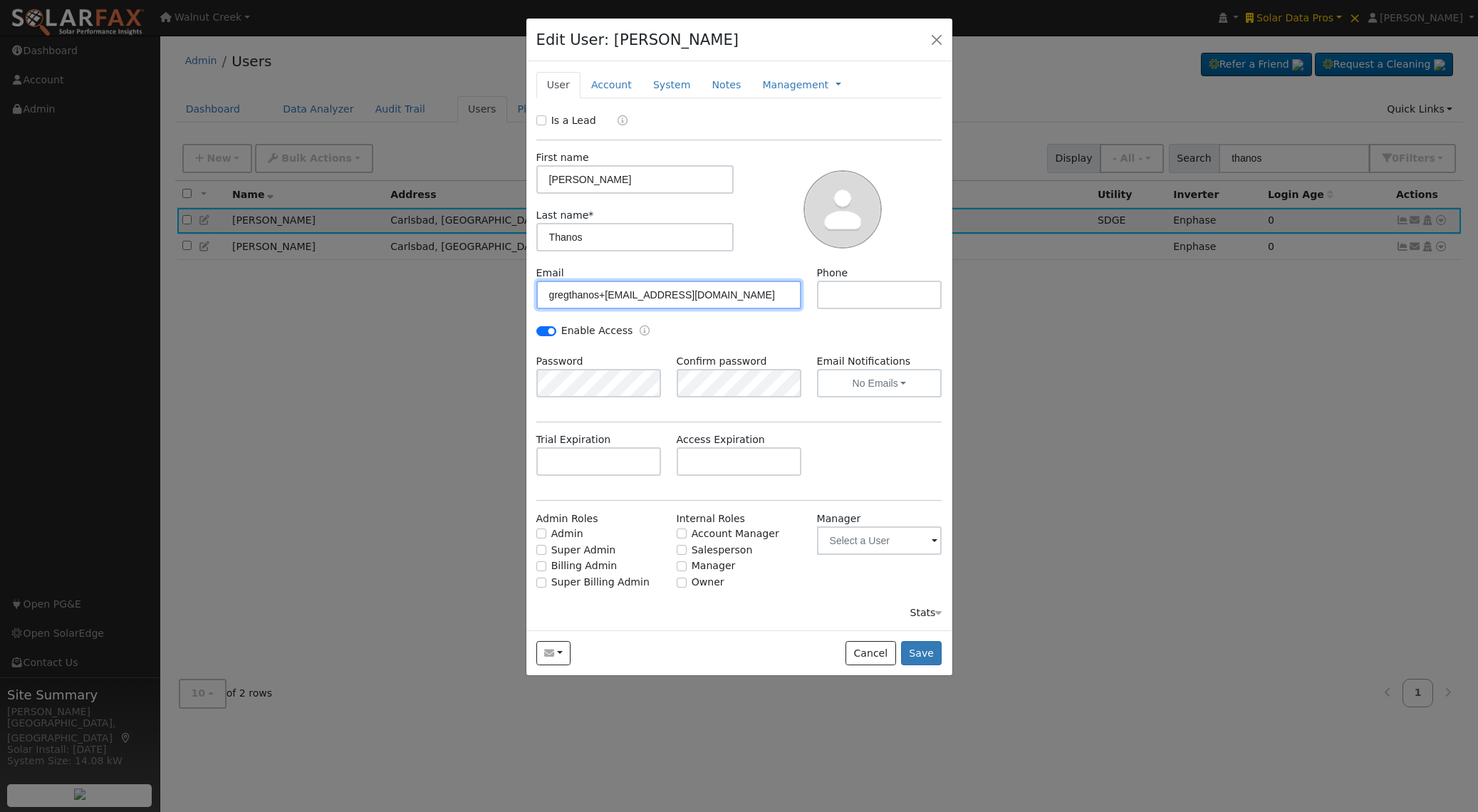
click at [615, 297] on input "gregthanos+[EMAIL_ADDRESS][DOMAIN_NAME]" at bounding box center [669, 295] width 266 height 29
type input "[EMAIL_ADDRESS][DOMAIN_NAME]"
click at [925, 649] on button "Save" at bounding box center [922, 653] width 42 height 24
